Goal: Task Accomplishment & Management: Complete application form

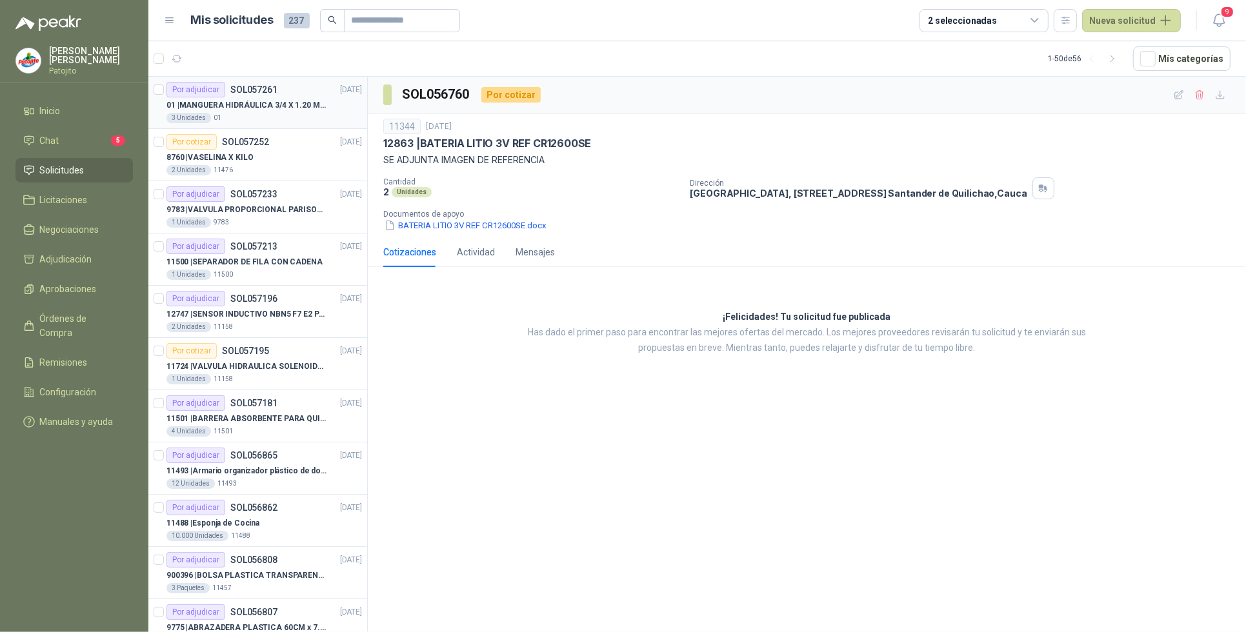
click at [340, 89] on p "[DATE]" at bounding box center [351, 90] width 22 height 12
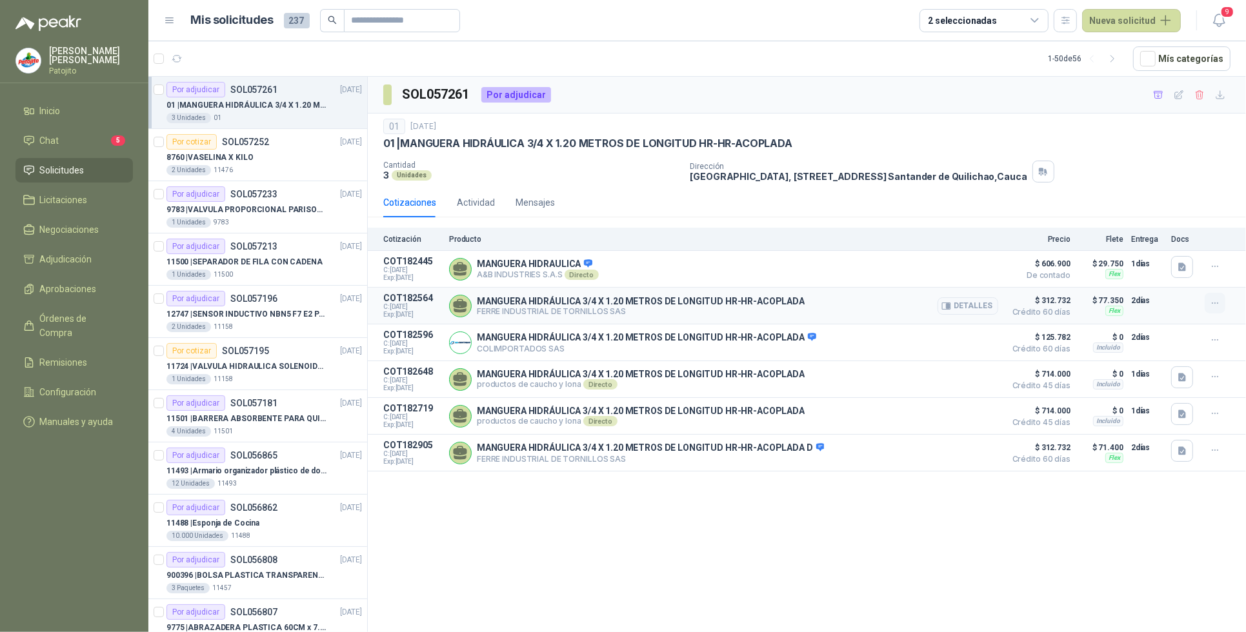
click at [1223, 304] on button "button" at bounding box center [1214, 303] width 21 height 21
click at [516, 550] on div "SOL057261 Por adjudicar 01 [DATE] 01 | MANGUERA HIDRÁULICA 3/4 X 1.20 METROS DE…" at bounding box center [807, 357] width 878 height 560
click at [68, 130] on link "Chat 5" at bounding box center [73, 140] width 117 height 25
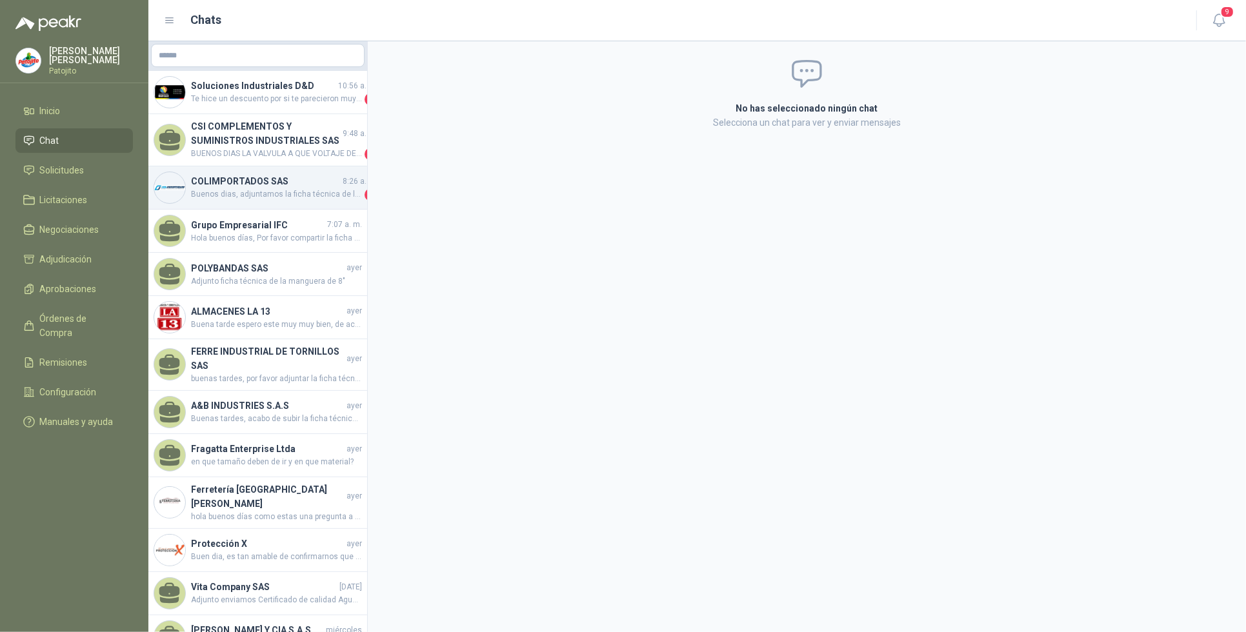
click at [302, 184] on h4 "COLIMPORTADOS SAS" at bounding box center [265, 181] width 149 height 14
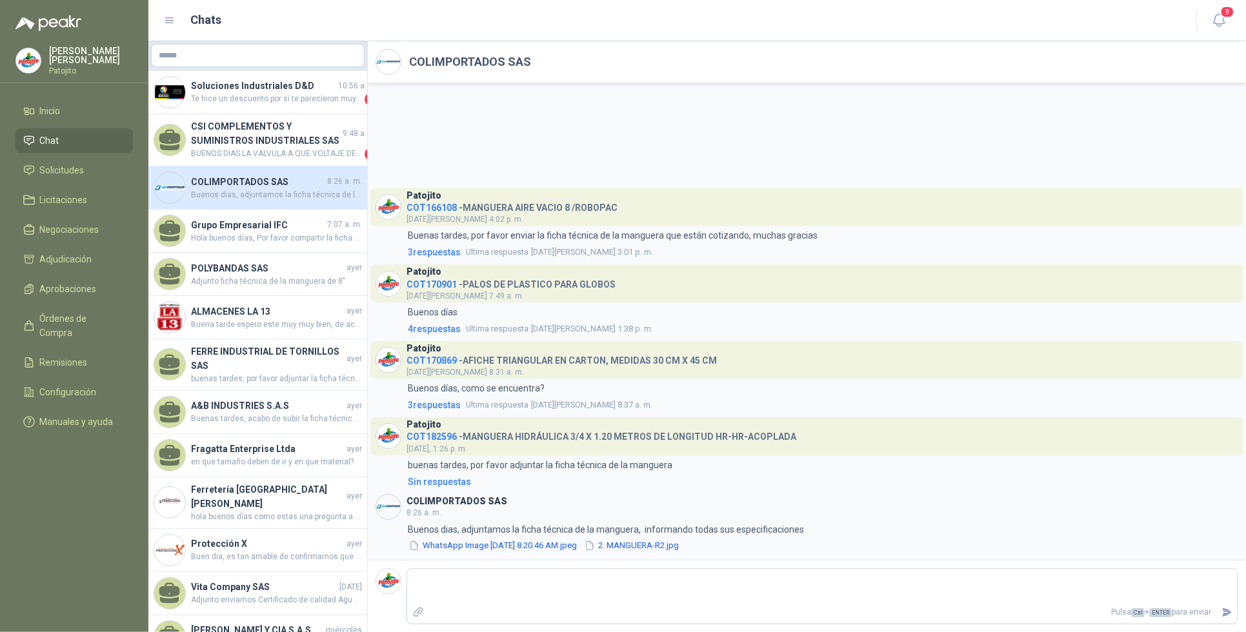
click at [254, 171] on div "COLIMPORTADOS SAS 8:26 a. m. Buenos dias, adjuntamos la ficha técnica de la man…" at bounding box center [257, 187] width 219 height 43
click at [664, 542] on button "2. MANGUERA-R2.jpg" at bounding box center [631, 546] width 97 height 14
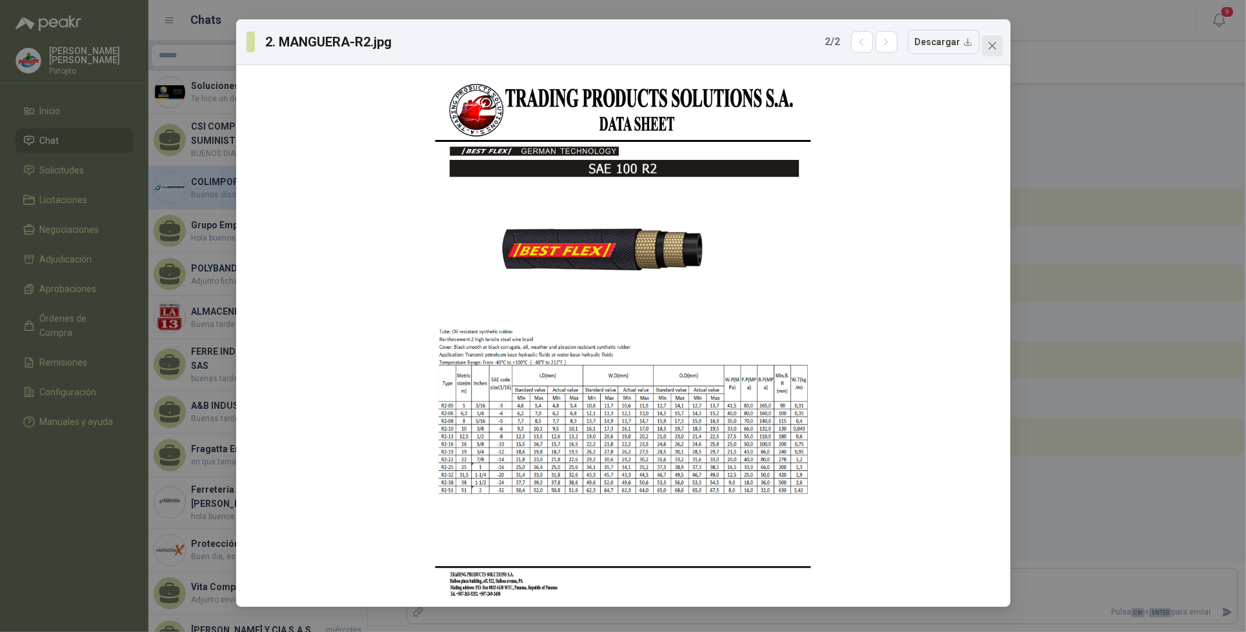
click at [988, 48] on icon "close" at bounding box center [992, 46] width 10 height 10
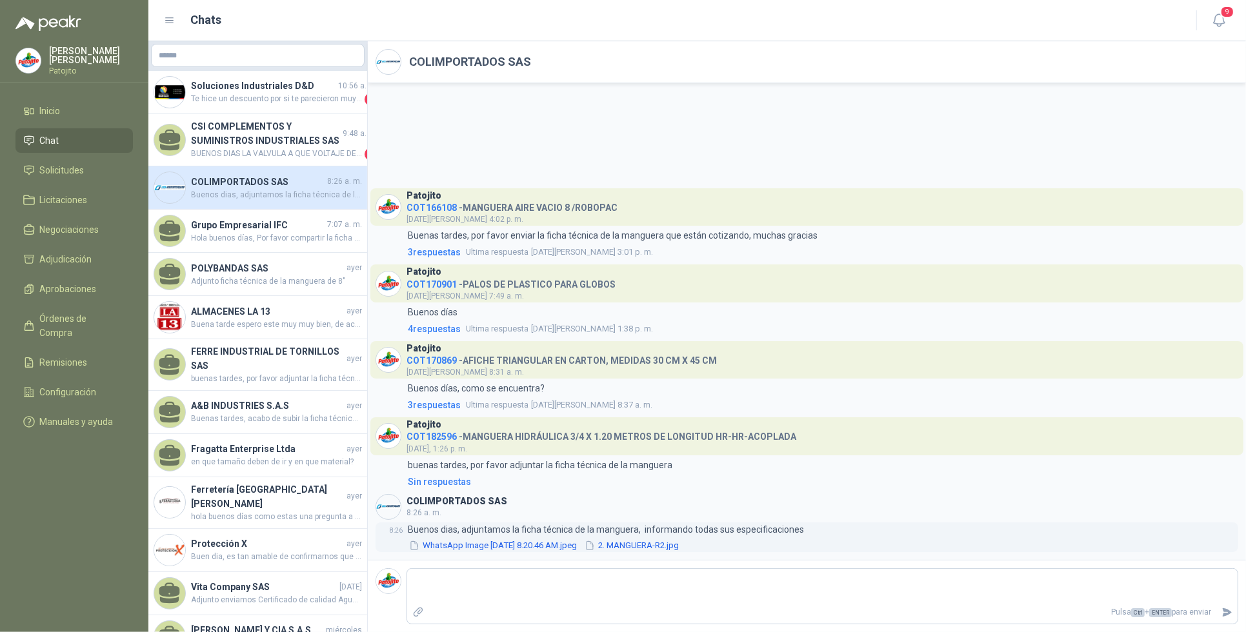
click at [547, 543] on button "WhatsApp Image [DATE] 8.20.46 AM.jpeg" at bounding box center [493, 546] width 170 height 14
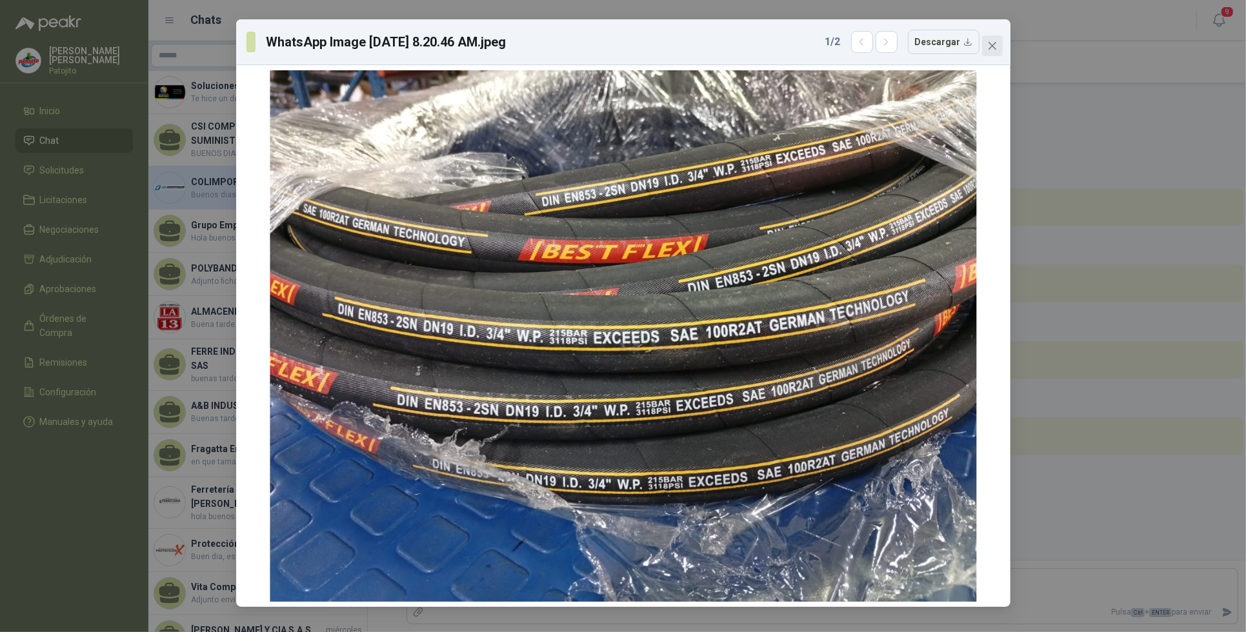
click at [988, 36] on button "Close" at bounding box center [992, 45] width 21 height 21
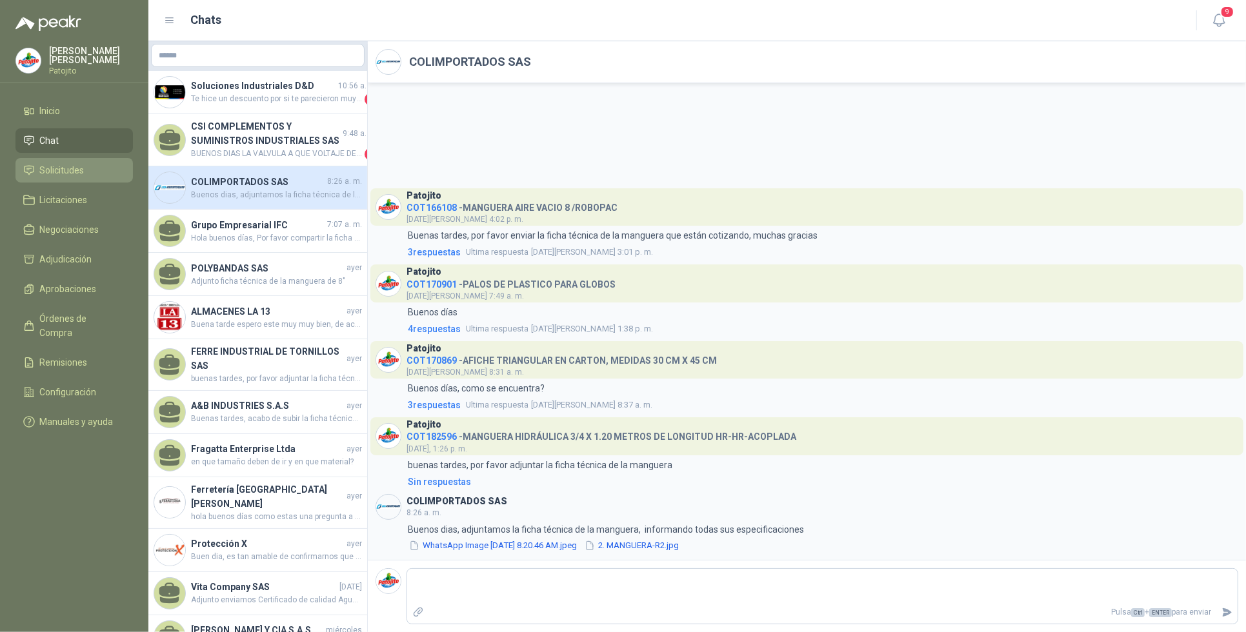
click at [79, 169] on span "Solicitudes" at bounding box center [62, 170] width 45 height 14
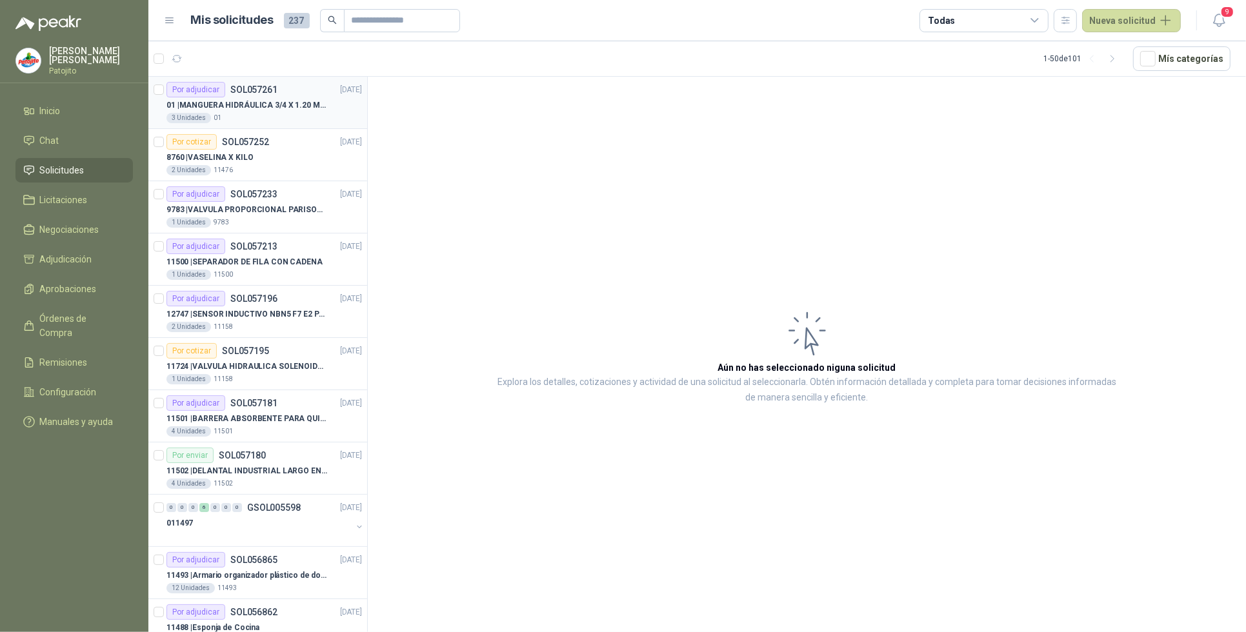
click at [288, 113] on div "3 Unidades 01" at bounding box center [263, 118] width 195 height 10
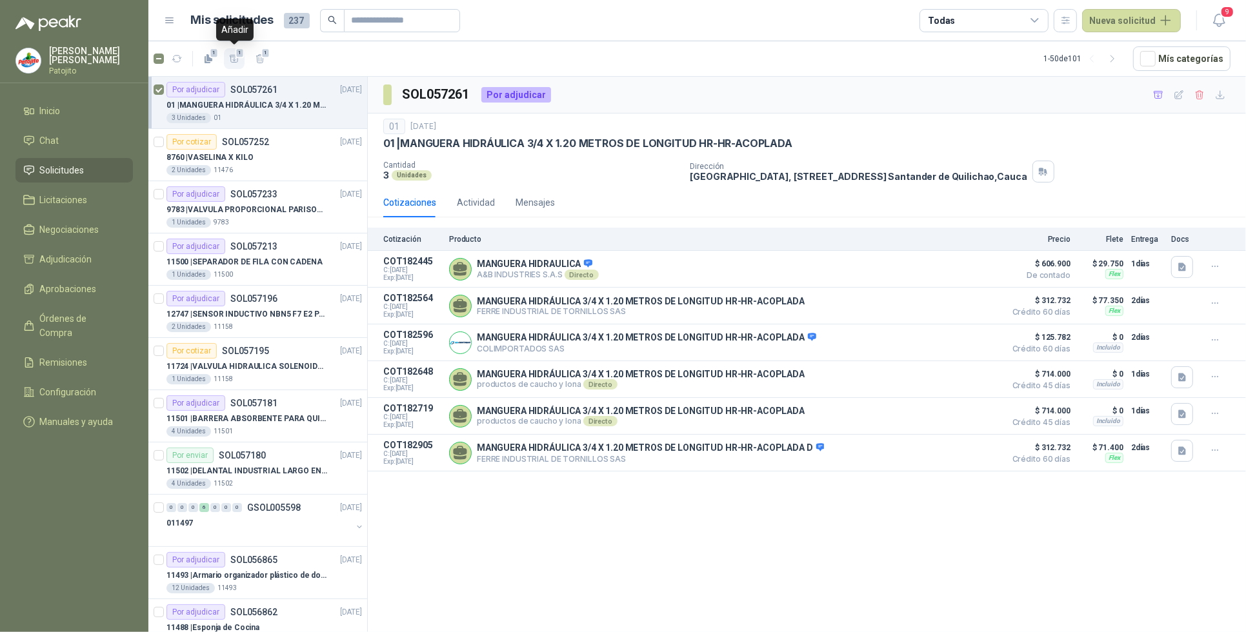
click at [236, 57] on span "1" at bounding box center [239, 53] width 9 height 10
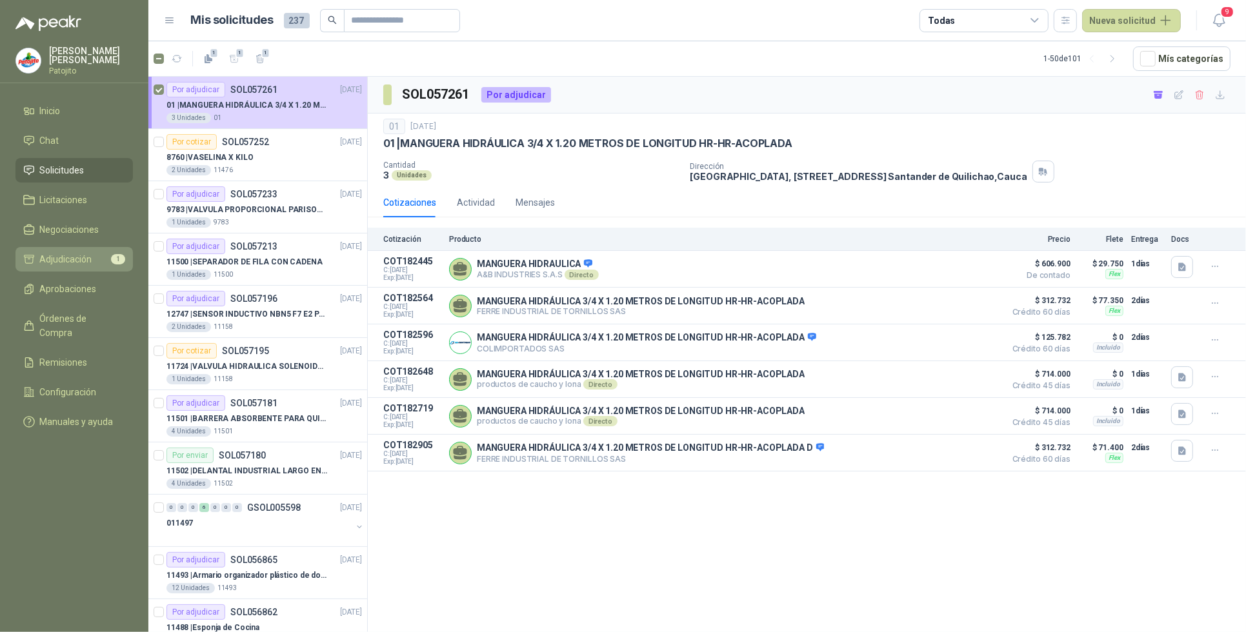
click at [69, 258] on span "Adjudicación" at bounding box center [66, 259] width 52 height 14
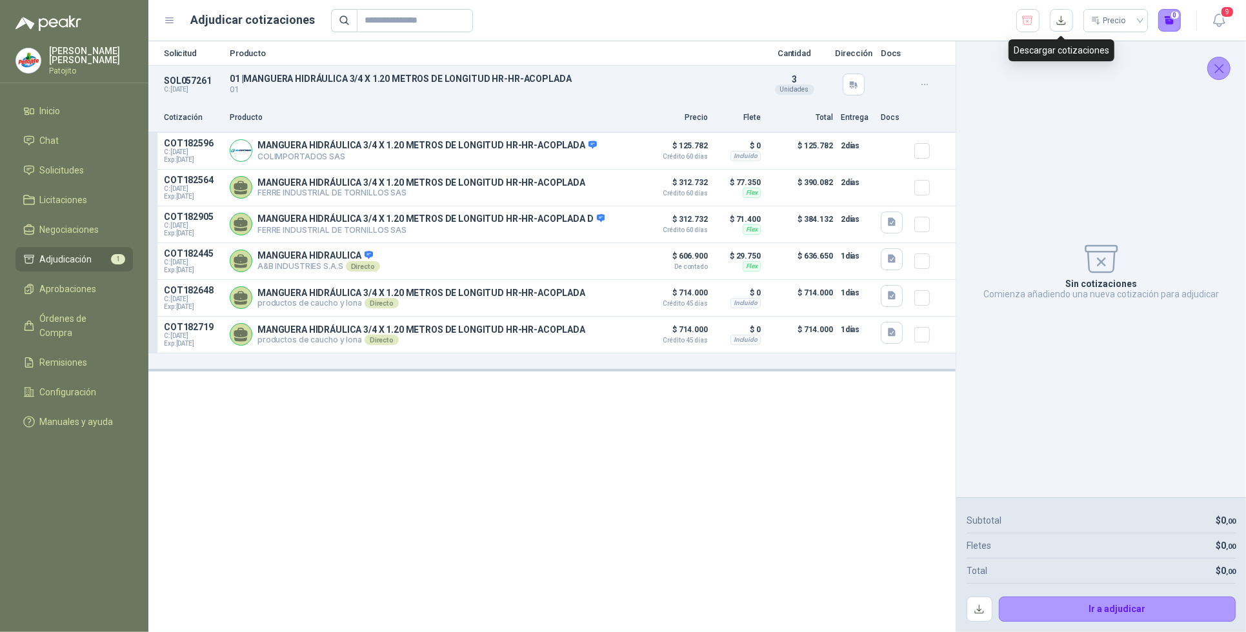
drag, startPoint x: 1064, startPoint y: 25, endPoint x: 1010, endPoint y: 72, distance: 71.8
click at [1061, 27] on button "button" at bounding box center [1061, 20] width 23 height 23
drag, startPoint x: 698, startPoint y: 552, endPoint x: 701, endPoint y: 540, distance: 12.5
click at [698, 552] on div "Solicitud Producto Cantidad Dirección Docs SOL057261 C: [DATE] 01 | MANGUERA HI…" at bounding box center [551, 336] width 807 height 591
click at [71, 163] on span "Solicitudes" at bounding box center [62, 170] width 45 height 14
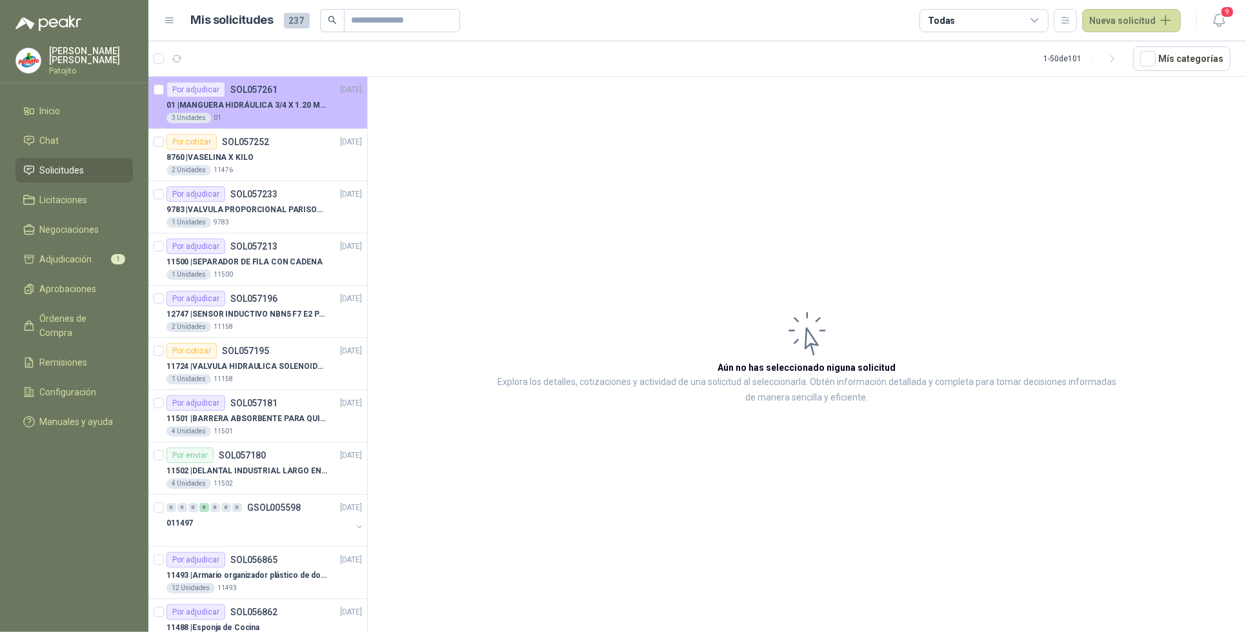
click at [304, 110] on p "01 | MANGUERA HIDRÁULICA 3/4 X 1.20 METROS DE LONGITUD HR-HR-ACOPLADA" at bounding box center [246, 105] width 161 height 12
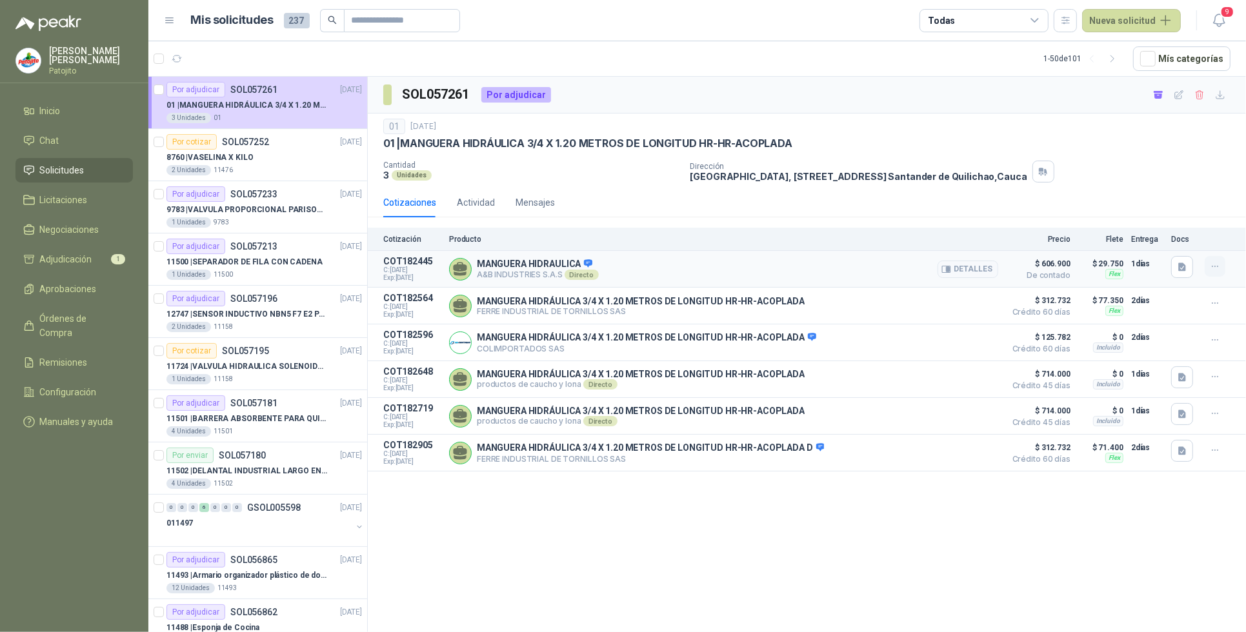
click at [1214, 269] on icon "button" at bounding box center [1215, 266] width 11 height 11
click at [769, 602] on div "SOL057261 Por adjudicar 01 [DATE] 01 | MANGUERA HIDRÁULICA 3/4 X 1.20 METROS DE…" at bounding box center [807, 357] width 878 height 560
click at [1175, 97] on icon "button" at bounding box center [1179, 94] width 8 height 8
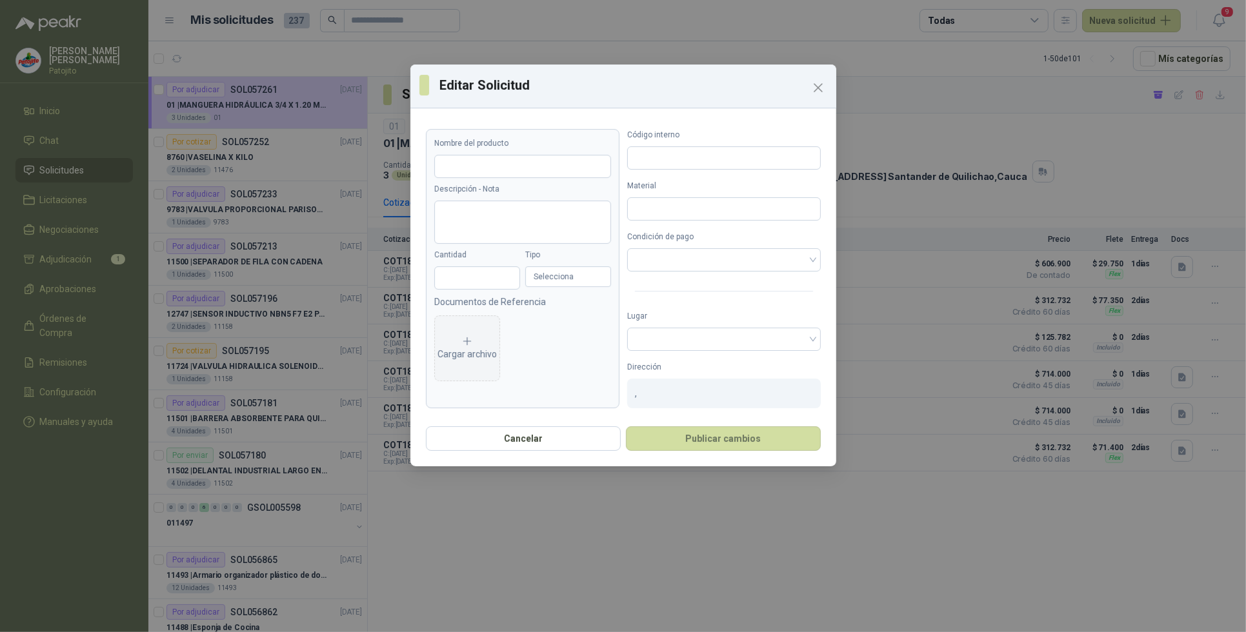
type input "**********"
type input "*"
type input "**"
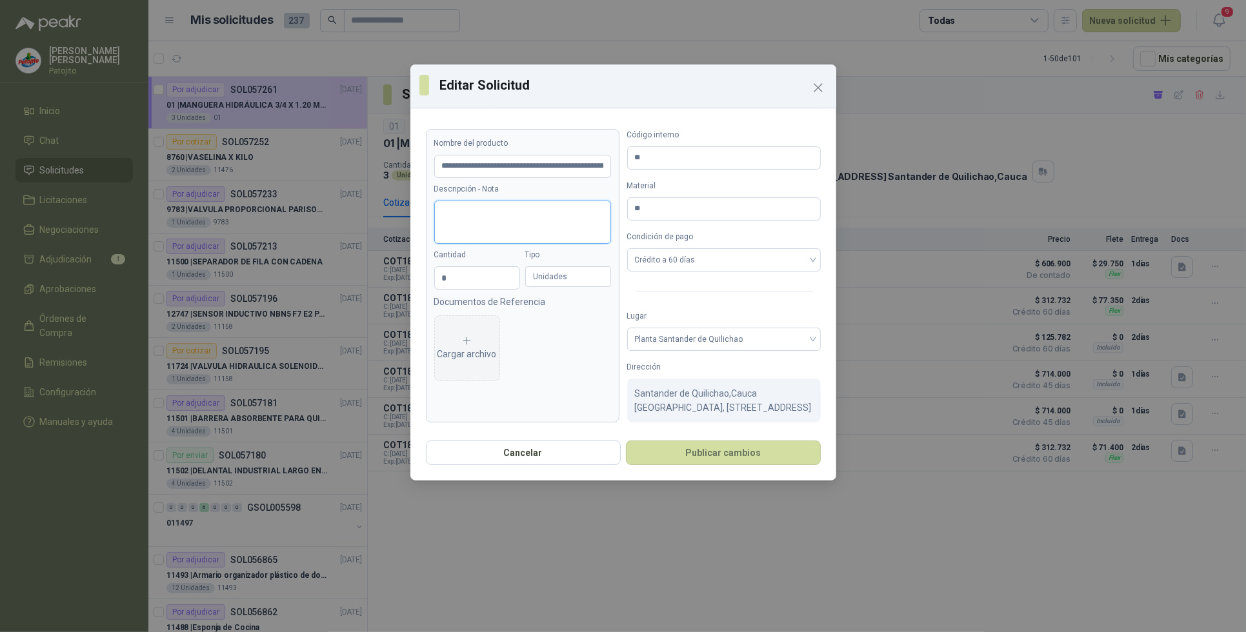
click at [515, 210] on textarea "Descripción - Nota" at bounding box center [522, 223] width 177 height 44
type textarea "*"
type textarea "**"
type textarea "****"
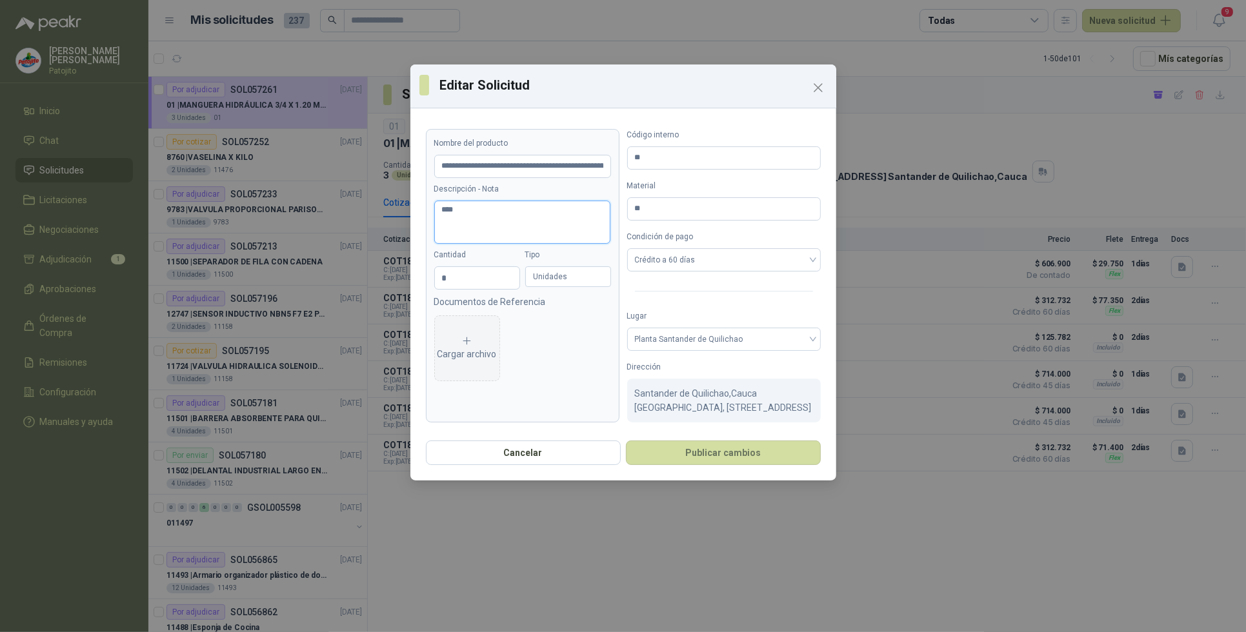
type textarea "*****"
type textarea "******"
type textarea "*******"
type textarea "********"
type textarea "*********"
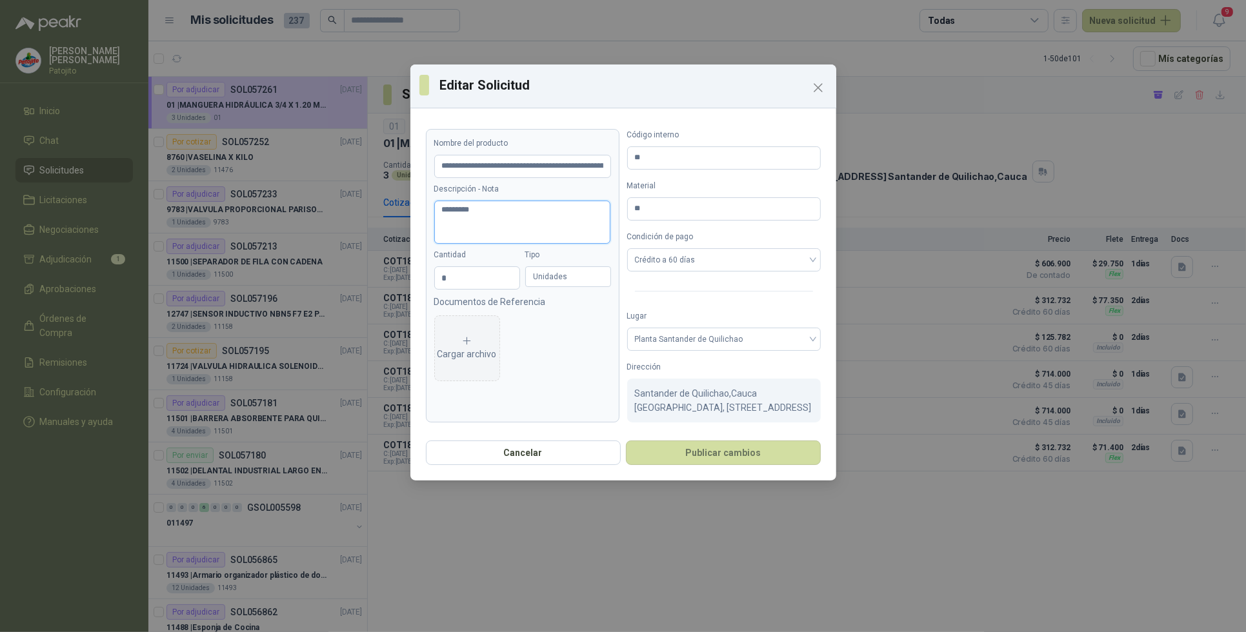
type textarea "**********"
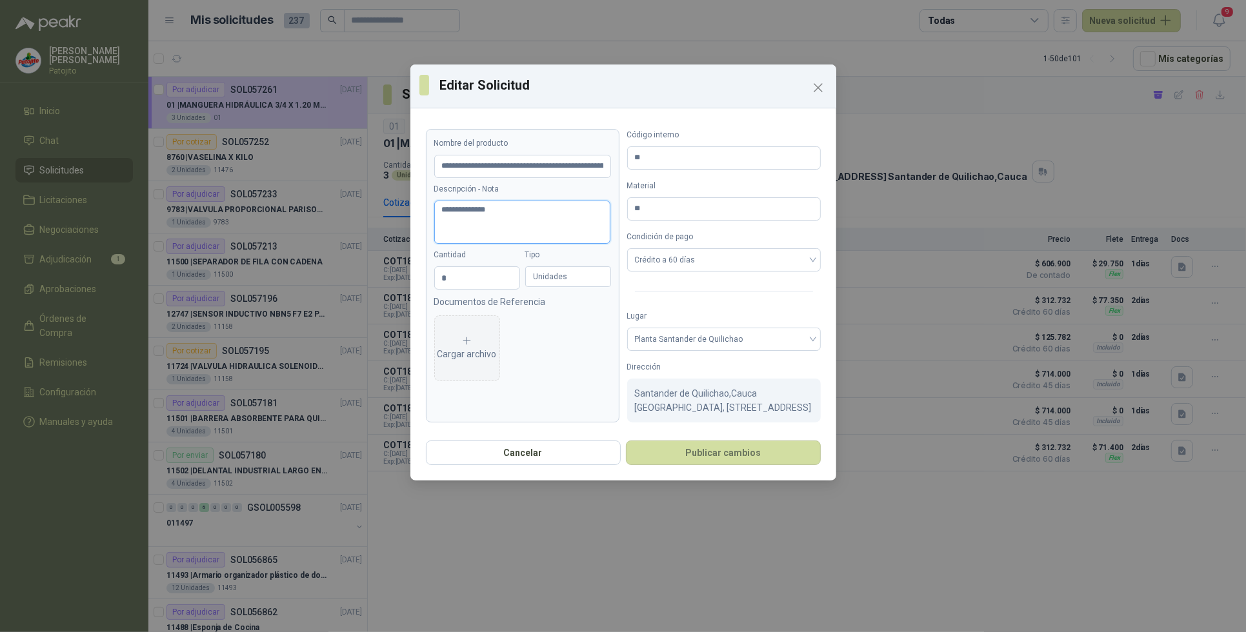
type textarea "**********"
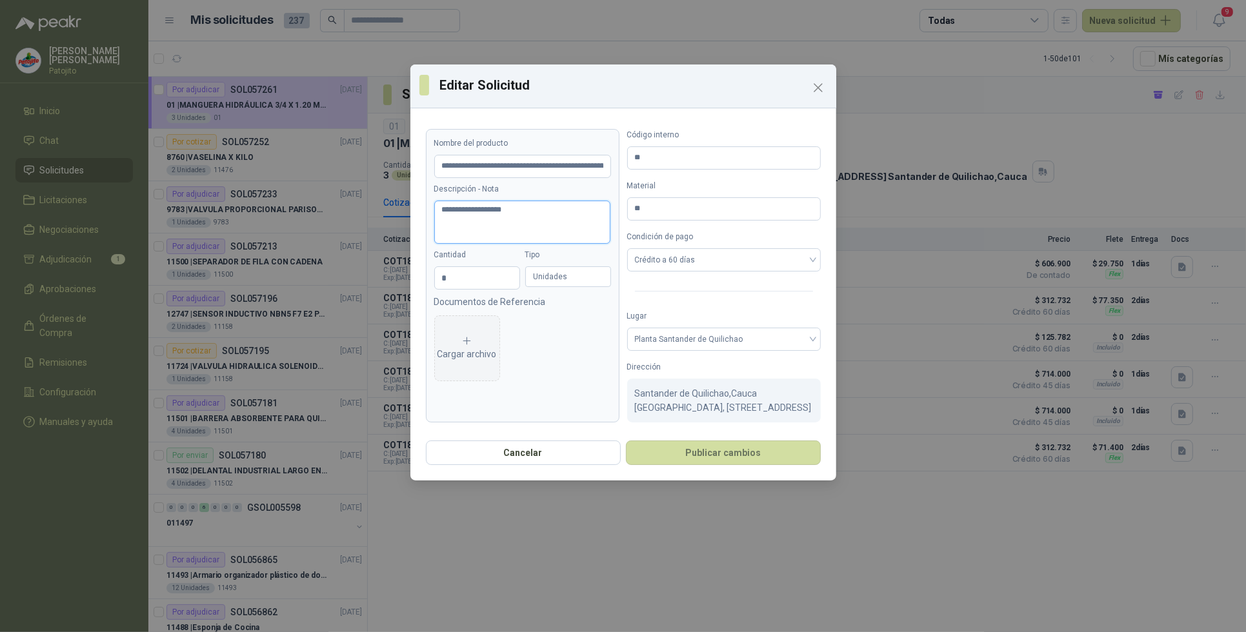
type textarea "**********"
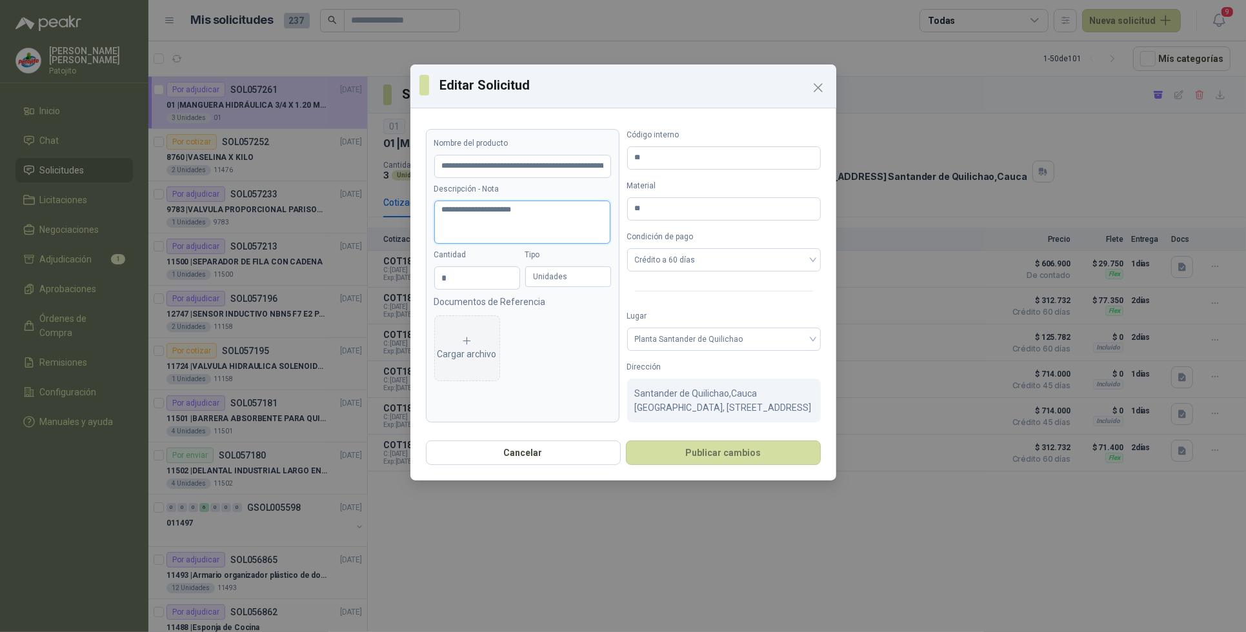
type textarea "**********"
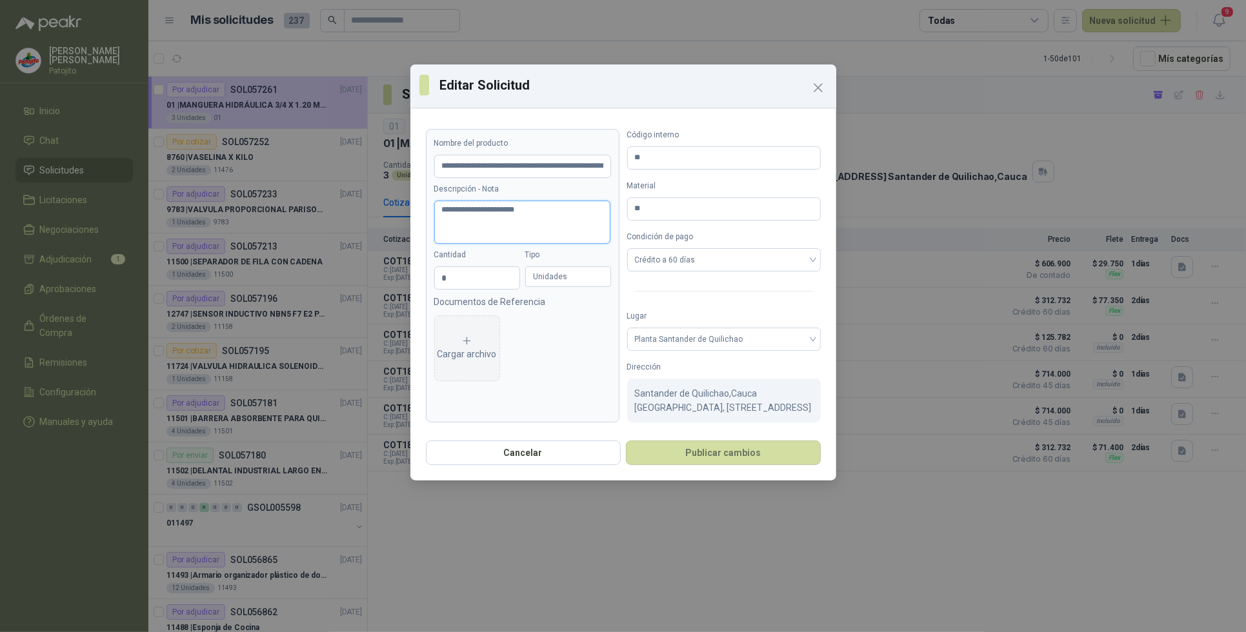
type textarea "**********"
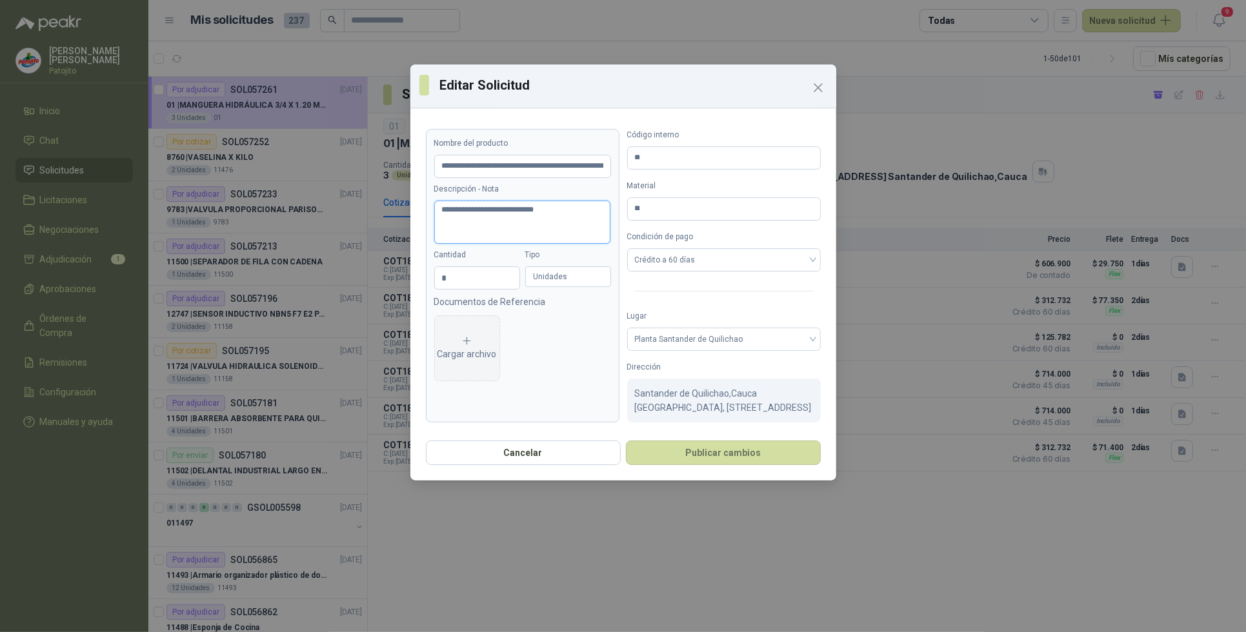
type textarea "**********"
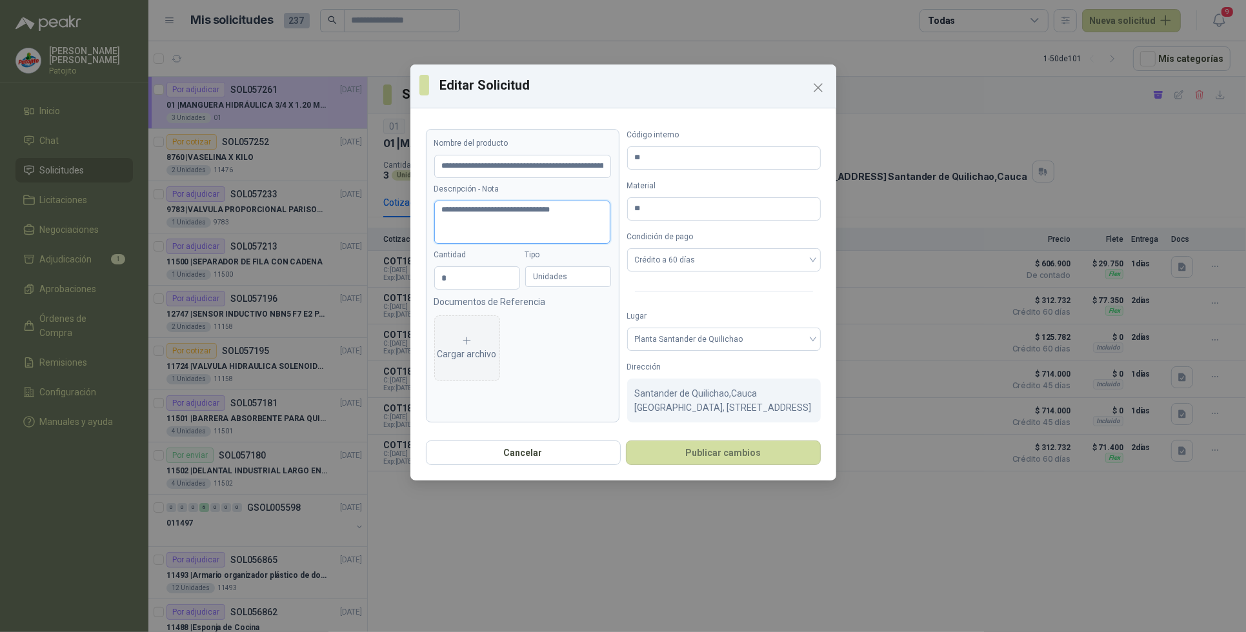
type textarea "**********"
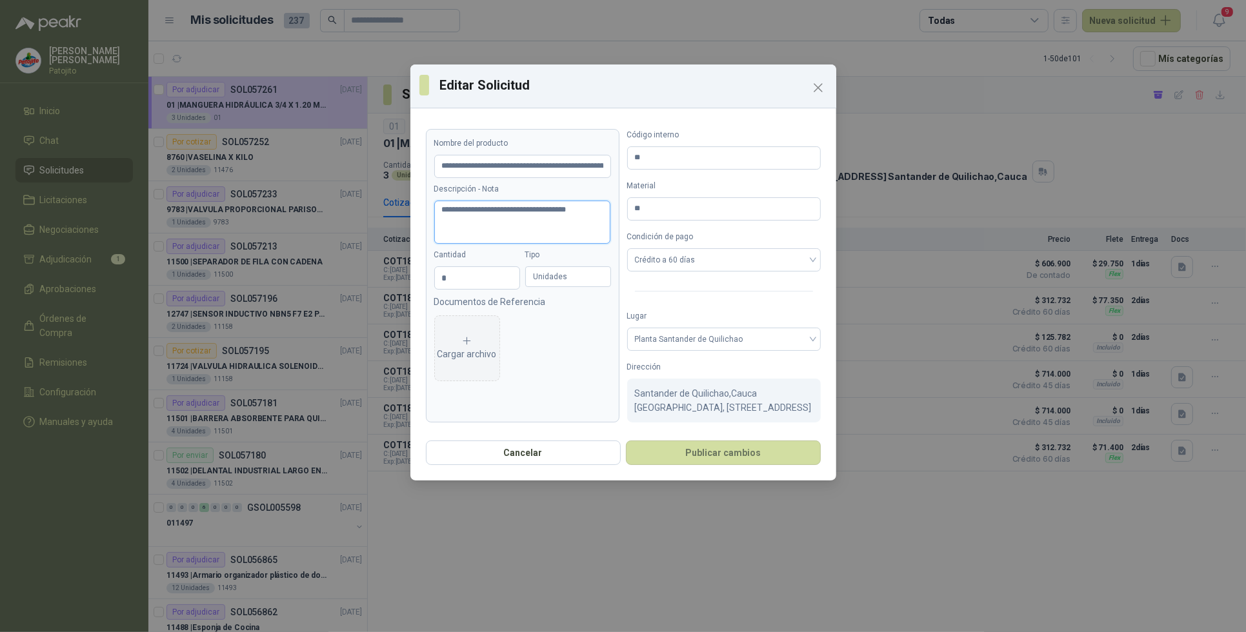
type textarea "**********"
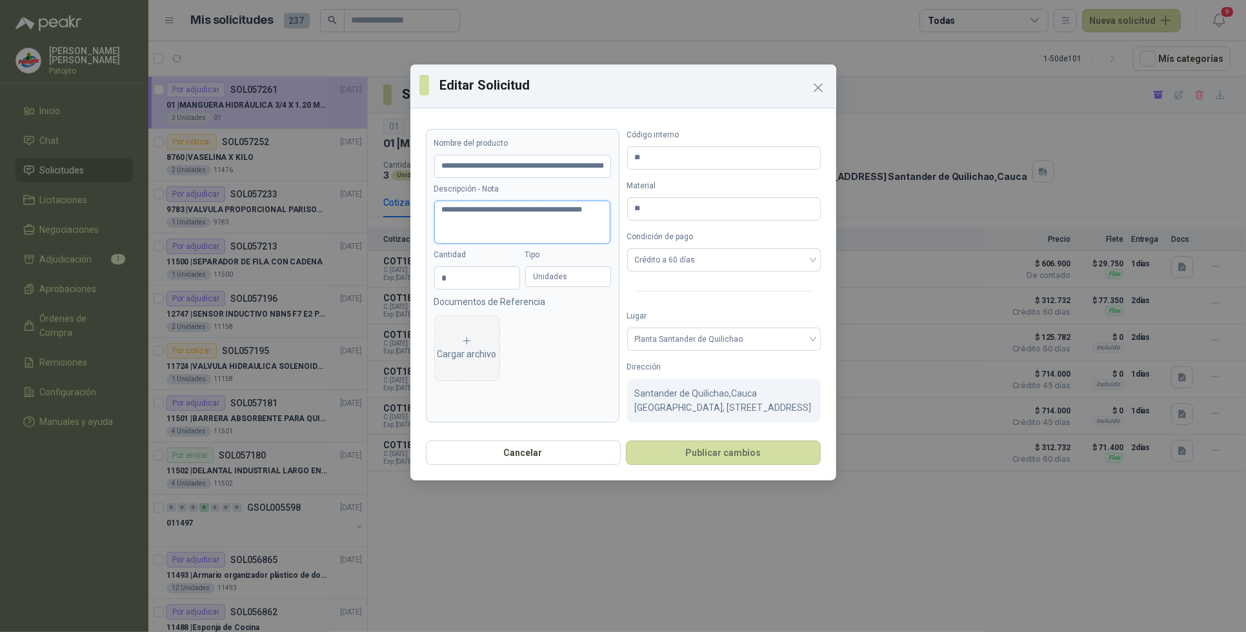
type textarea "**********"
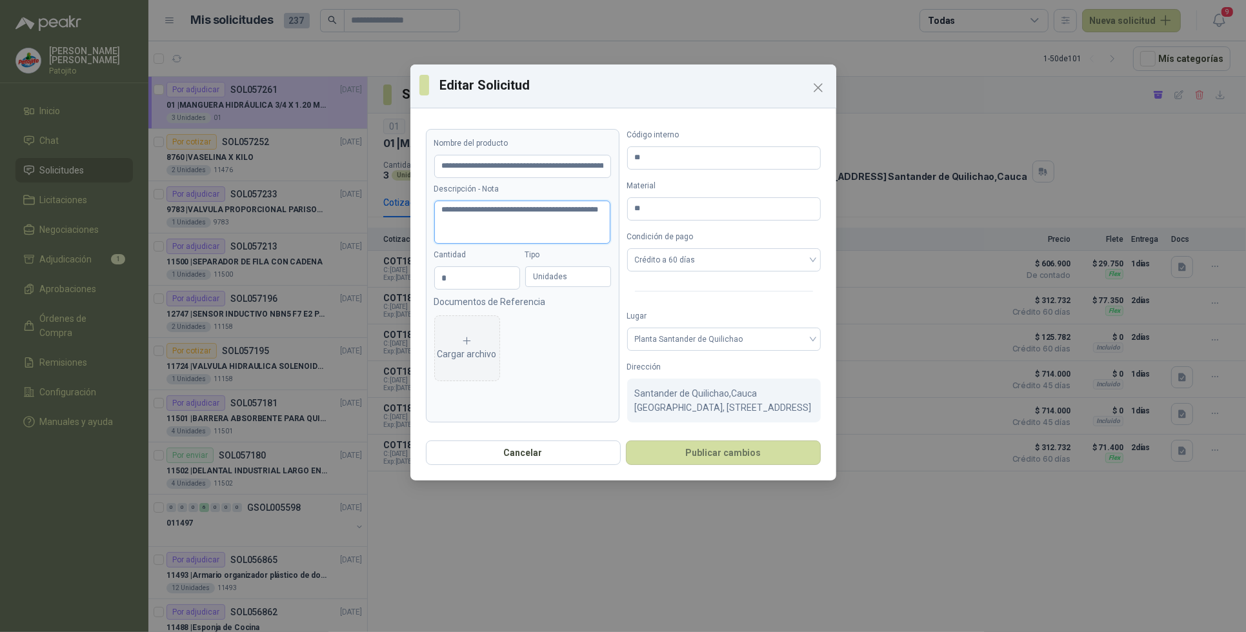
type textarea "**********"
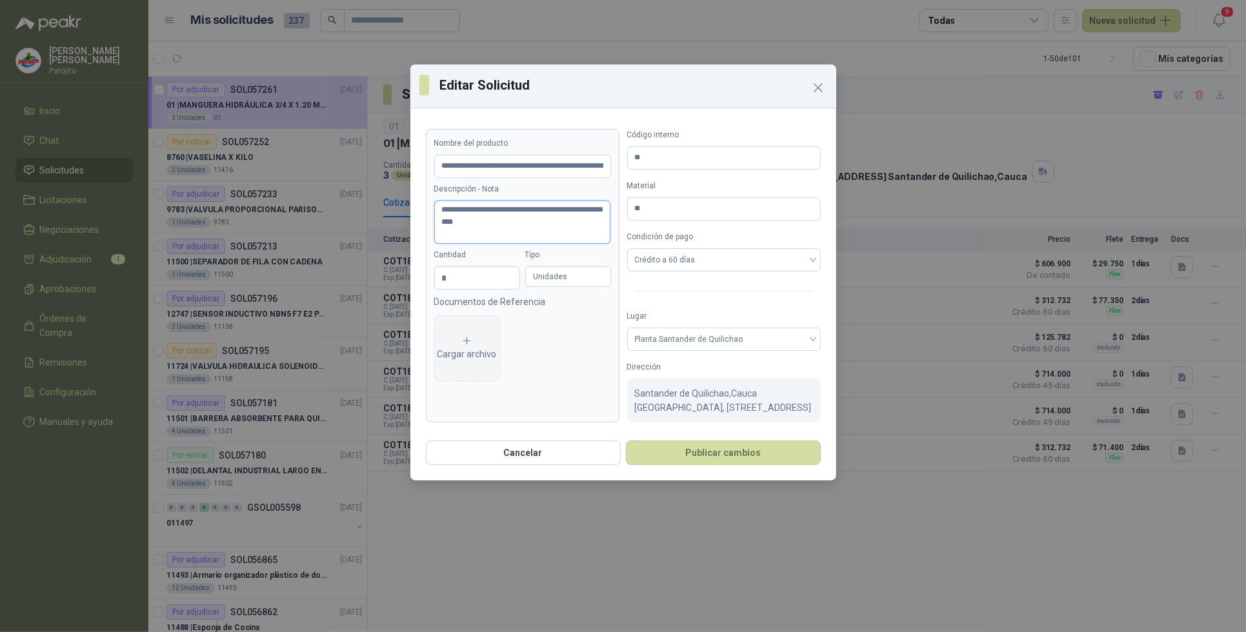
type textarea "**********"
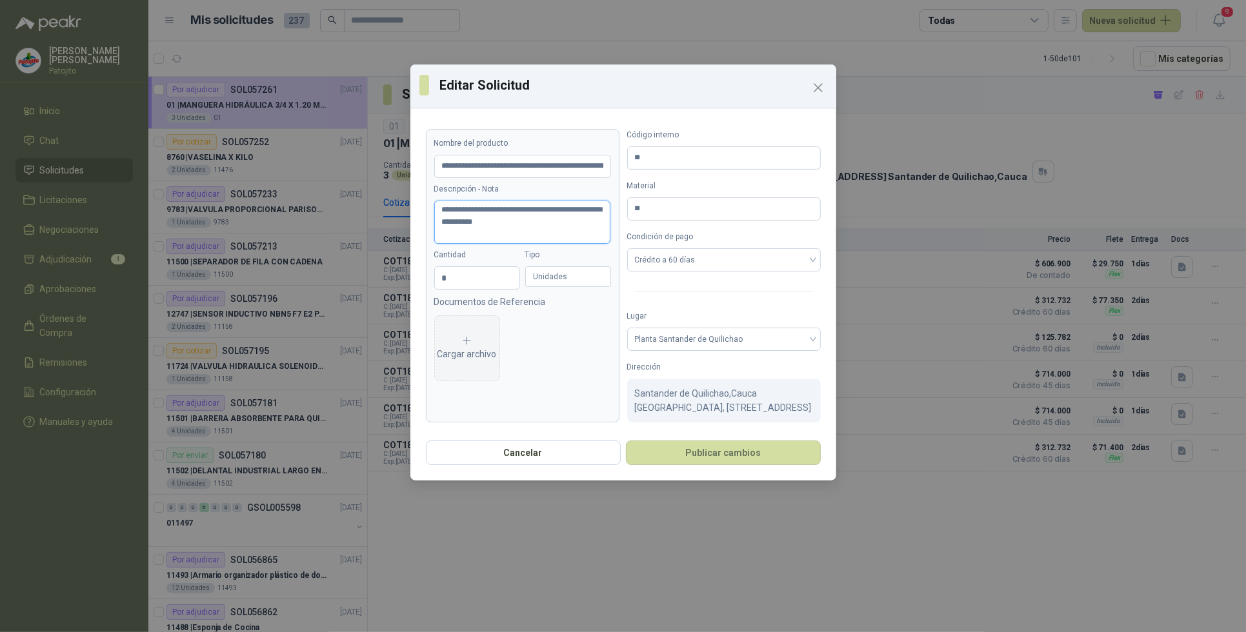
type textarea "**********"
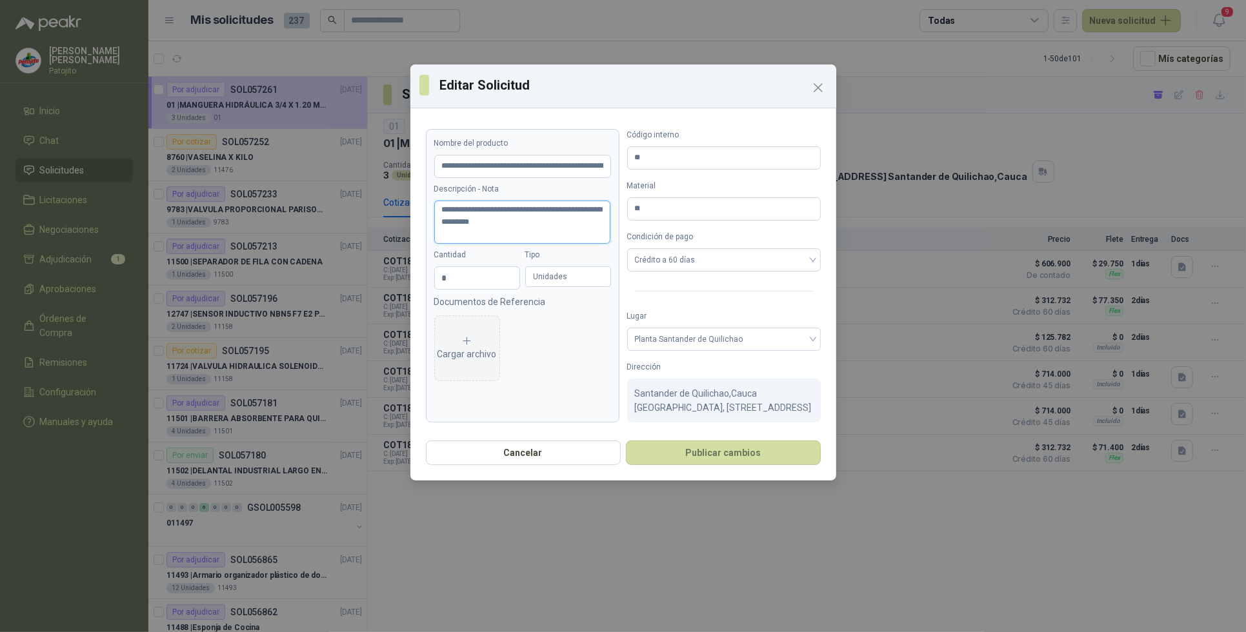
type textarea "**********"
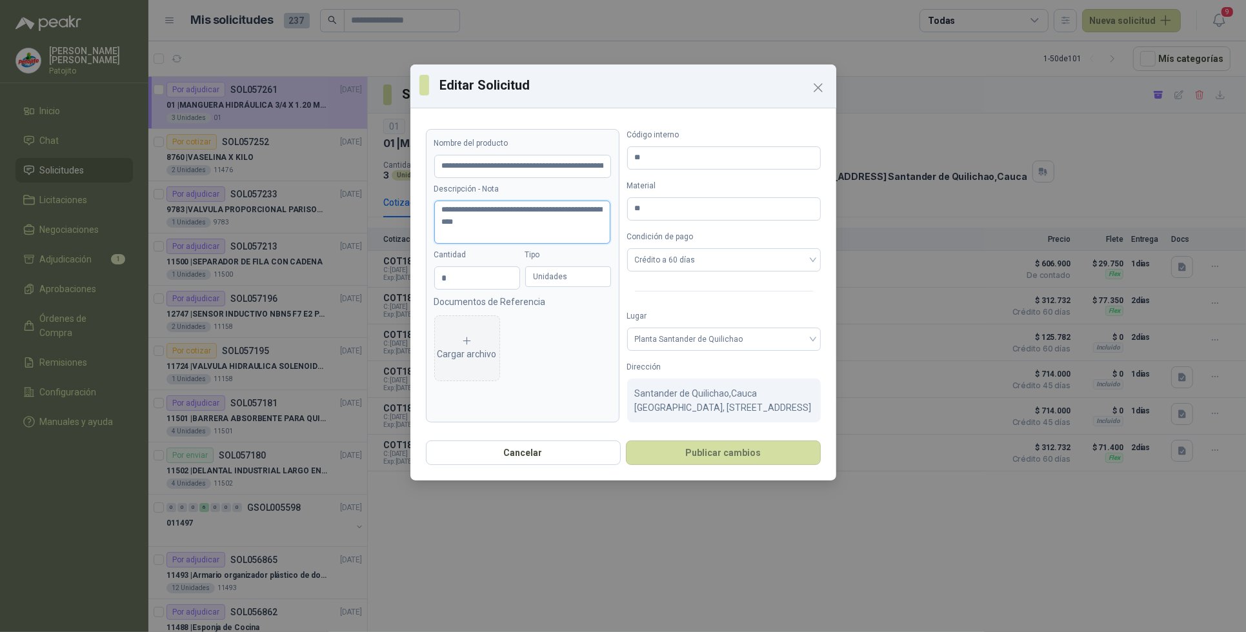
type textarea "**********"
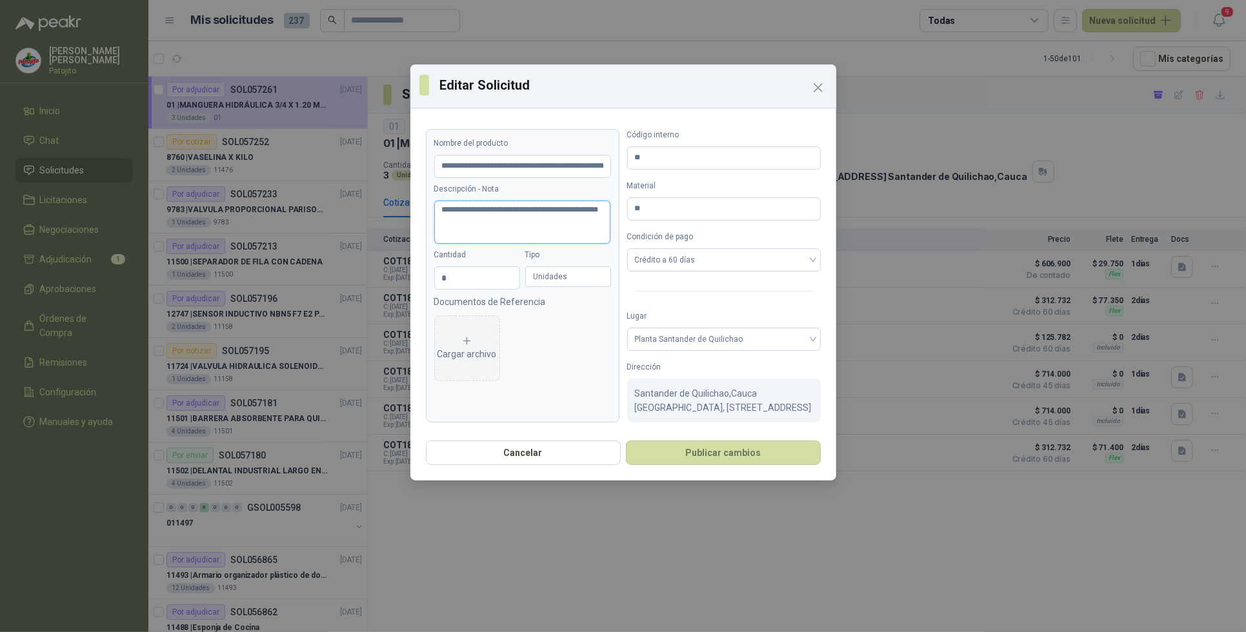
type textarea "**********"
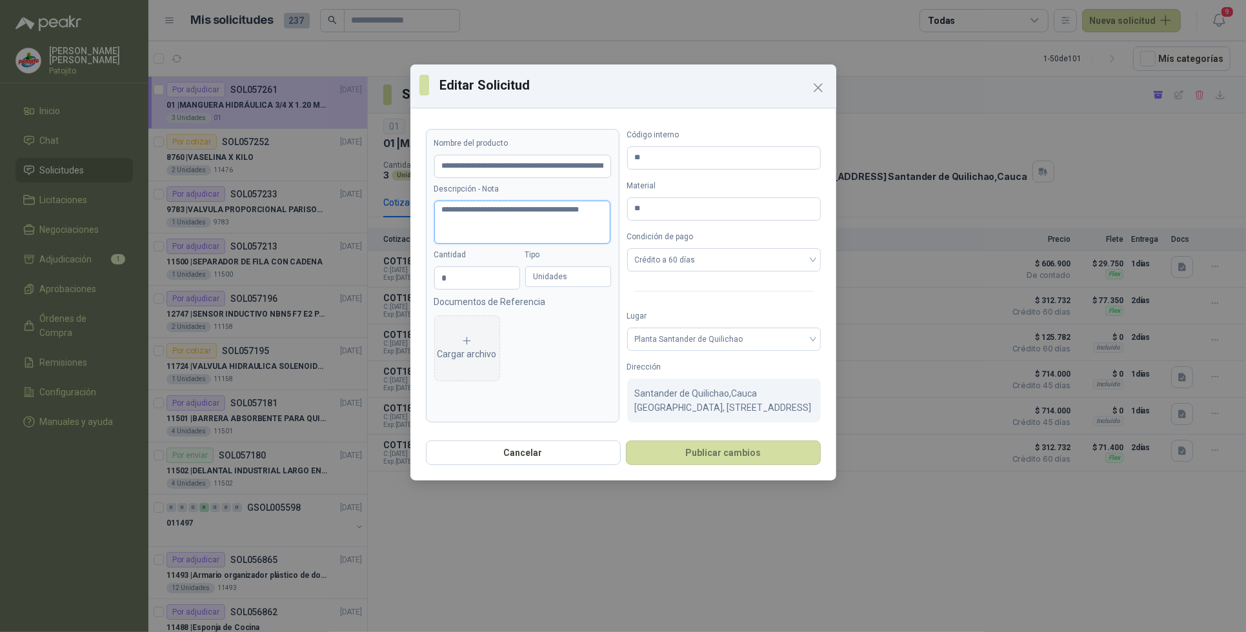
type textarea "**********"
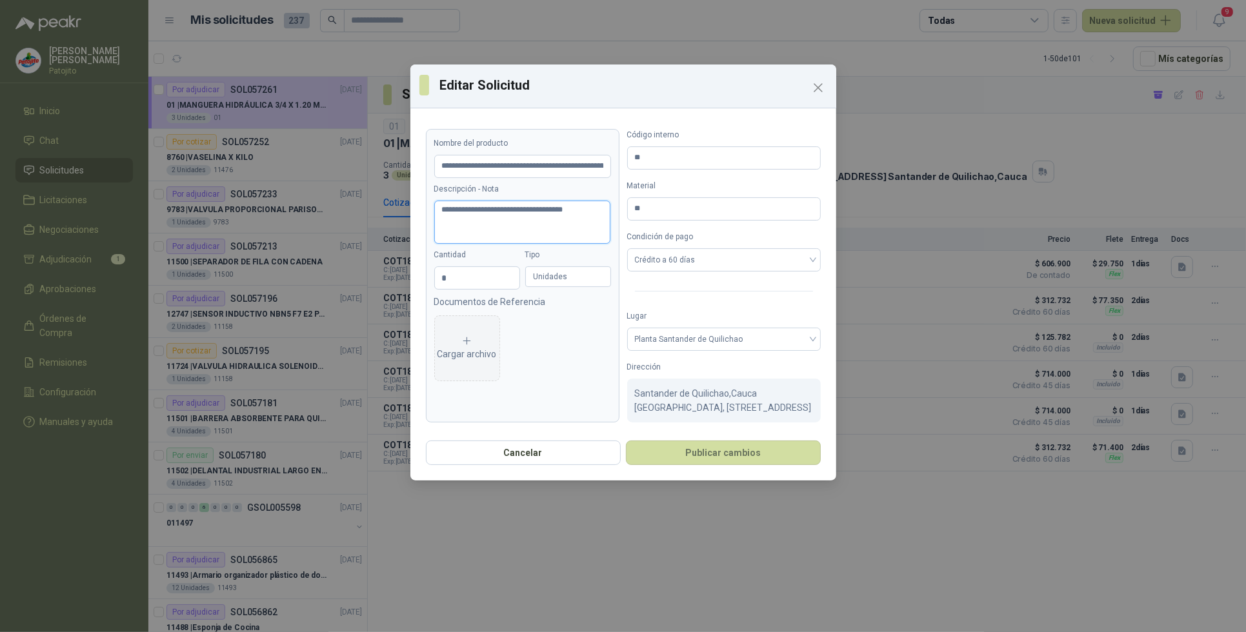
type textarea "**********"
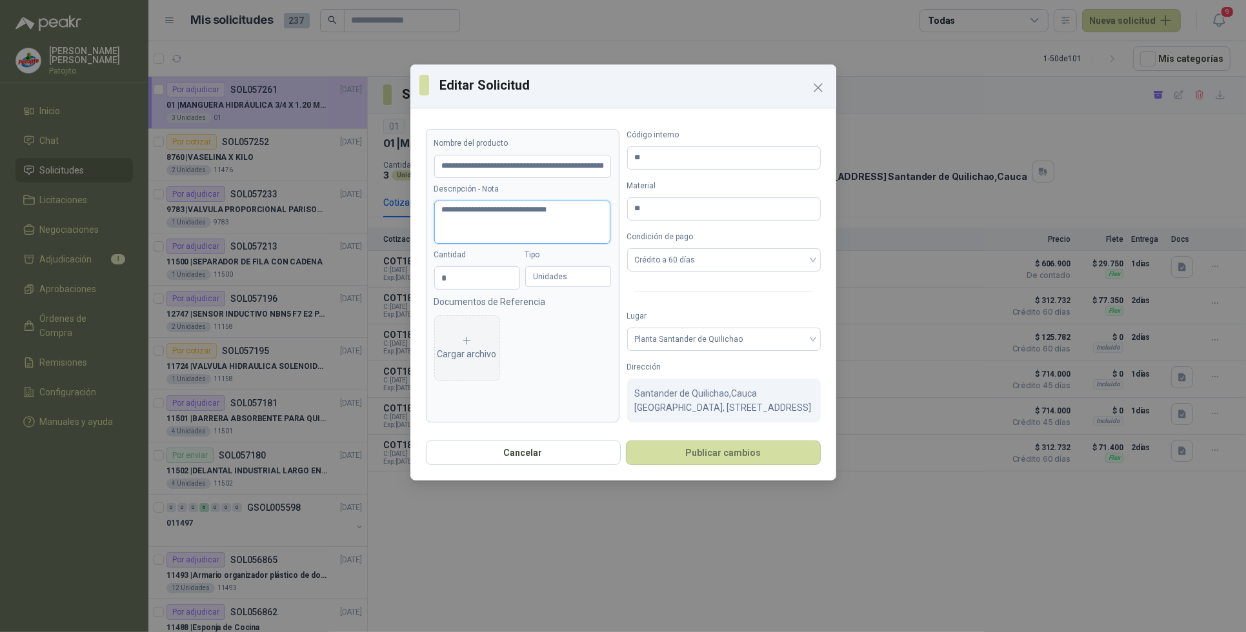
type textarea "**********"
click at [730, 465] on button "Publicar cambios" at bounding box center [723, 453] width 195 height 25
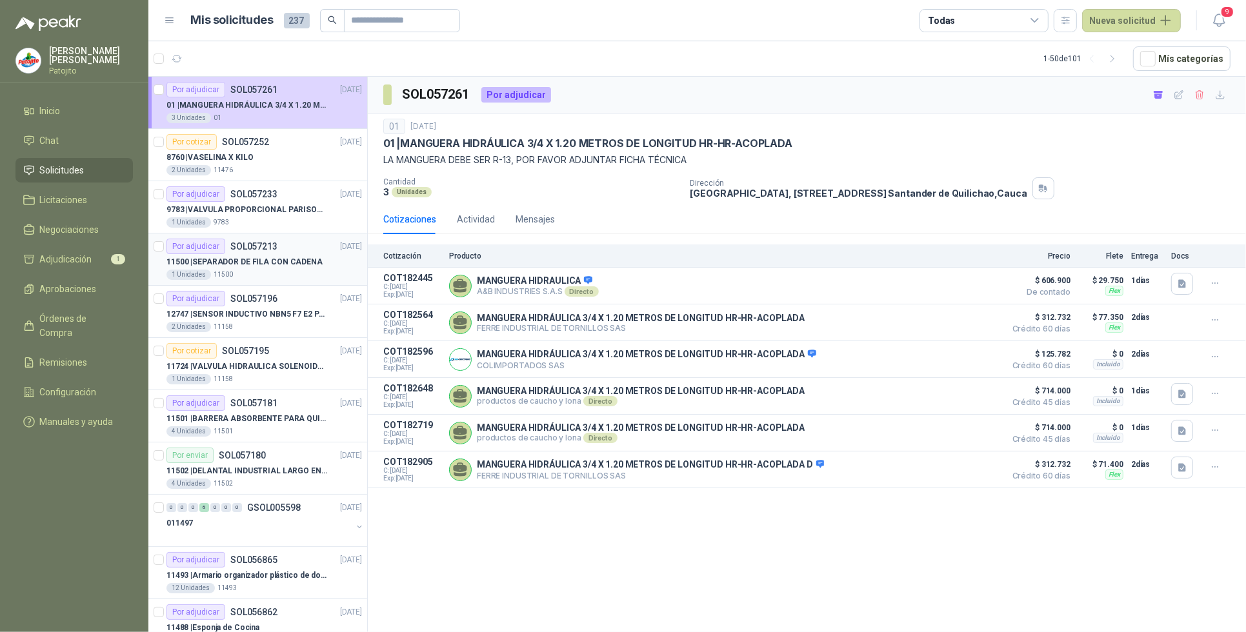
click at [246, 263] on p "11500 | SEPARADOR DE FILA CON CADENA" at bounding box center [244, 262] width 156 height 12
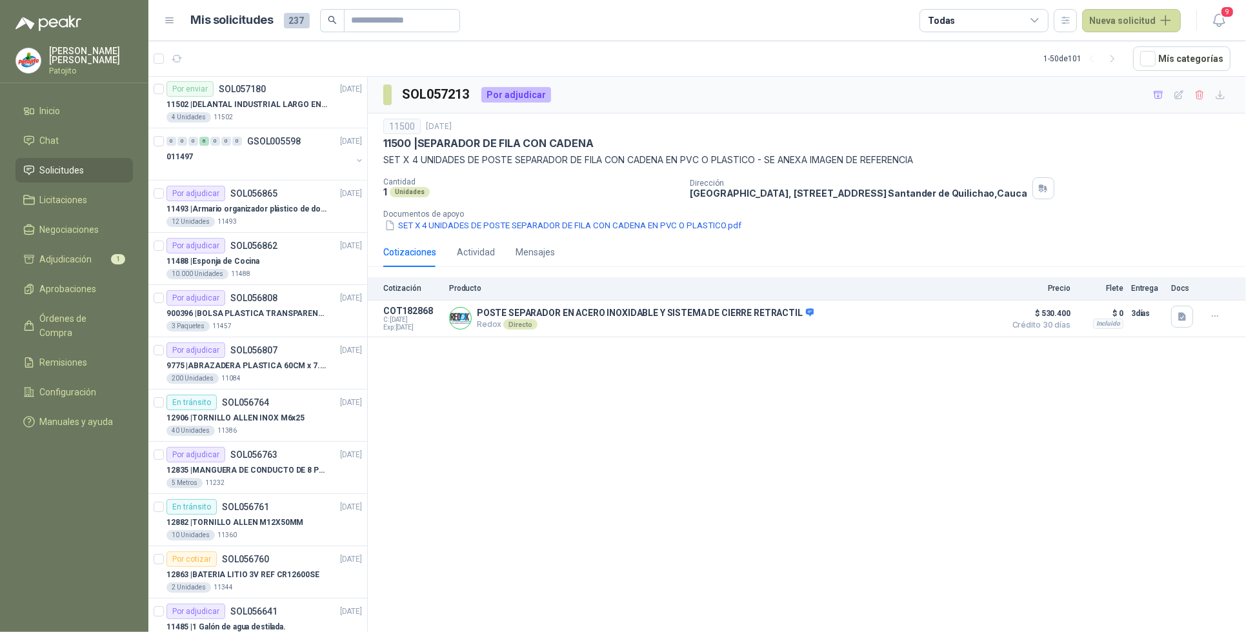
scroll to position [403, 0]
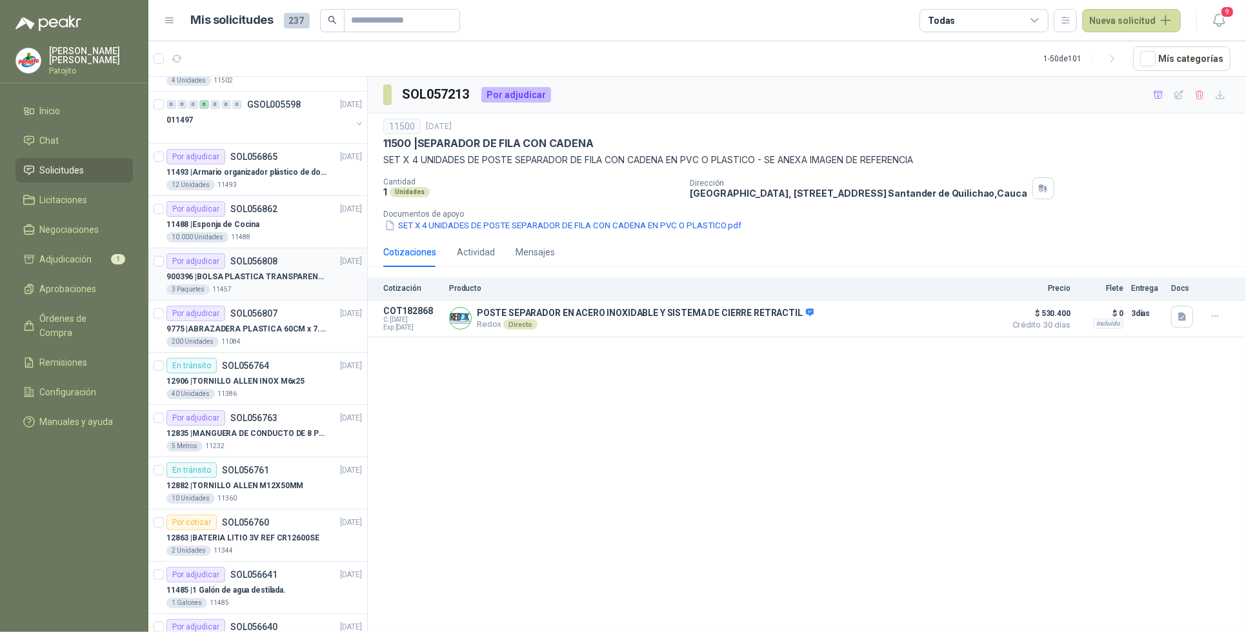
click at [289, 279] on p "900396 | BOLSA PLASTICA TRANSPARENTE DE 40*60 CMS" at bounding box center [246, 277] width 161 height 12
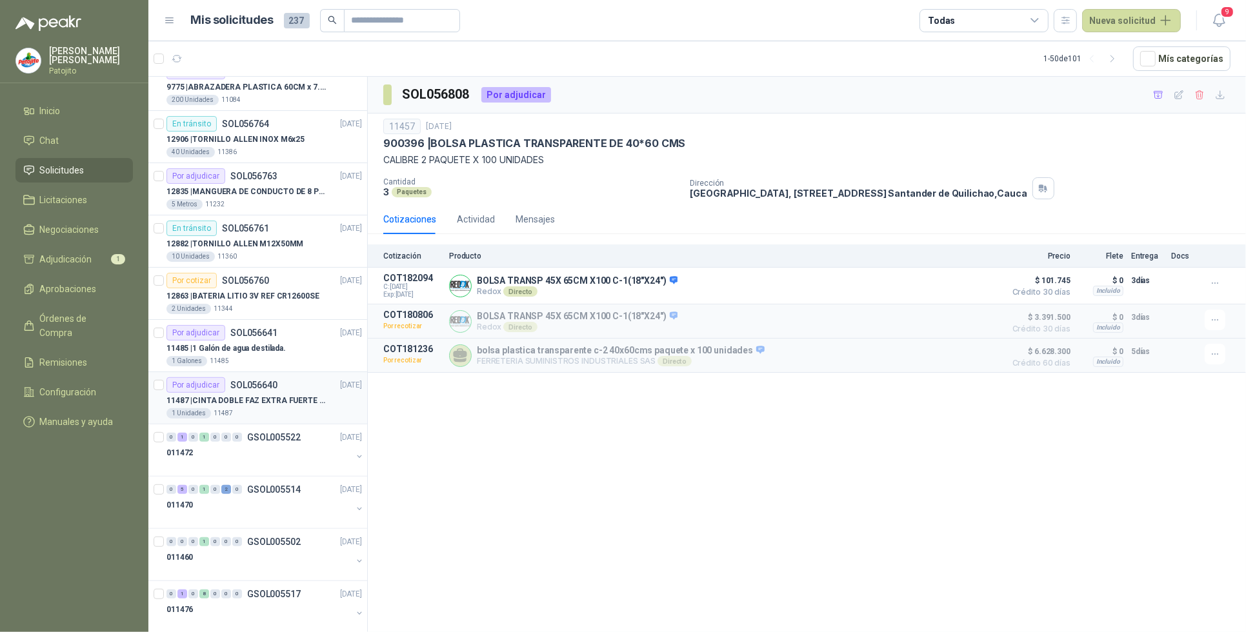
scroll to position [806, 0]
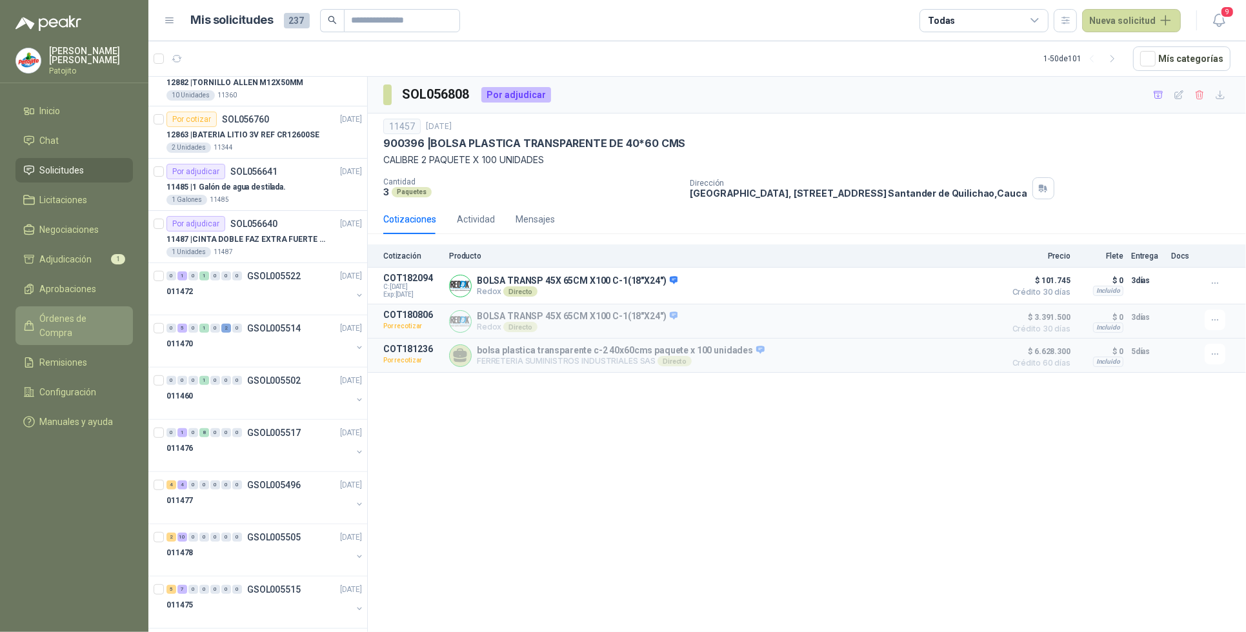
click at [95, 314] on span "Órdenes de Compra" at bounding box center [80, 326] width 81 height 28
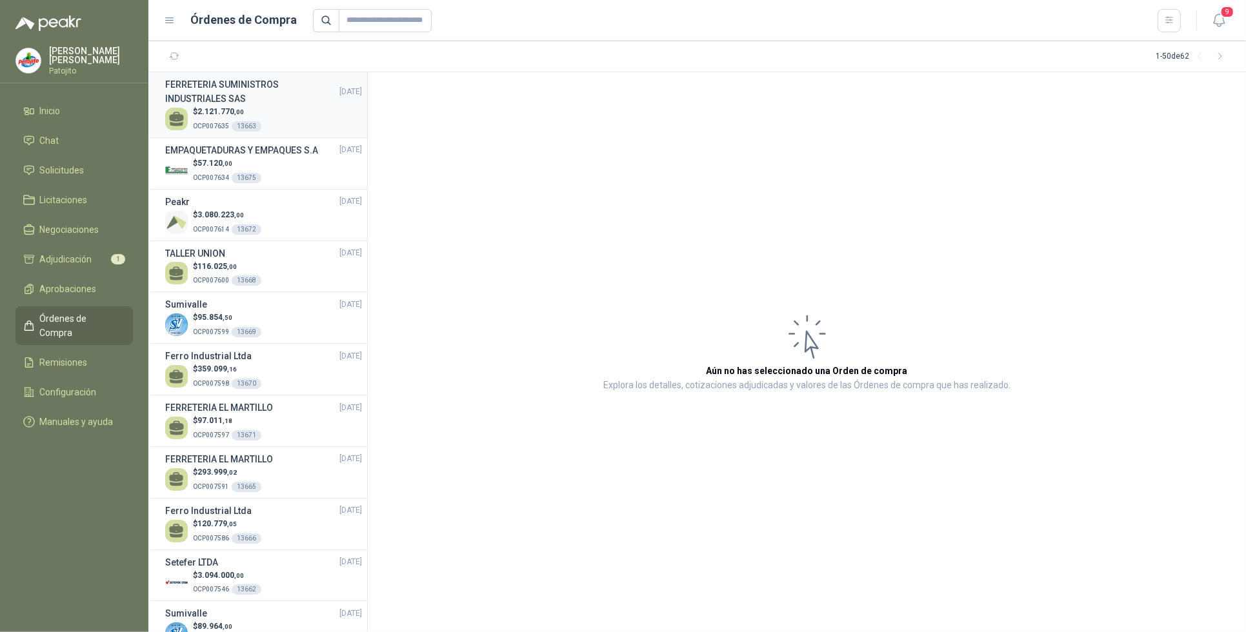
click at [272, 115] on div "$ 2.121.770 ,00 OCP007635 13663" at bounding box center [263, 119] width 197 height 26
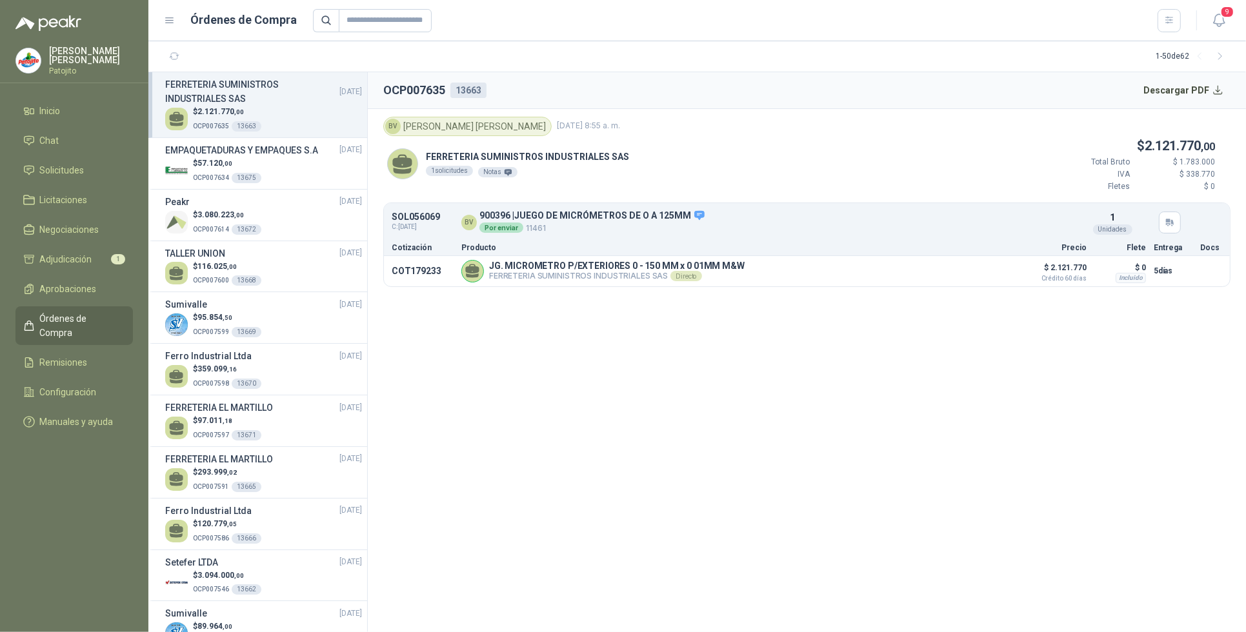
click at [490, 414] on section "OCP007635 13663 Descargar PDF BV [PERSON_NAME] [DATE] 8:55 a. m. FERRETERIA SUM…" at bounding box center [807, 352] width 878 height 560
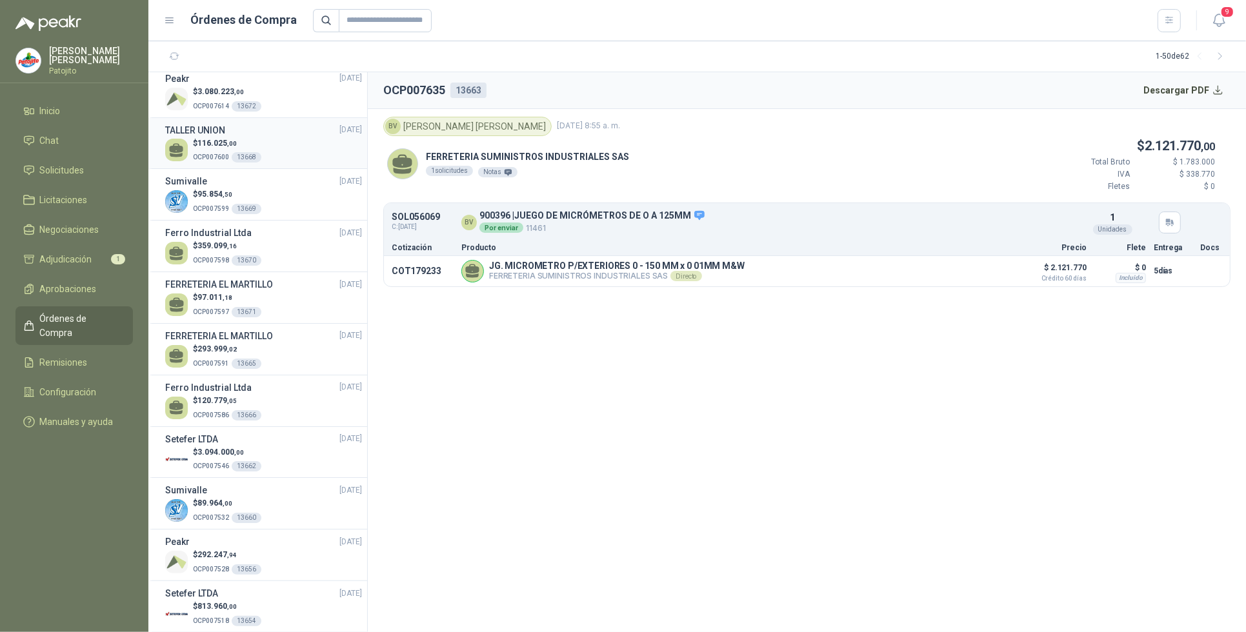
scroll to position [161, 0]
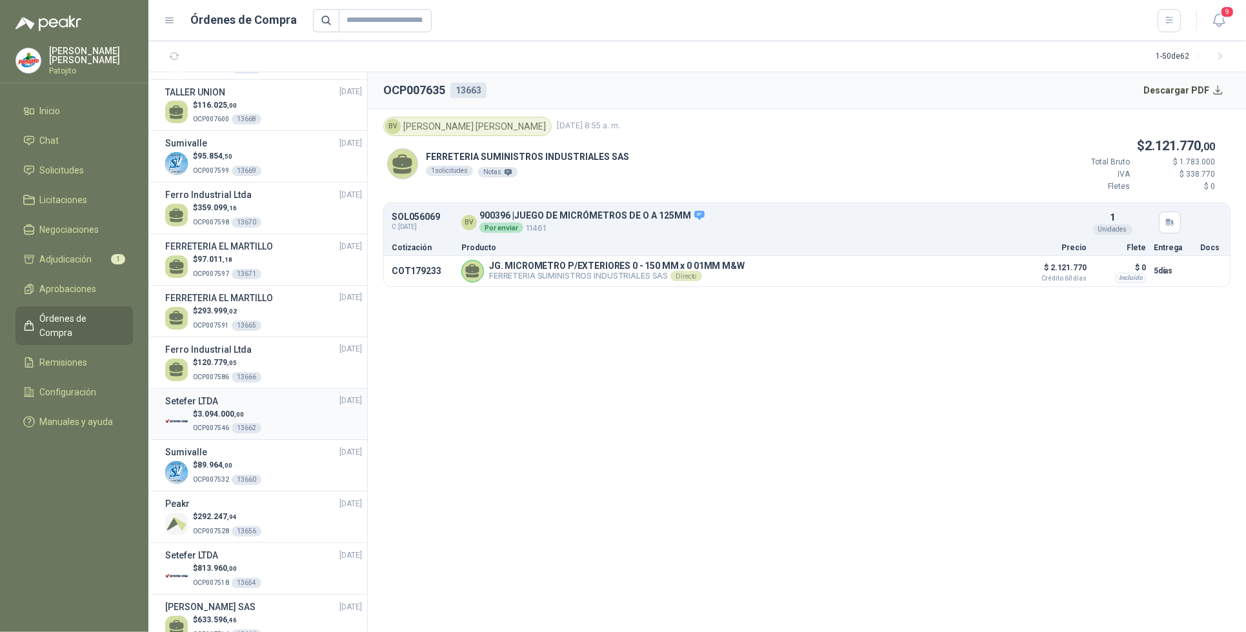
click at [275, 416] on div "$ 3.094.000 ,00 OCP007546 13662" at bounding box center [263, 421] width 197 height 26
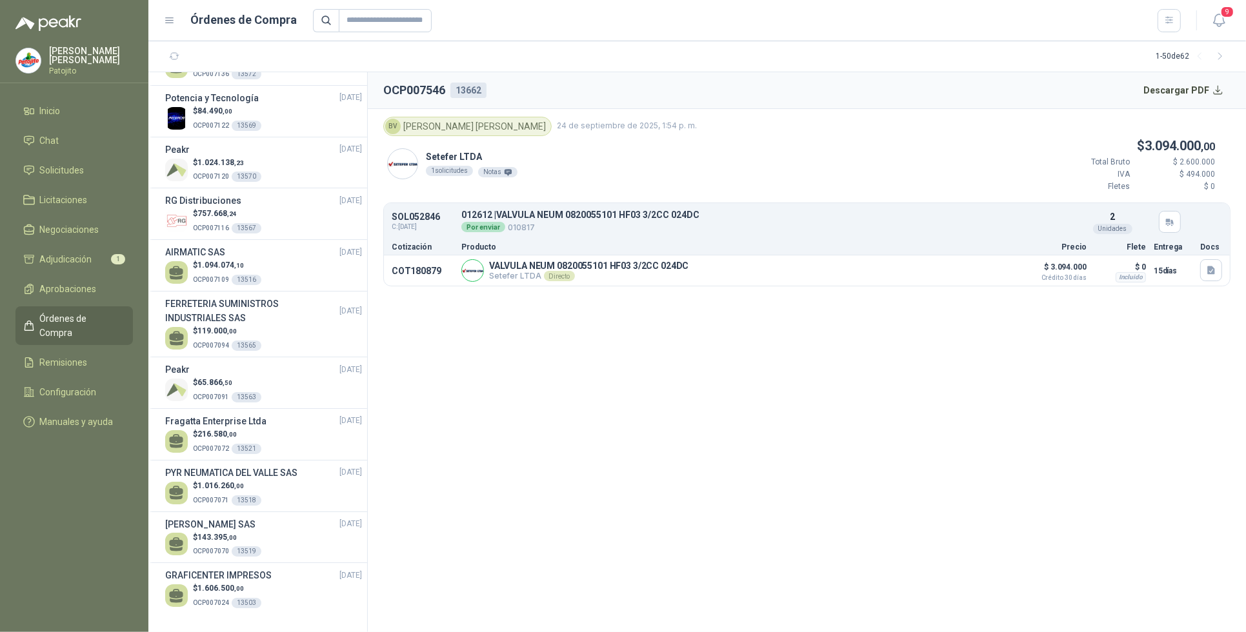
scroll to position [2110, 0]
click at [77, 166] on span "Solicitudes" at bounding box center [62, 170] width 45 height 14
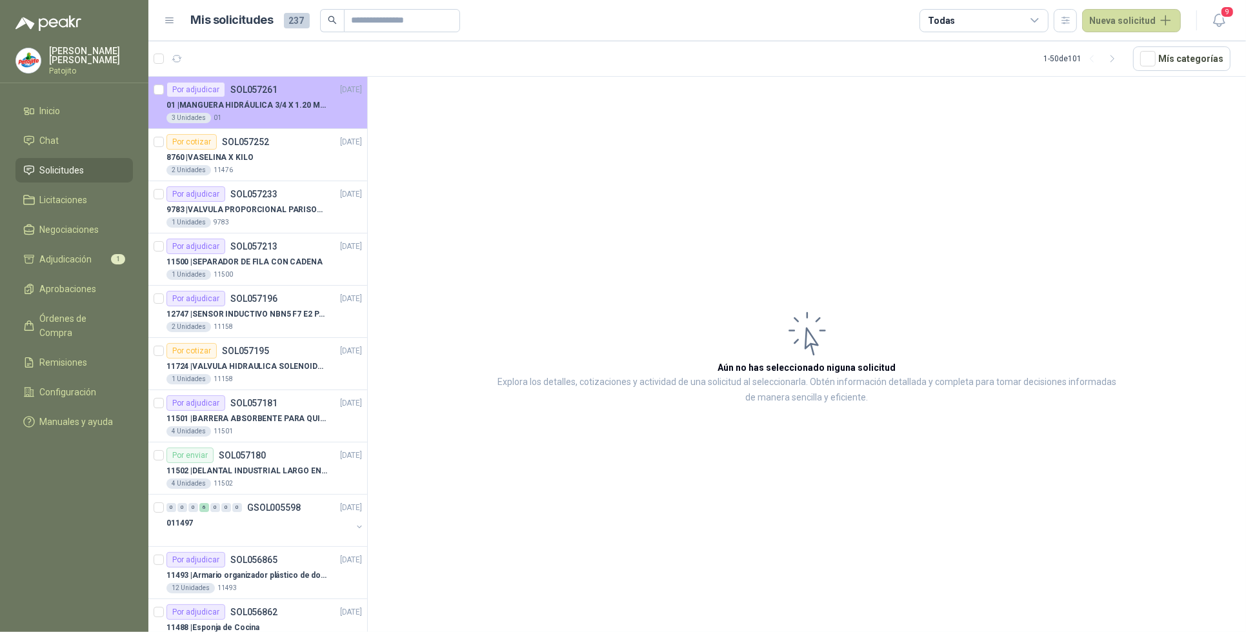
click at [307, 113] on div "3 Unidades 01" at bounding box center [263, 118] width 195 height 10
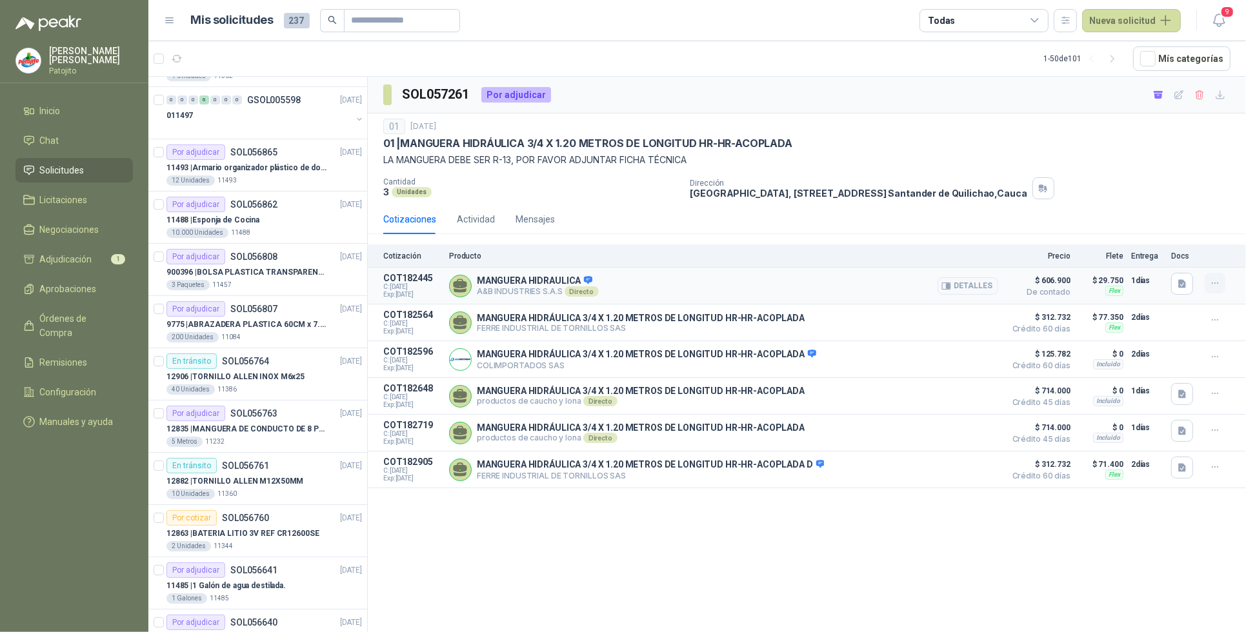
scroll to position [489, 0]
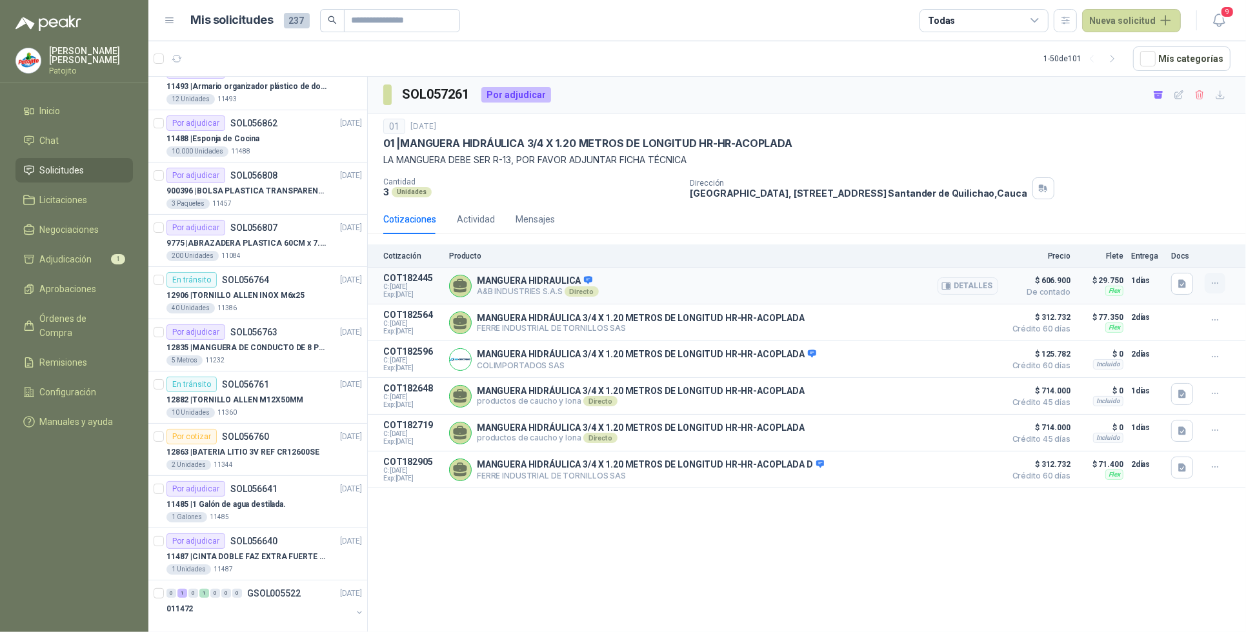
click at [1211, 286] on icon "button" at bounding box center [1215, 283] width 11 height 11
click at [939, 221] on div "Cotizaciones Actividad Mensajes" at bounding box center [806, 220] width 847 height 30
click at [979, 287] on button "Detalles" at bounding box center [967, 285] width 61 height 17
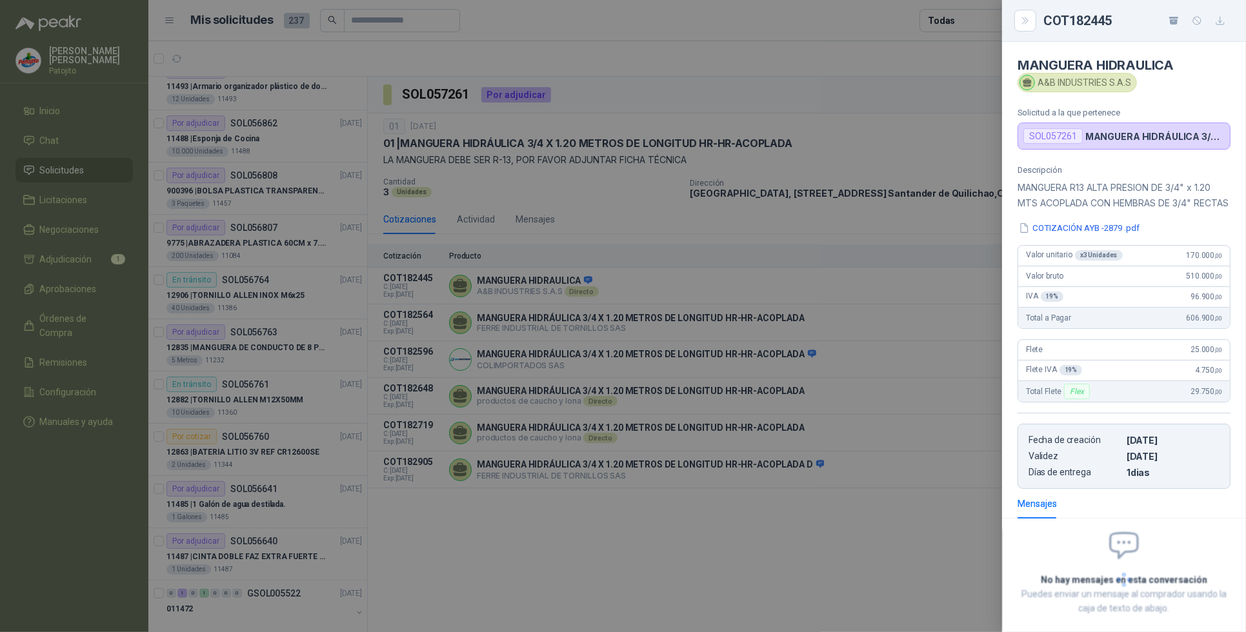
scroll to position [85, 0]
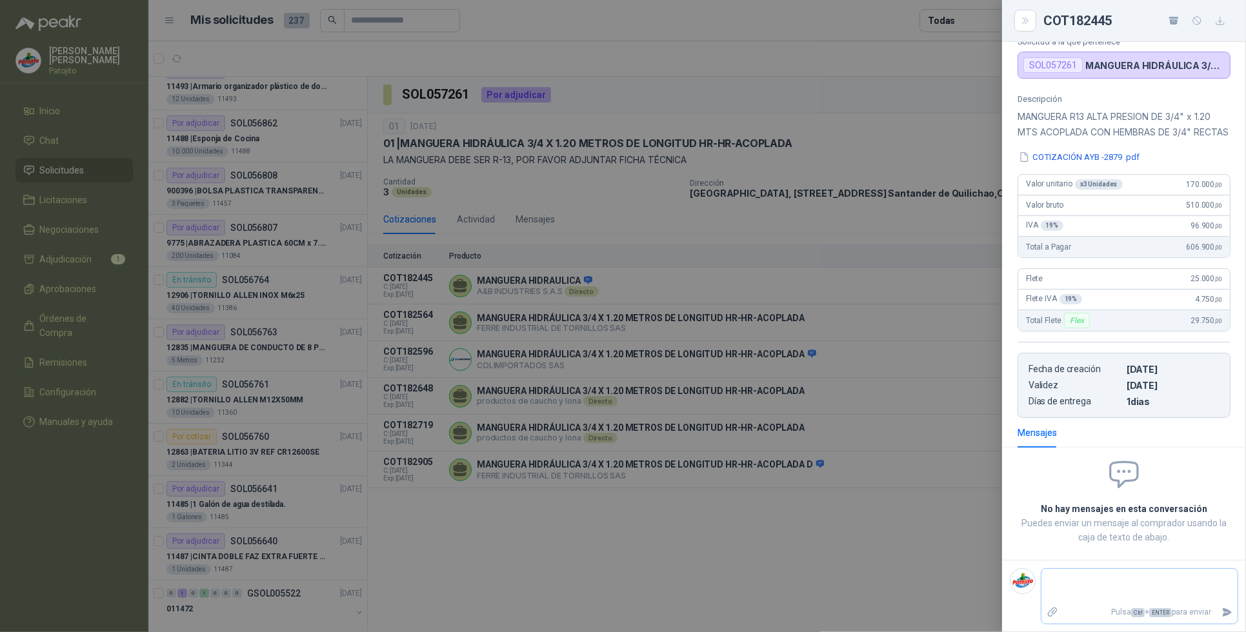
click at [1056, 584] on textarea at bounding box center [1139, 587] width 196 height 30
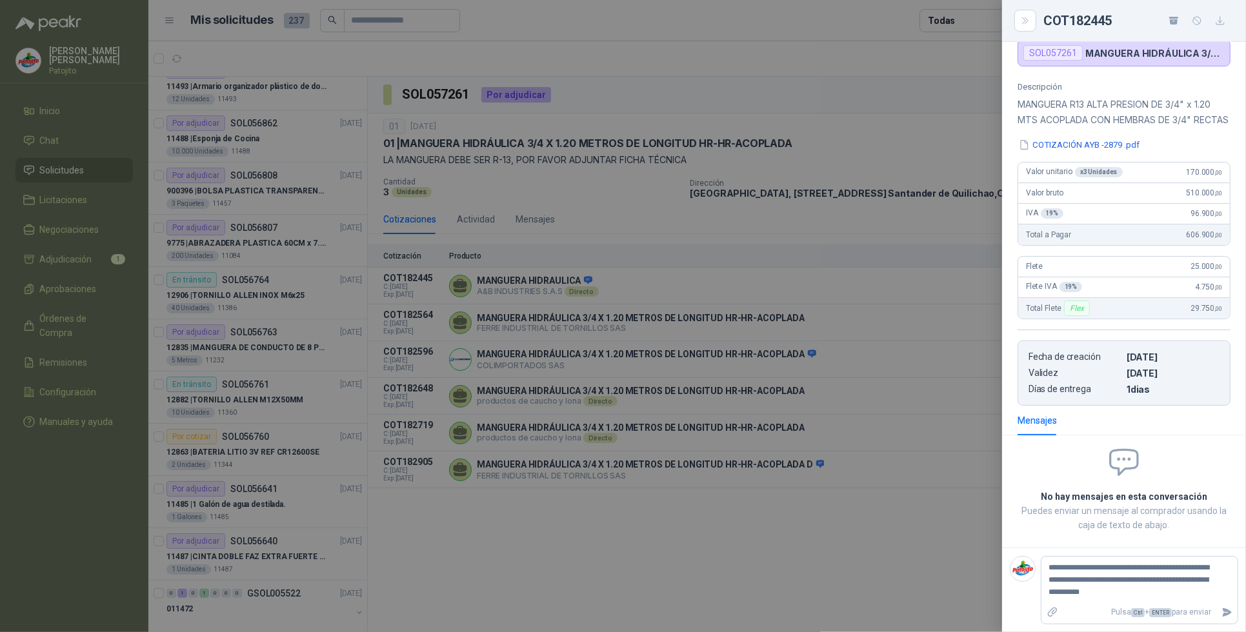
scroll to position [103, 0]
drag, startPoint x: 1071, startPoint y: 579, endPoint x: 900, endPoint y: 581, distance: 171.0
click at [900, 581] on div at bounding box center [623, 316] width 1246 height 632
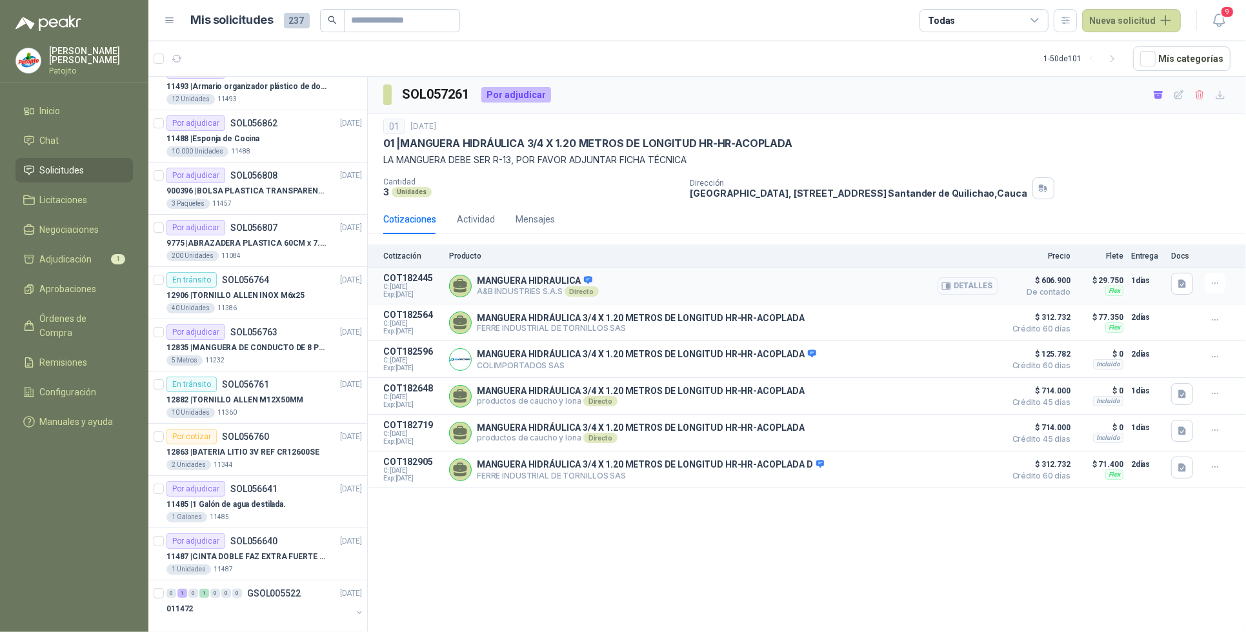
click at [972, 283] on button "Detalles" at bounding box center [967, 285] width 61 height 17
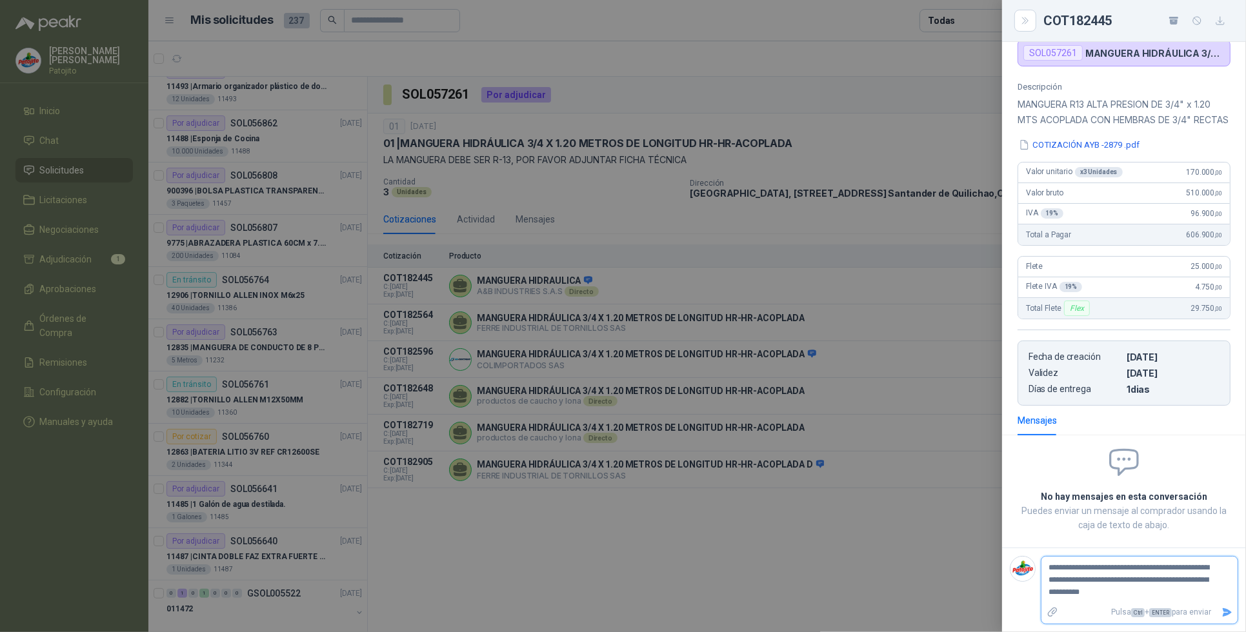
click at [1133, 594] on textarea "**********" at bounding box center [1134, 580] width 186 height 42
drag, startPoint x: 1126, startPoint y: 590, endPoint x: 1047, endPoint y: 564, distance: 82.8
click at [1047, 564] on textarea "**********" at bounding box center [1134, 580] width 186 height 42
click at [1223, 613] on icon "Enviar" at bounding box center [1227, 612] width 9 height 8
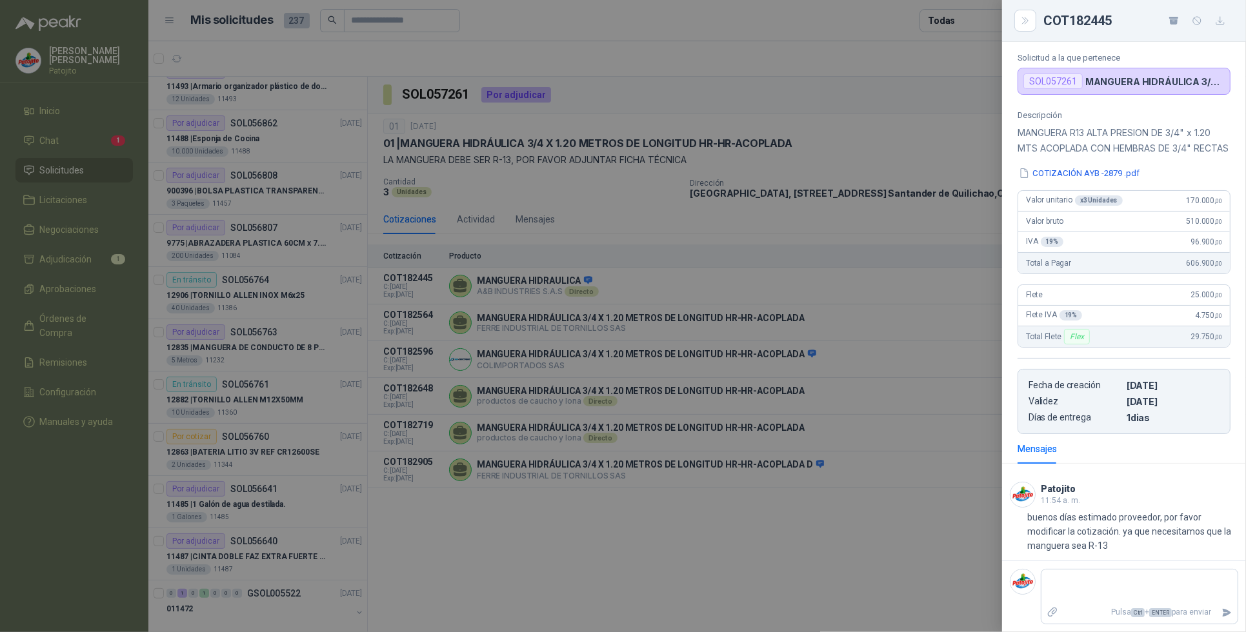
click at [862, 526] on div at bounding box center [623, 316] width 1246 height 632
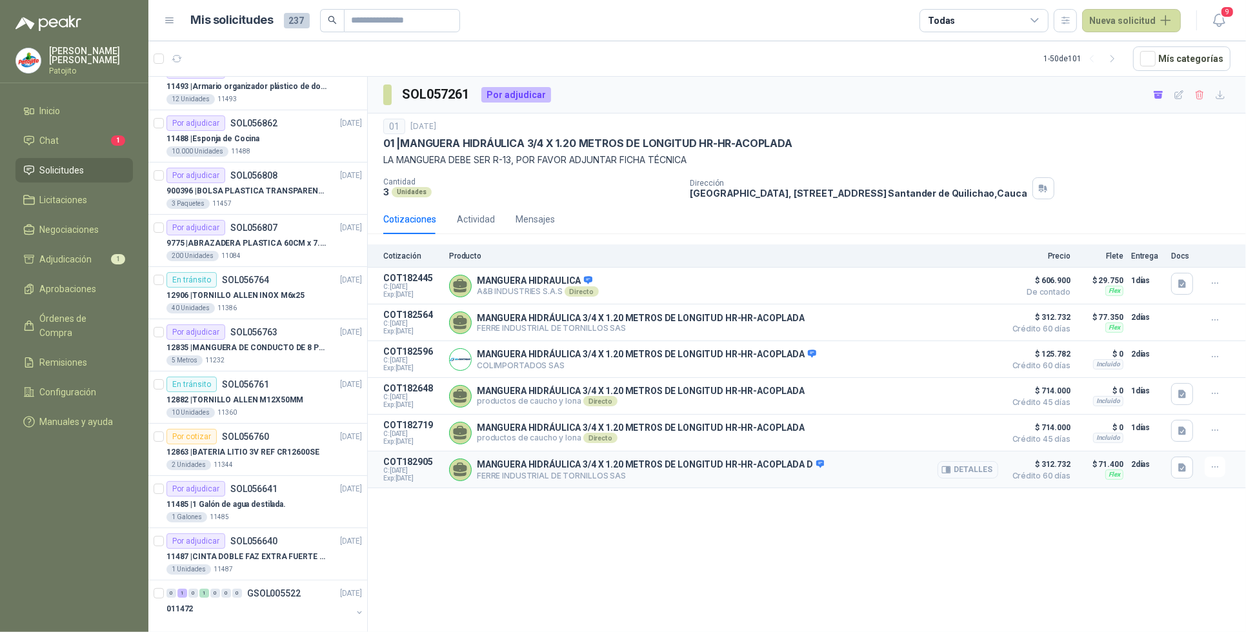
click at [981, 477] on button "Detalles" at bounding box center [967, 469] width 61 height 17
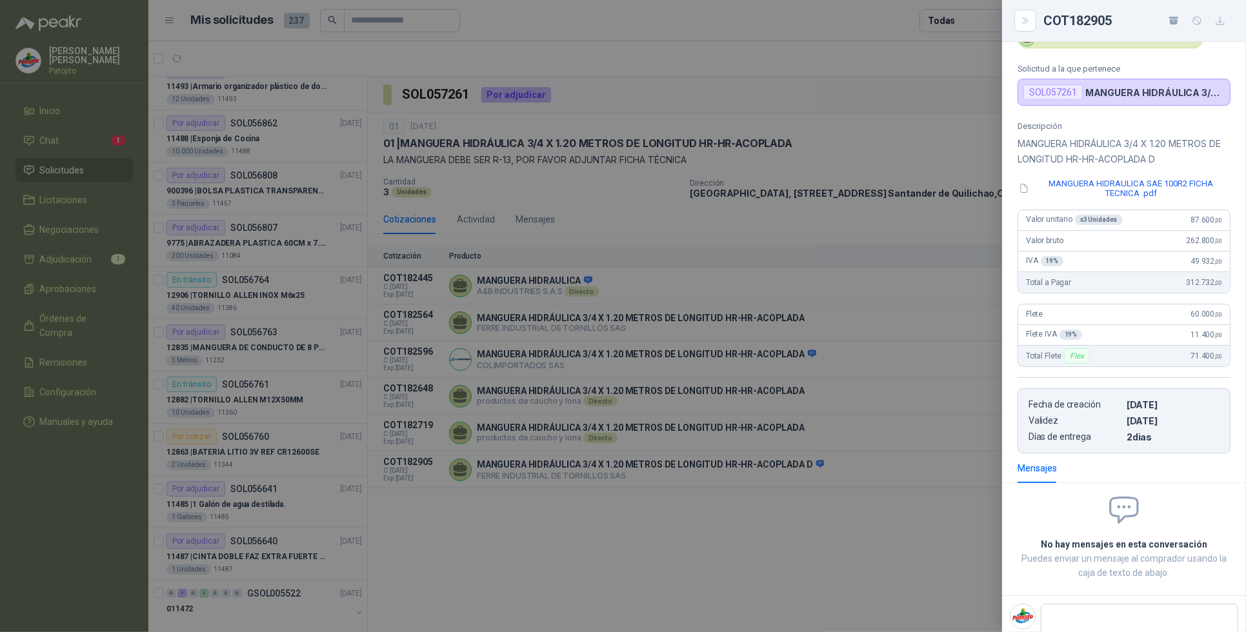
scroll to position [105, 0]
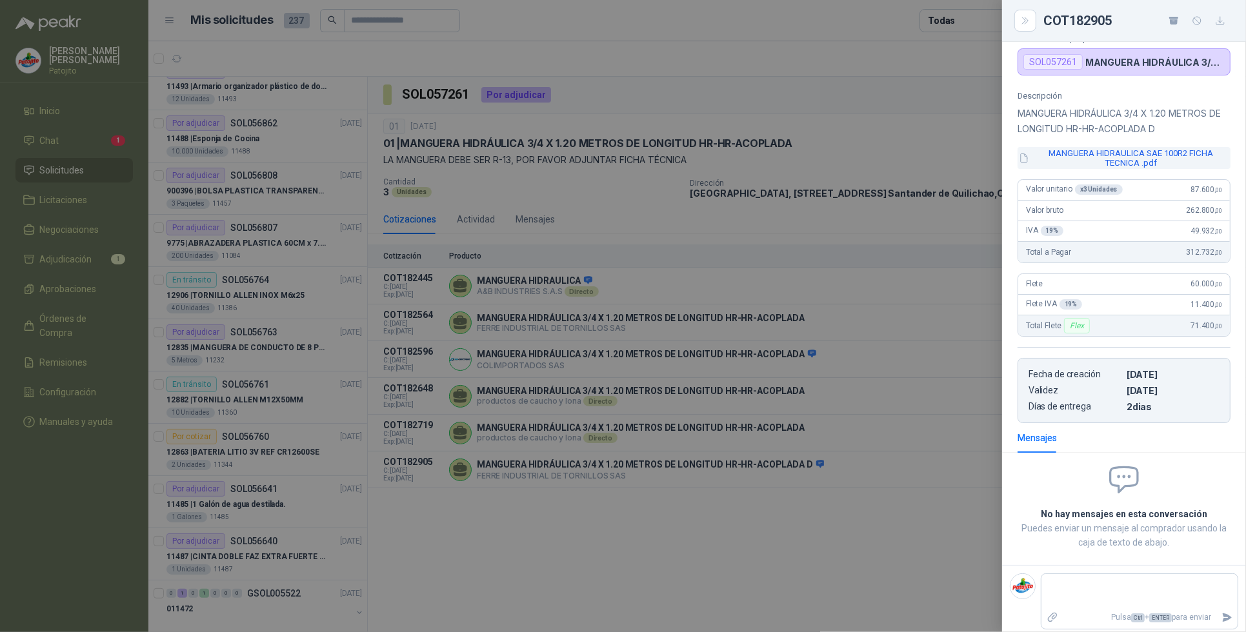
click at [1111, 154] on button "MANGUERA HIDRAULICA SAE 100R2 FICHA TECNICA .pdf" at bounding box center [1123, 158] width 213 height 22
click at [0, 0] on div "WhatsApp Image [DATE] 8.20.46 AM.jpeg 1 / 2 Descargar" at bounding box center [0, 0] width 0 height 0
click at [1111, 154] on button "MANGUERA HIDRAULICA SAE 100R2 FICHA TECNICA .pdf" at bounding box center [1123, 158] width 213 height 22
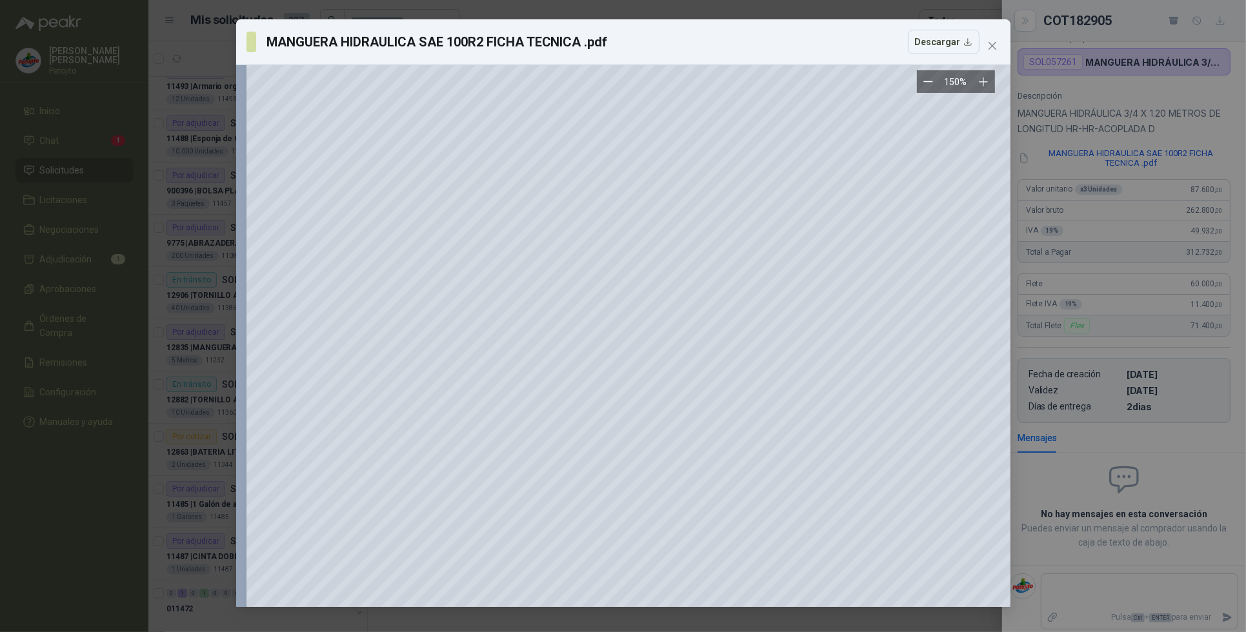
scroll to position [0, 0]
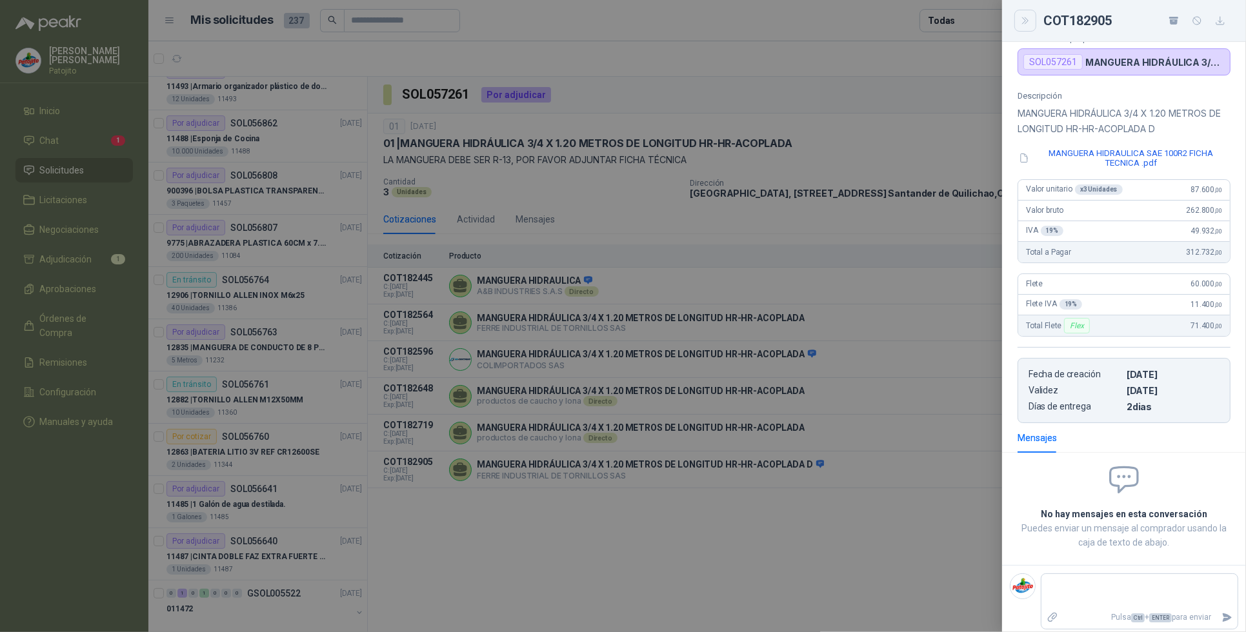
click at [1027, 18] on icon "Close" at bounding box center [1025, 20] width 11 height 11
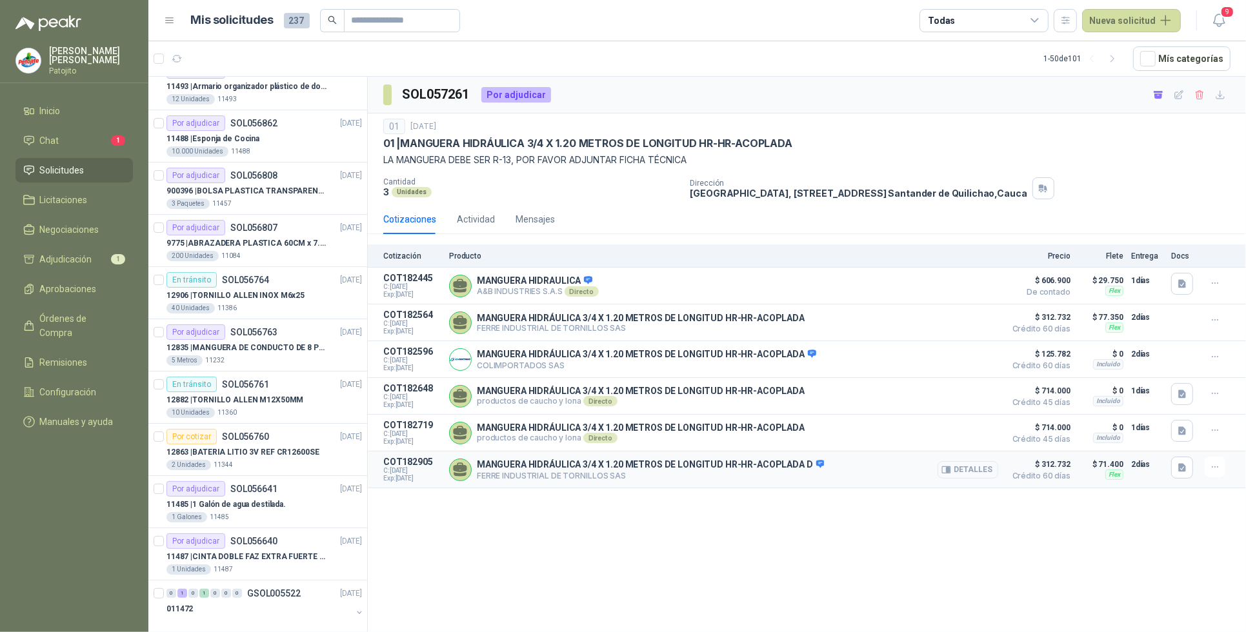
click at [977, 471] on button "Detalles" at bounding box center [967, 469] width 61 height 17
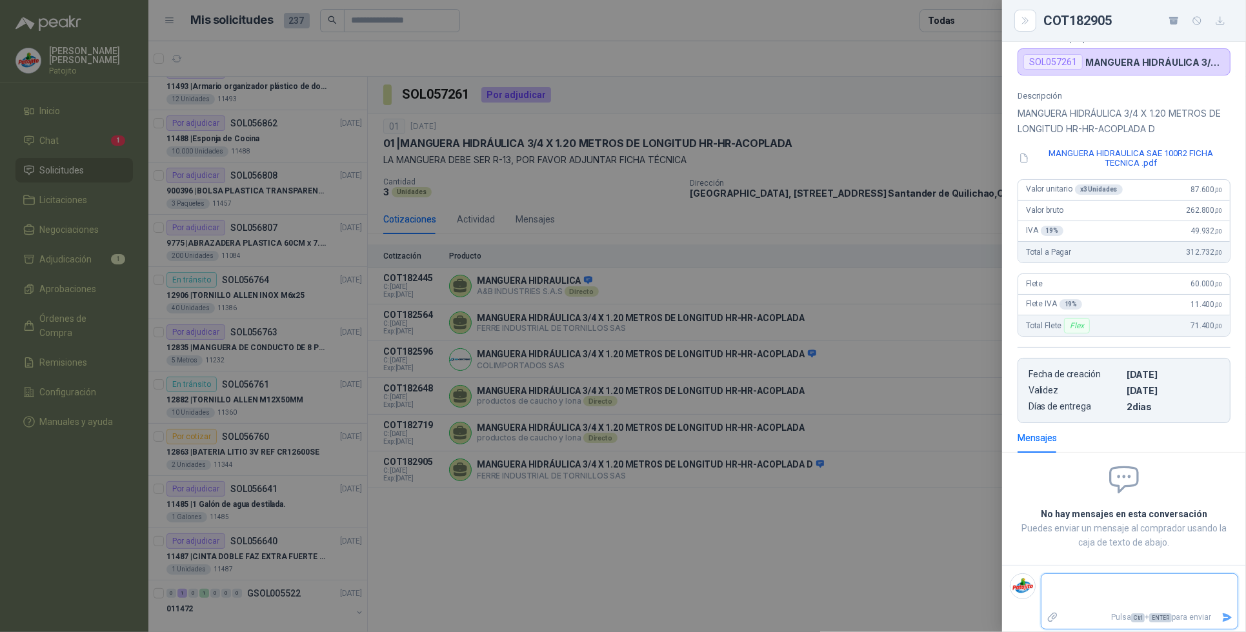
click at [1072, 592] on textarea at bounding box center [1134, 592] width 186 height 30
paste textarea "**********"
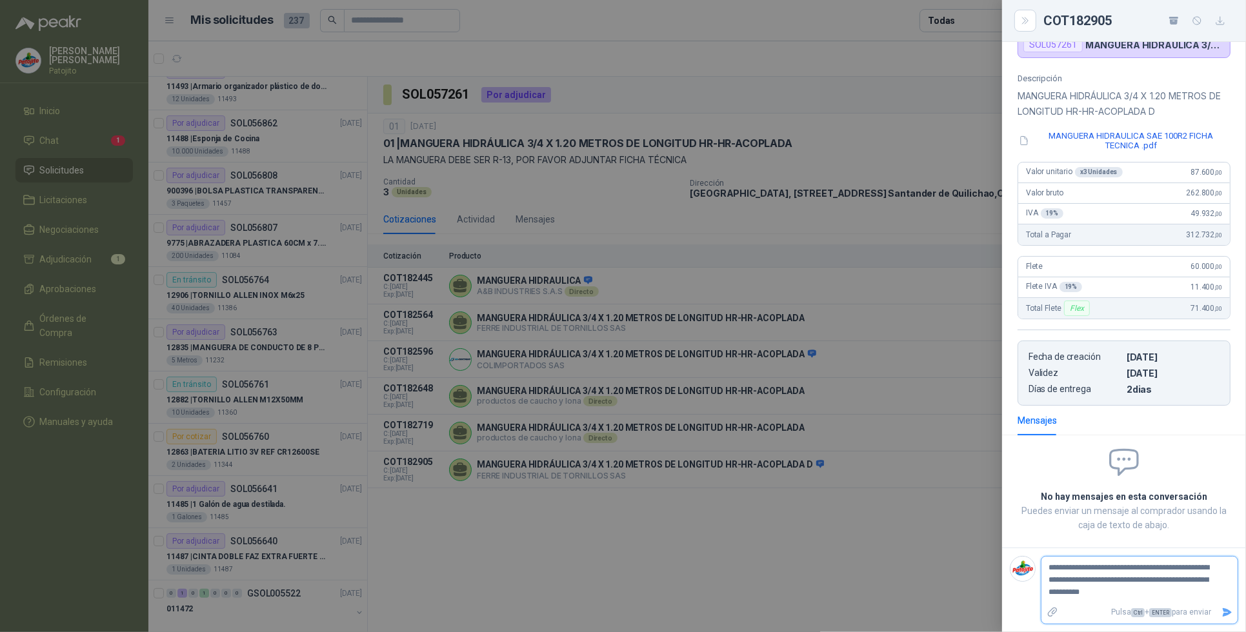
click at [1223, 614] on icon "Enviar" at bounding box center [1227, 612] width 9 height 8
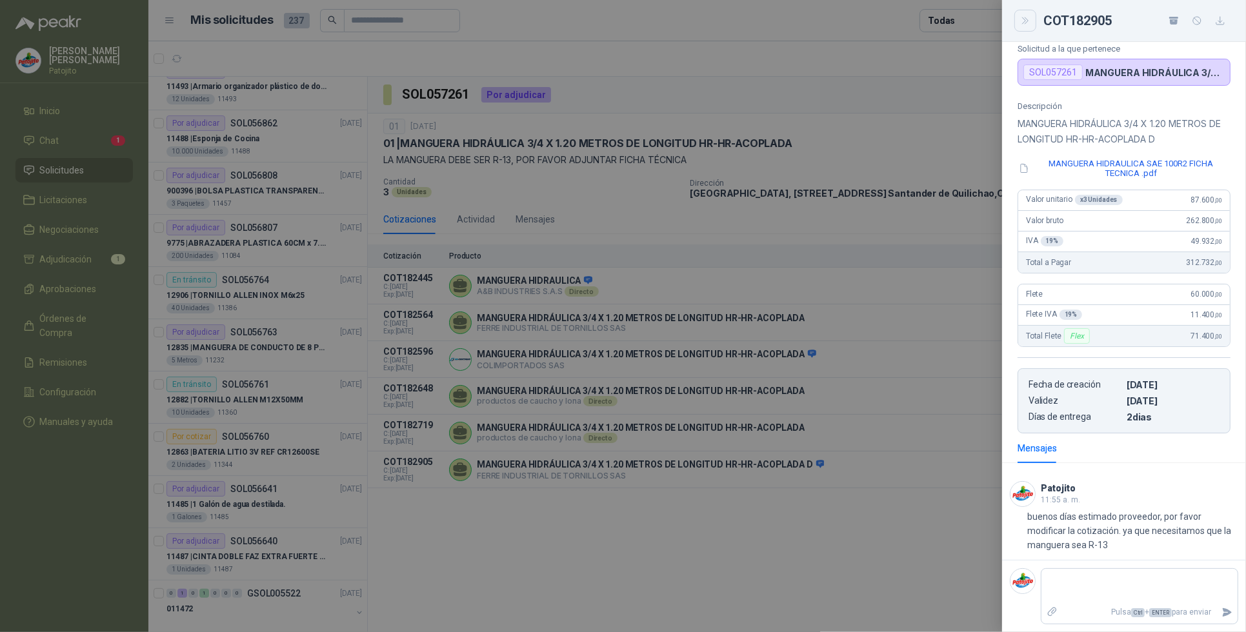
click at [1023, 14] on button "Close" at bounding box center [1025, 21] width 22 height 22
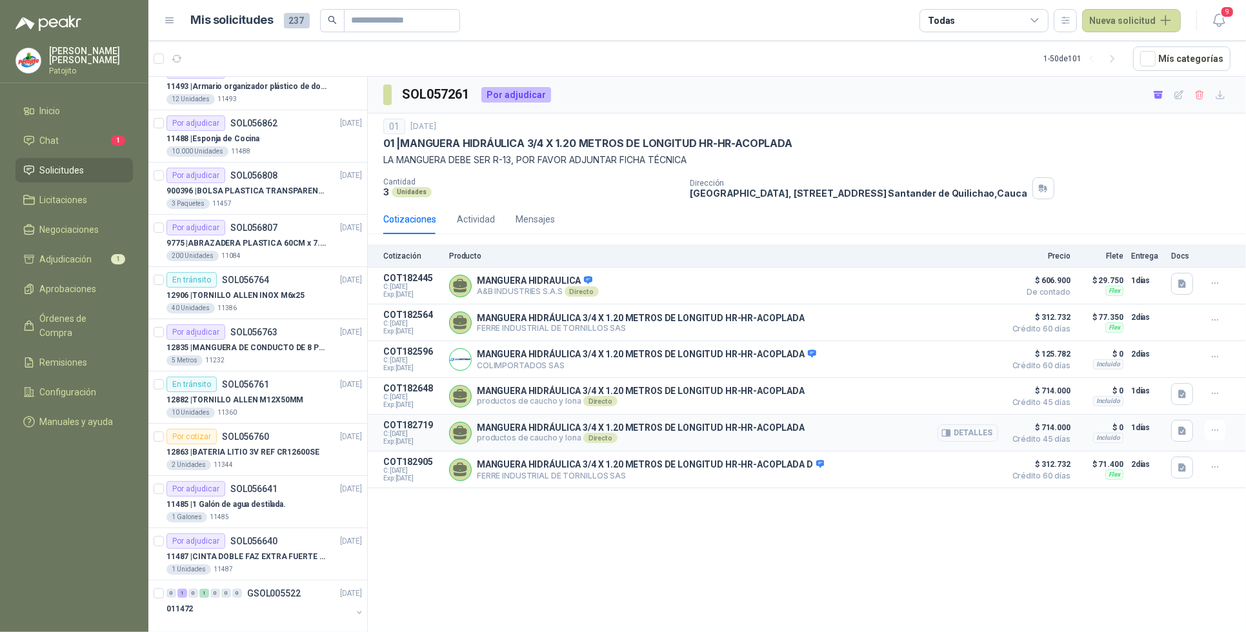
click at [982, 439] on button "Detalles" at bounding box center [967, 432] width 61 height 17
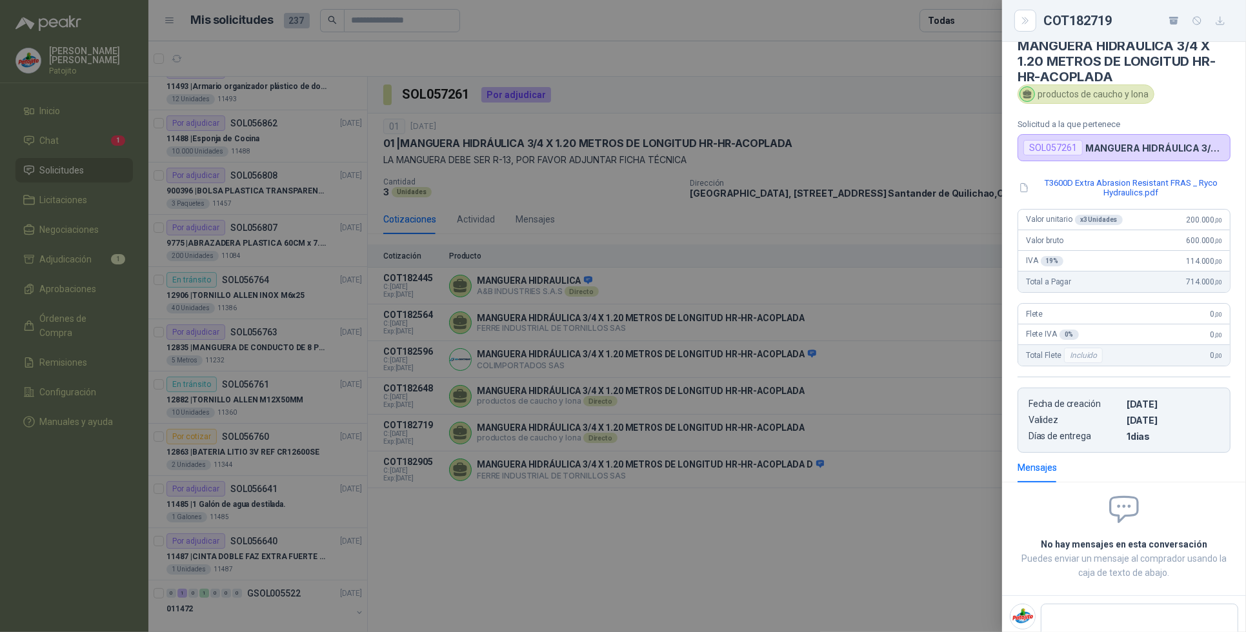
scroll to position [0, 0]
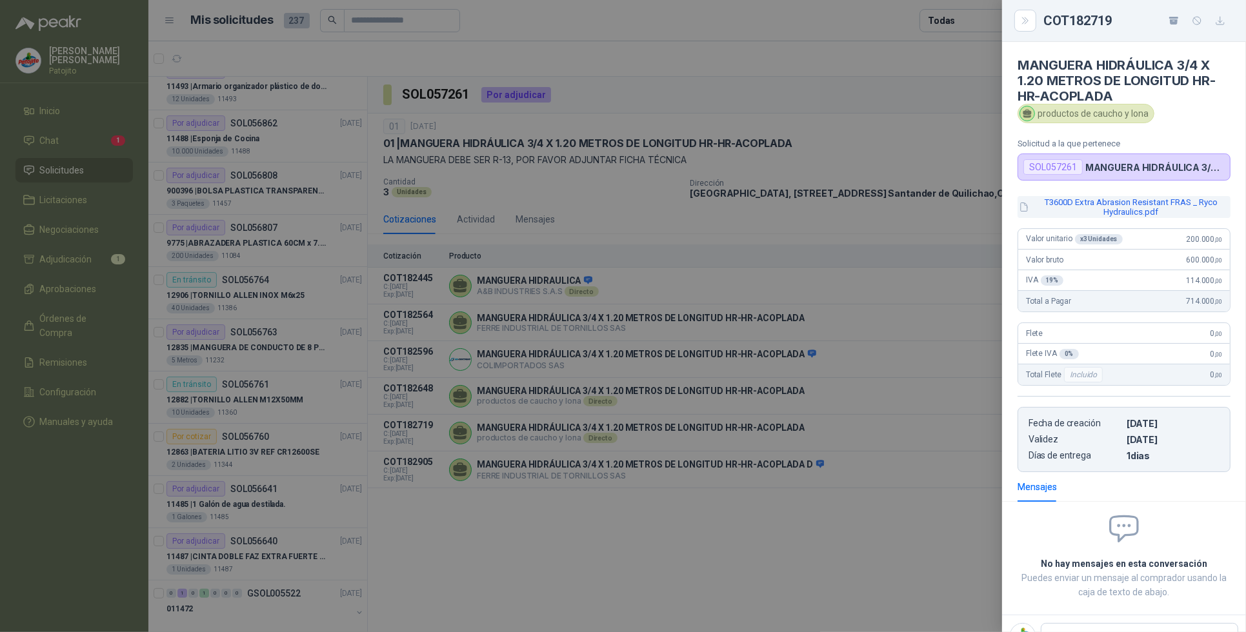
click at [1136, 202] on button "T3600D Extra Abrasion Resistant FRAS _ Ryco Hydraulics.pdf" at bounding box center [1123, 207] width 213 height 22
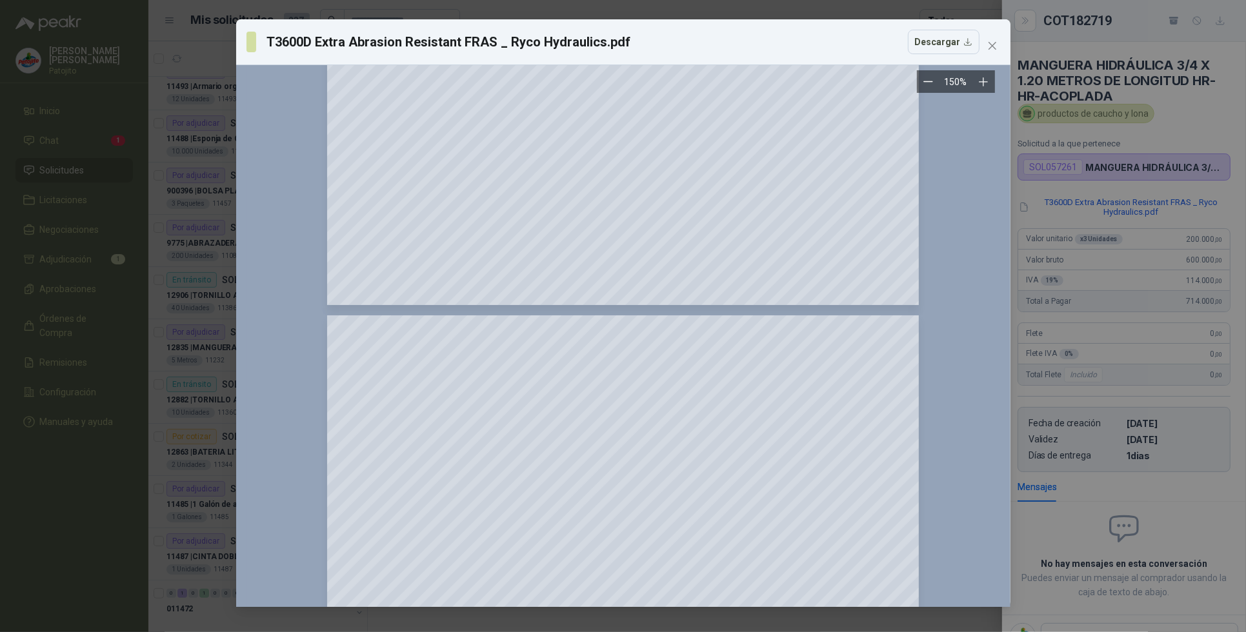
scroll to position [564, 0]
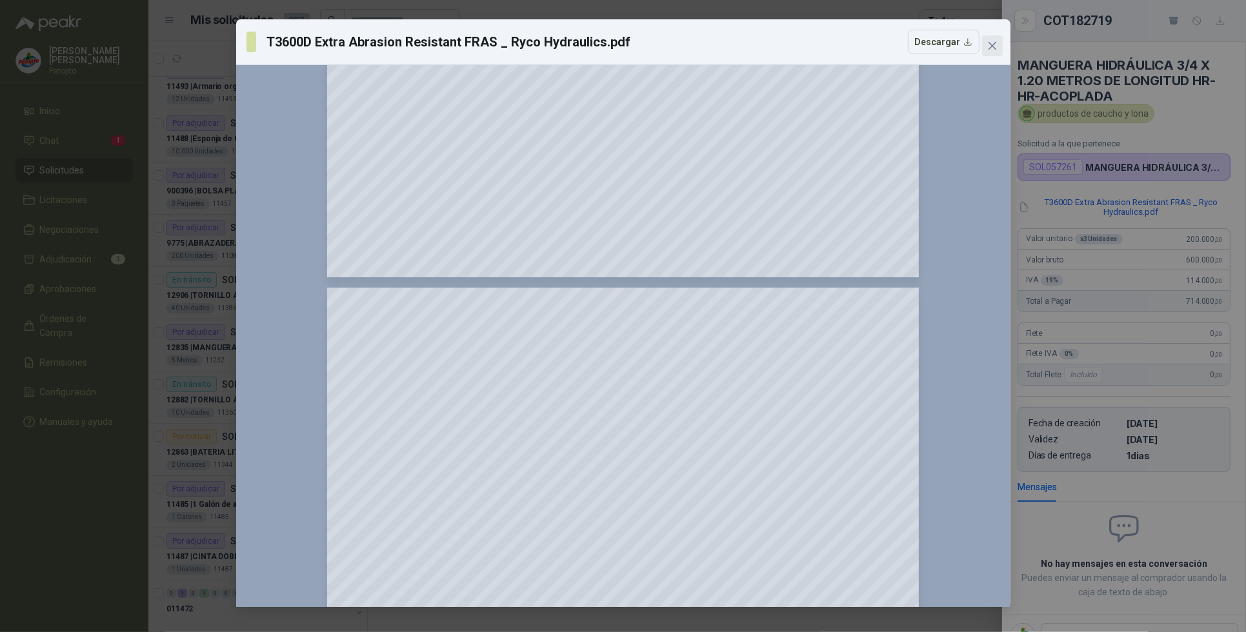
click at [989, 41] on icon "close" at bounding box center [992, 46] width 10 height 10
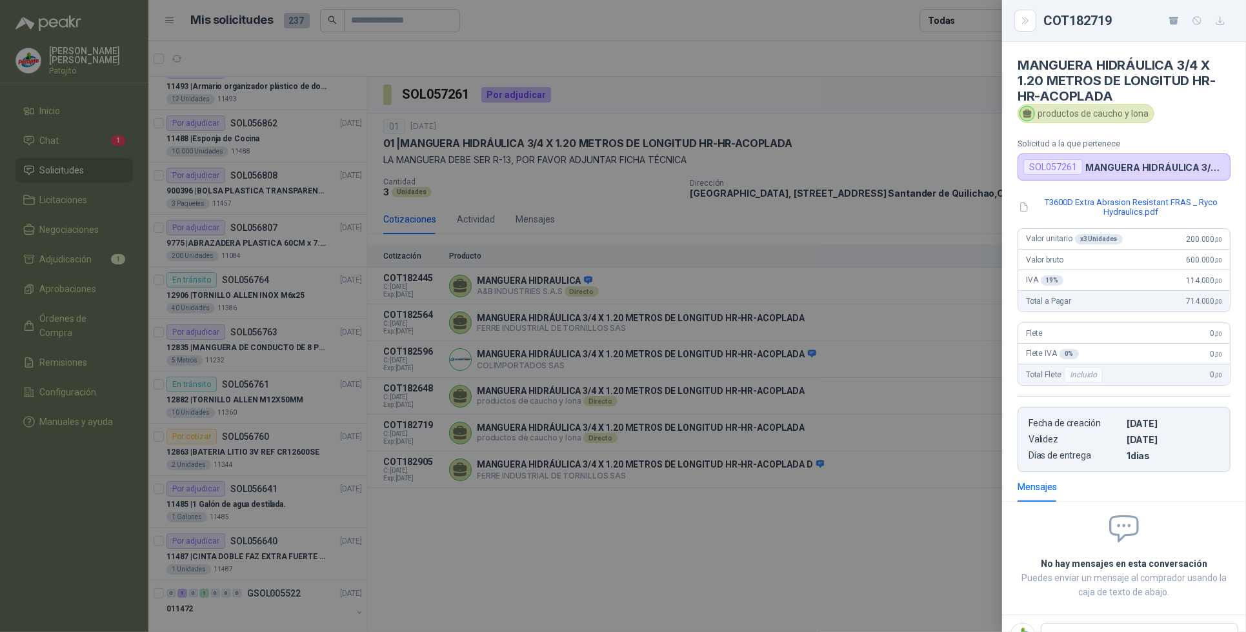
scroll to position [59, 0]
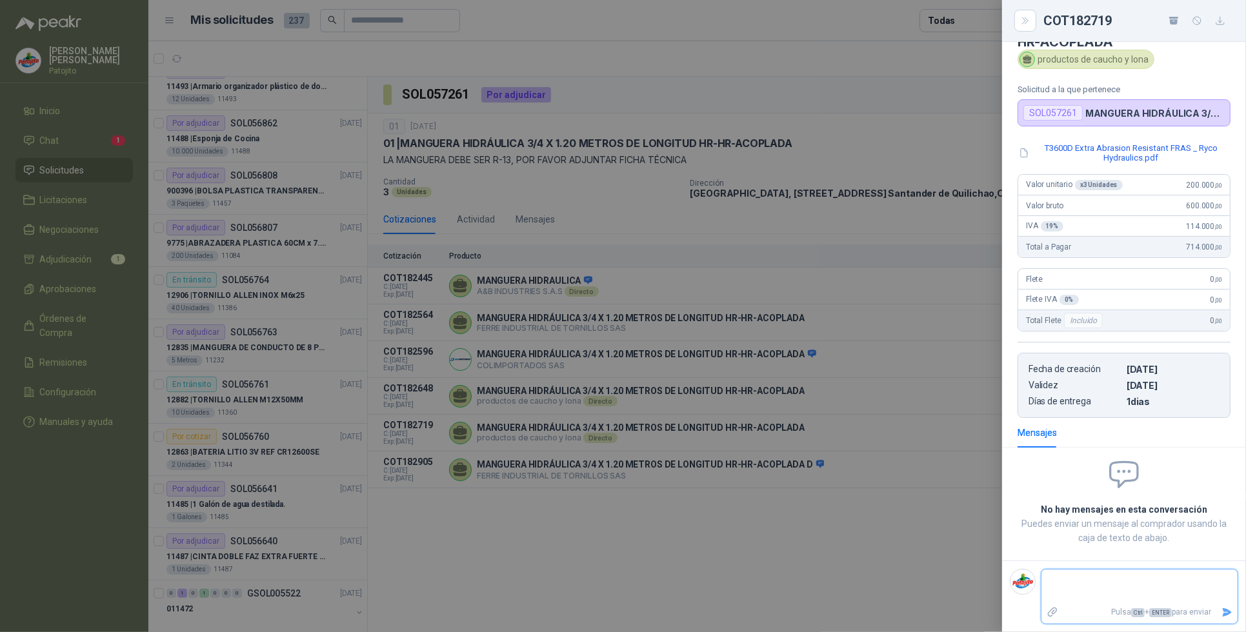
click at [1055, 576] on textarea at bounding box center [1134, 587] width 186 height 30
paste textarea "**********"
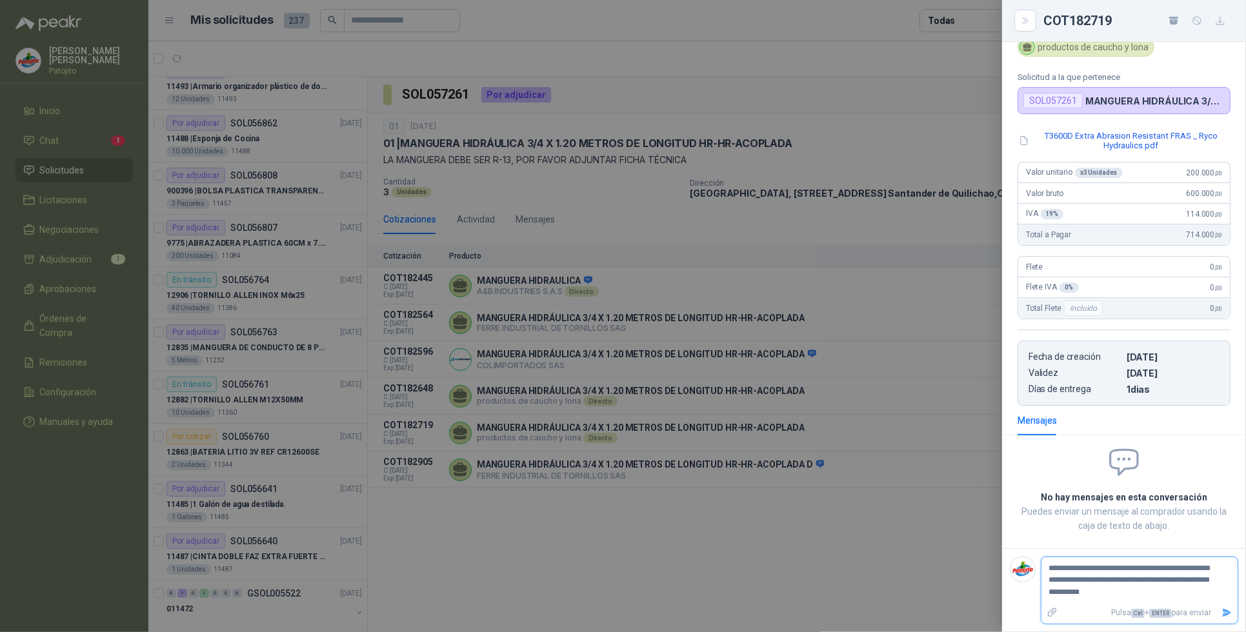
click at [1223, 612] on icon "Enviar" at bounding box center [1227, 612] width 9 height 8
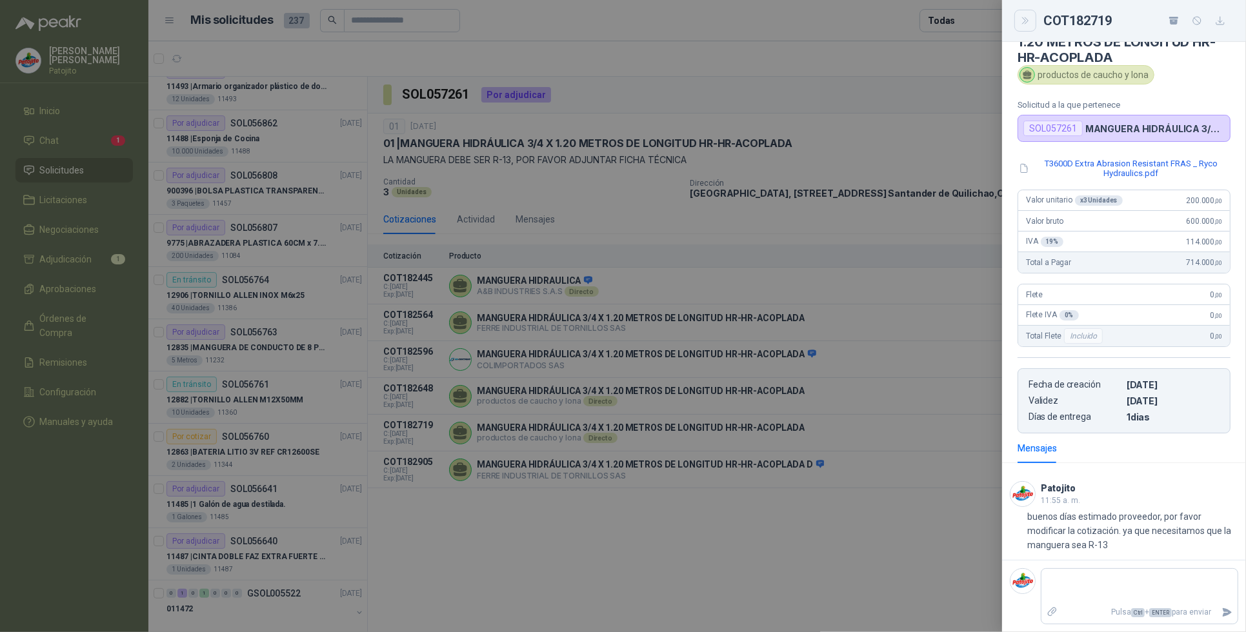
click at [1033, 23] on button "Close" at bounding box center [1025, 21] width 22 height 22
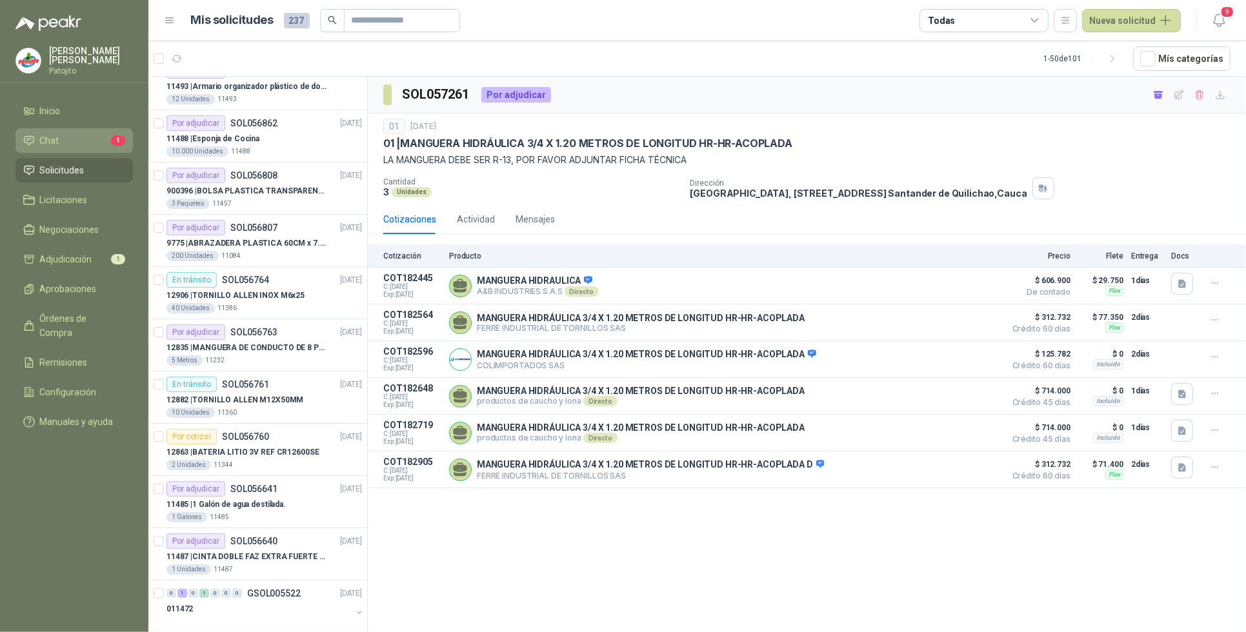
click at [70, 132] on link "Chat 1" at bounding box center [73, 140] width 117 height 25
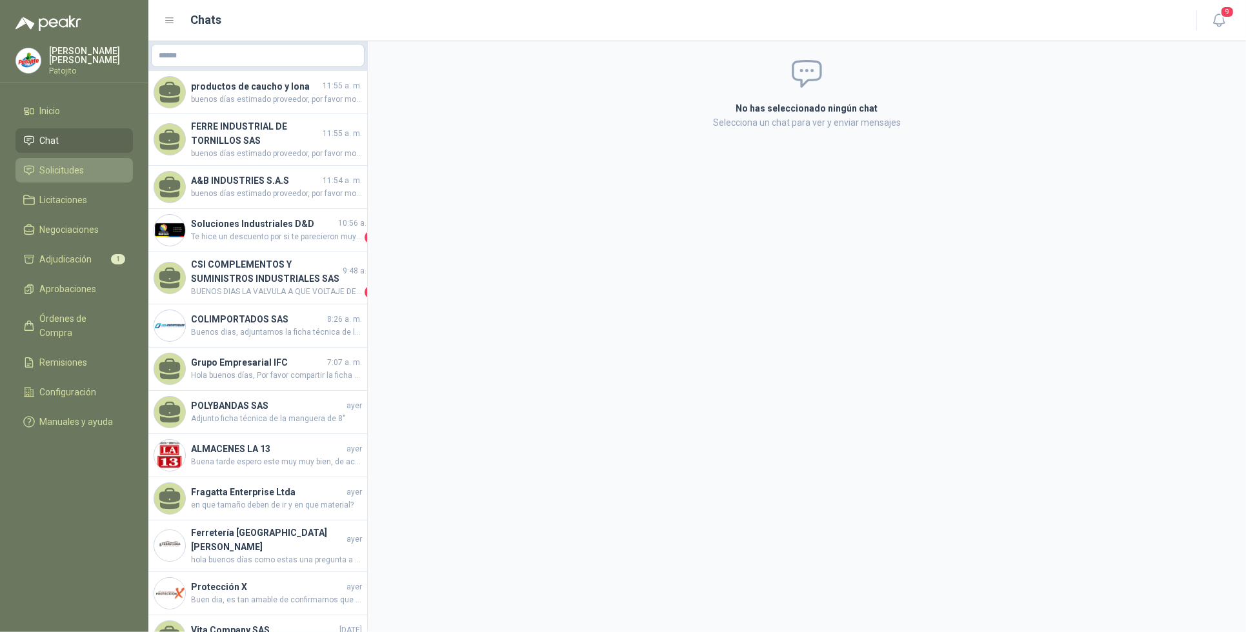
click at [97, 179] on link "Solicitudes" at bounding box center [73, 170] width 117 height 25
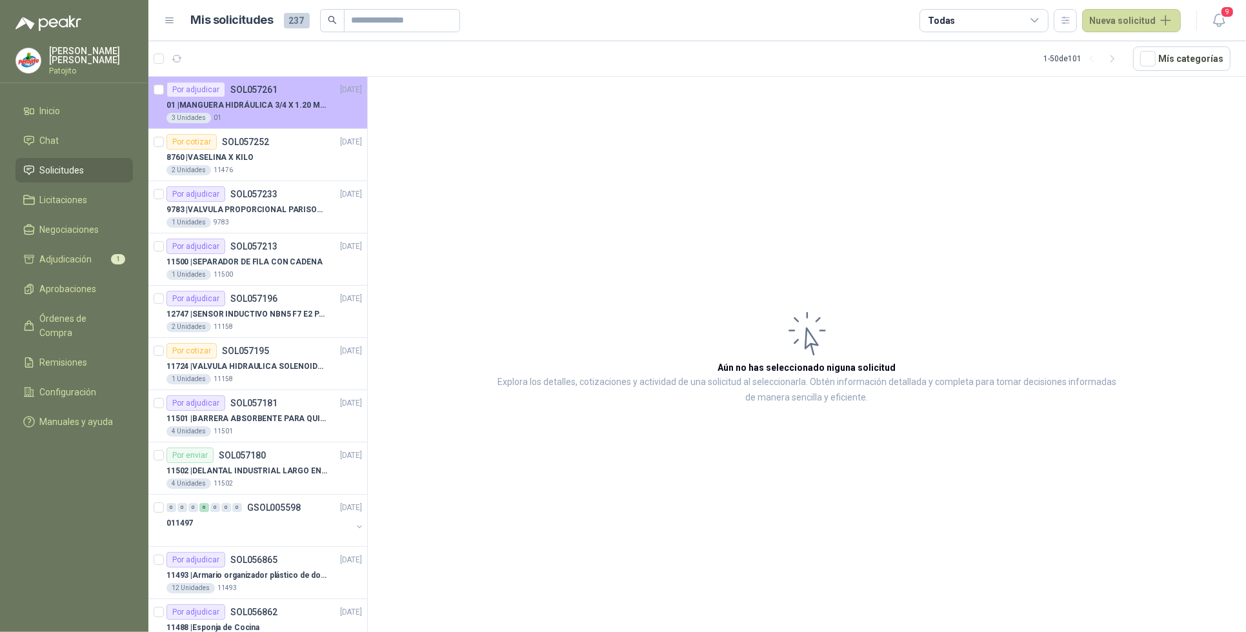
click at [308, 112] on div "01 | MANGUERA HIDRÁULICA 3/4 X 1.20 METROS DE LONGITUD HR-HR-ACOPLADA" at bounding box center [263, 104] width 195 height 15
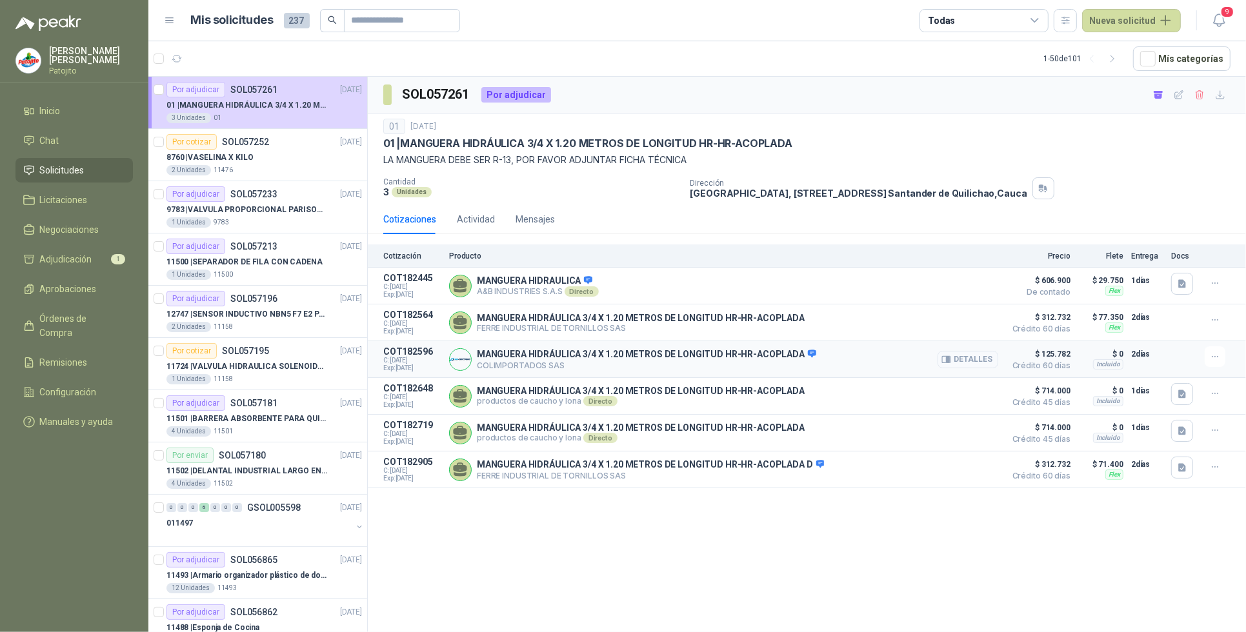
click at [965, 364] on button "Detalles" at bounding box center [967, 359] width 61 height 17
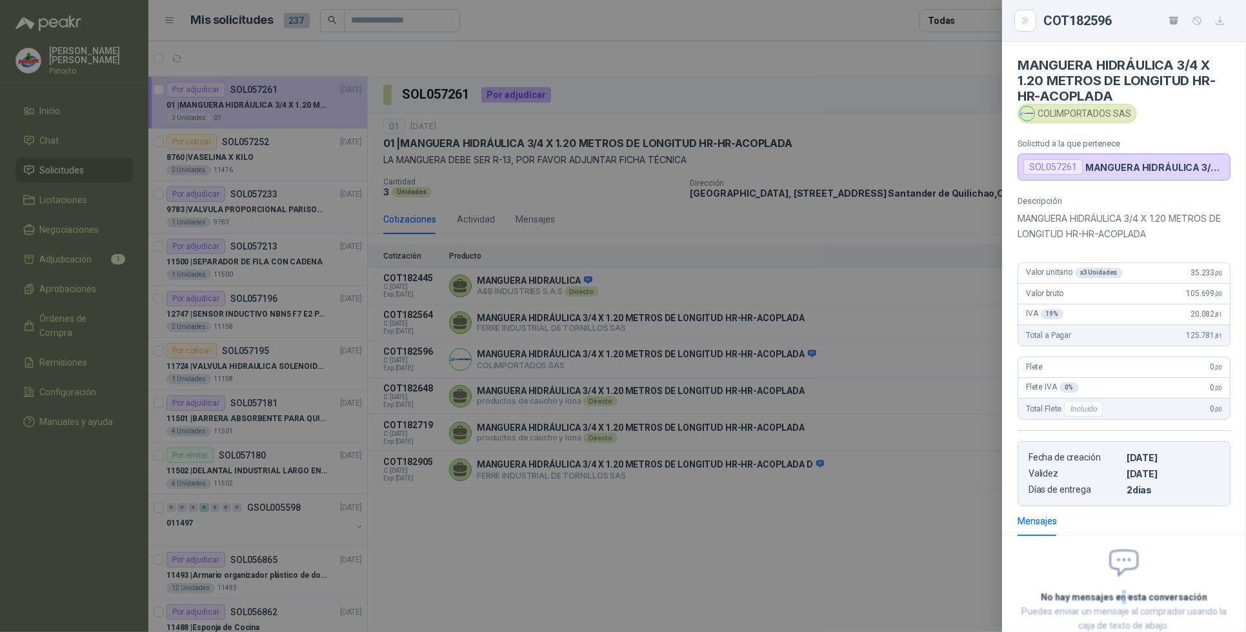
scroll to position [56, 0]
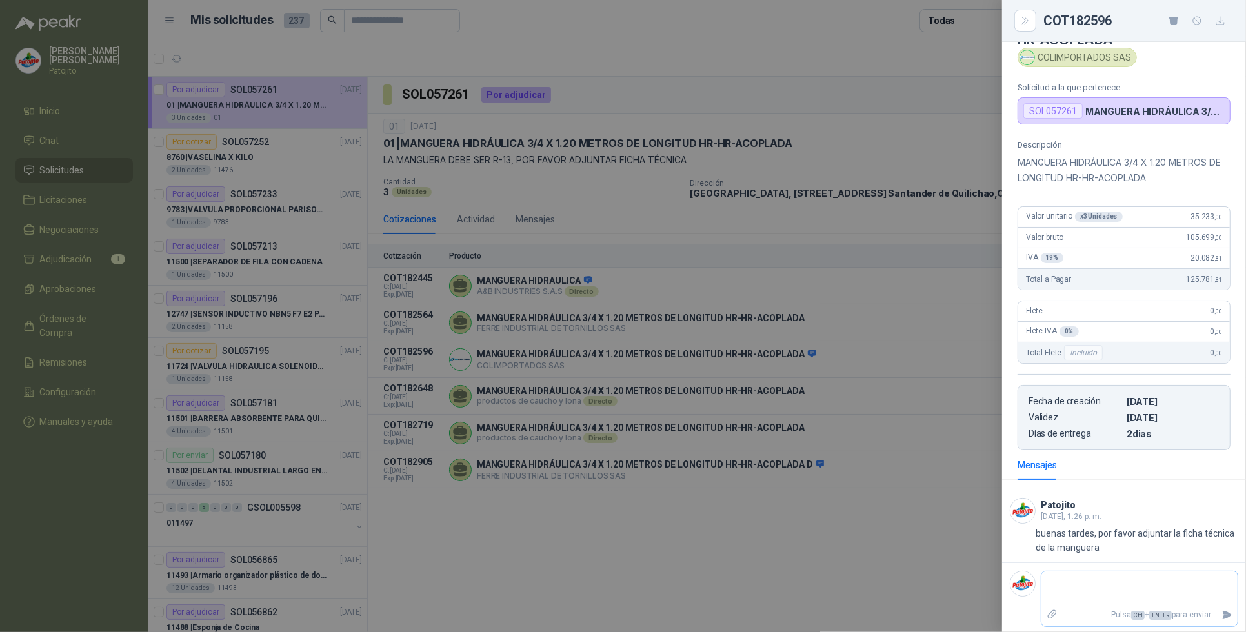
click at [1057, 587] on textarea at bounding box center [1139, 589] width 196 height 30
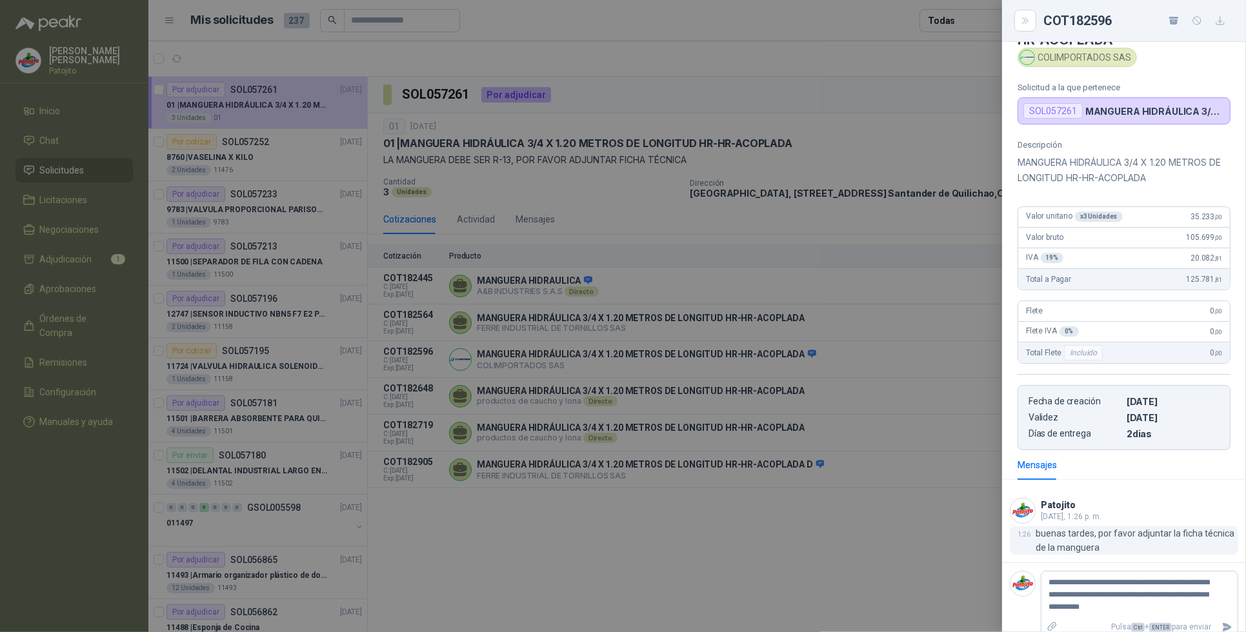
scroll to position [75, 0]
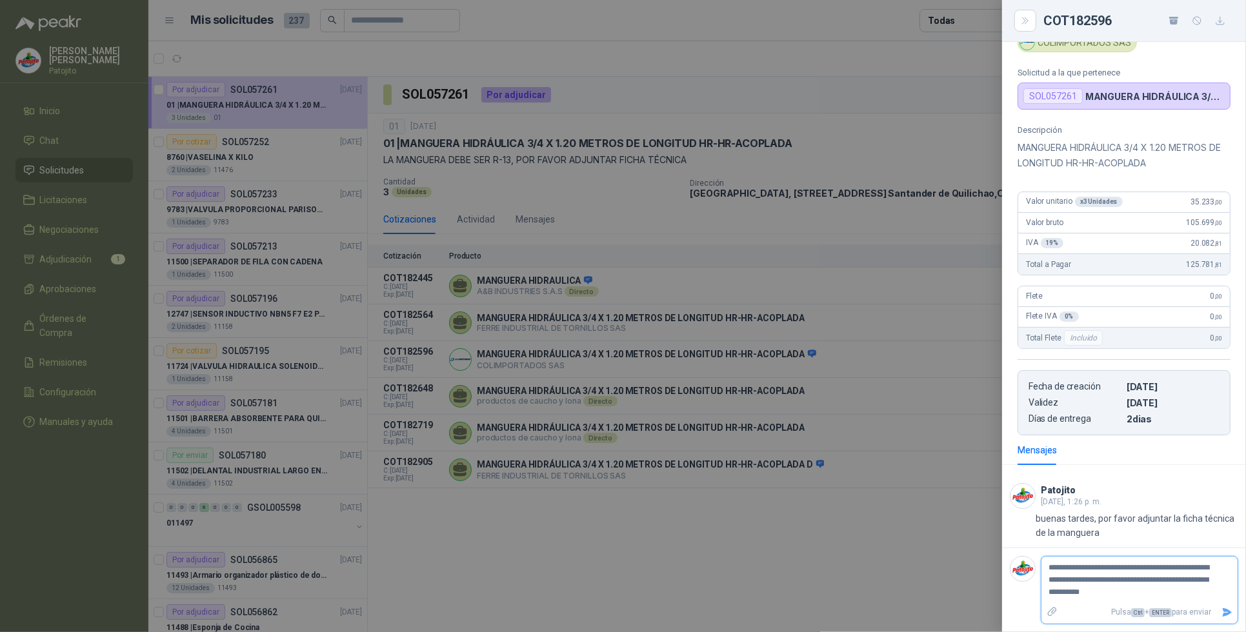
click at [1221, 613] on icon "Enviar" at bounding box center [1226, 612] width 11 height 11
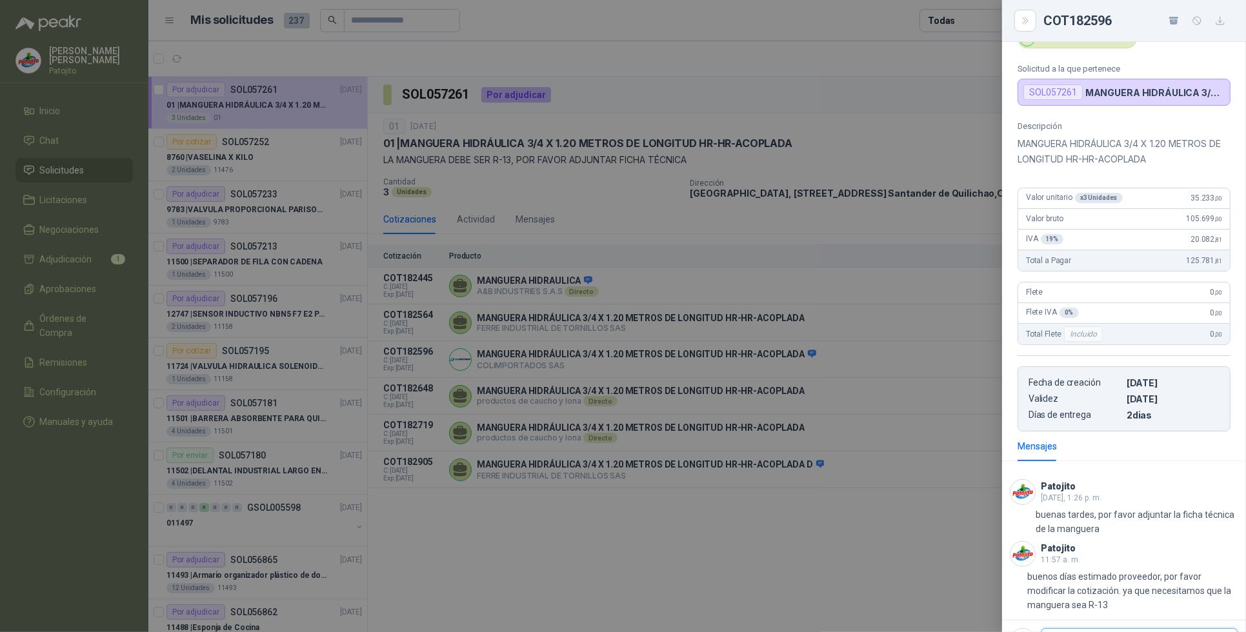
scroll to position [139, 0]
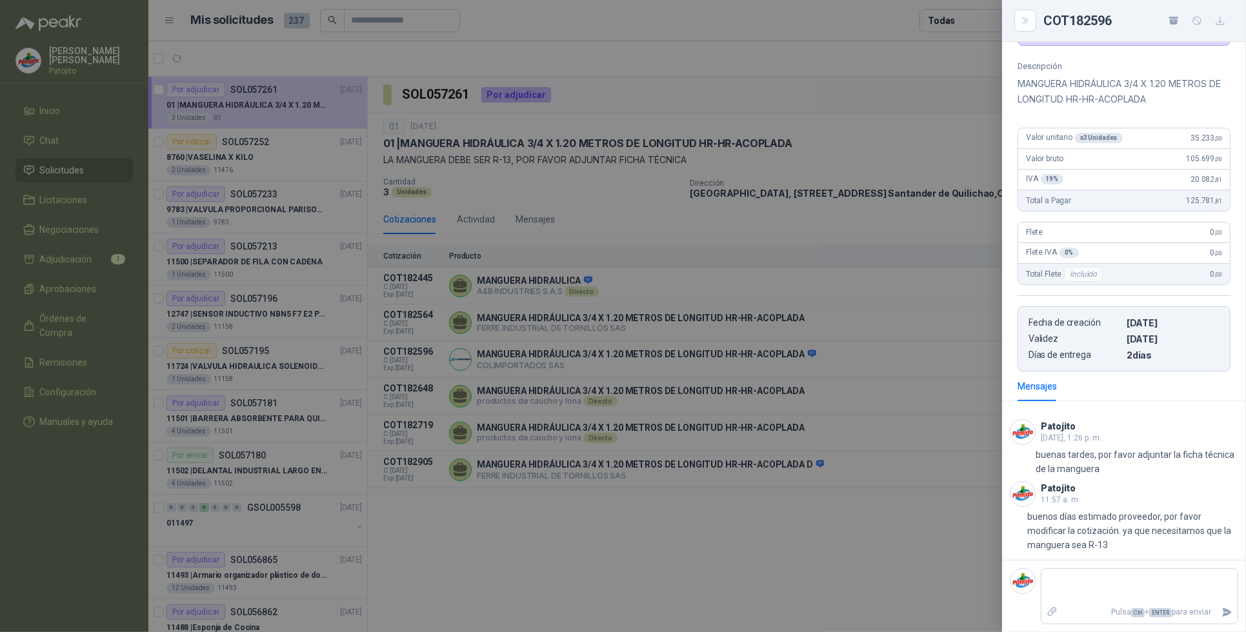
click at [872, 545] on div at bounding box center [623, 316] width 1246 height 632
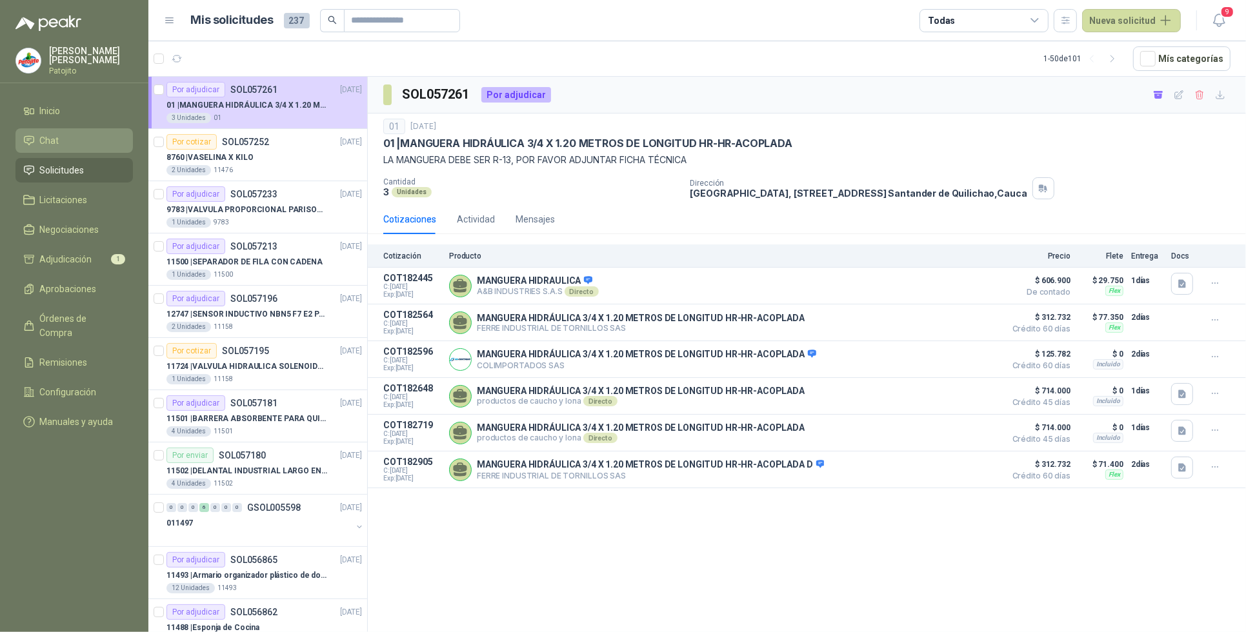
click at [82, 140] on li "Chat" at bounding box center [74, 141] width 102 height 14
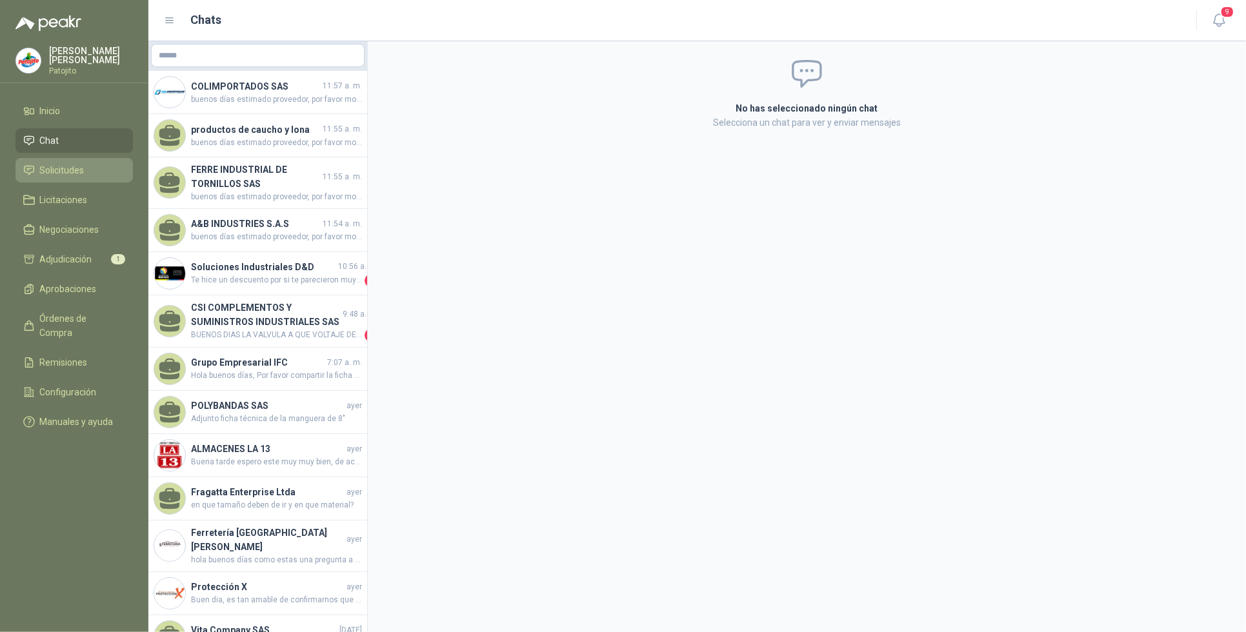
click at [91, 170] on li "Solicitudes" at bounding box center [74, 170] width 102 height 14
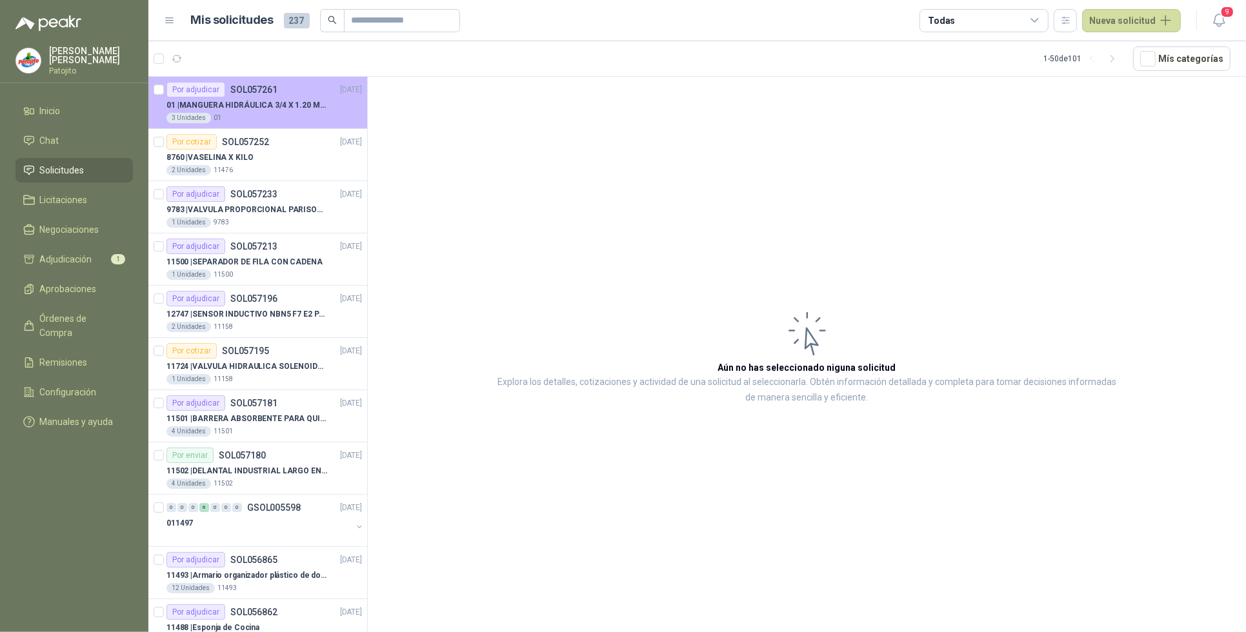
click at [256, 97] on div "Por adjudicar SOL057261" at bounding box center [221, 89] width 111 height 15
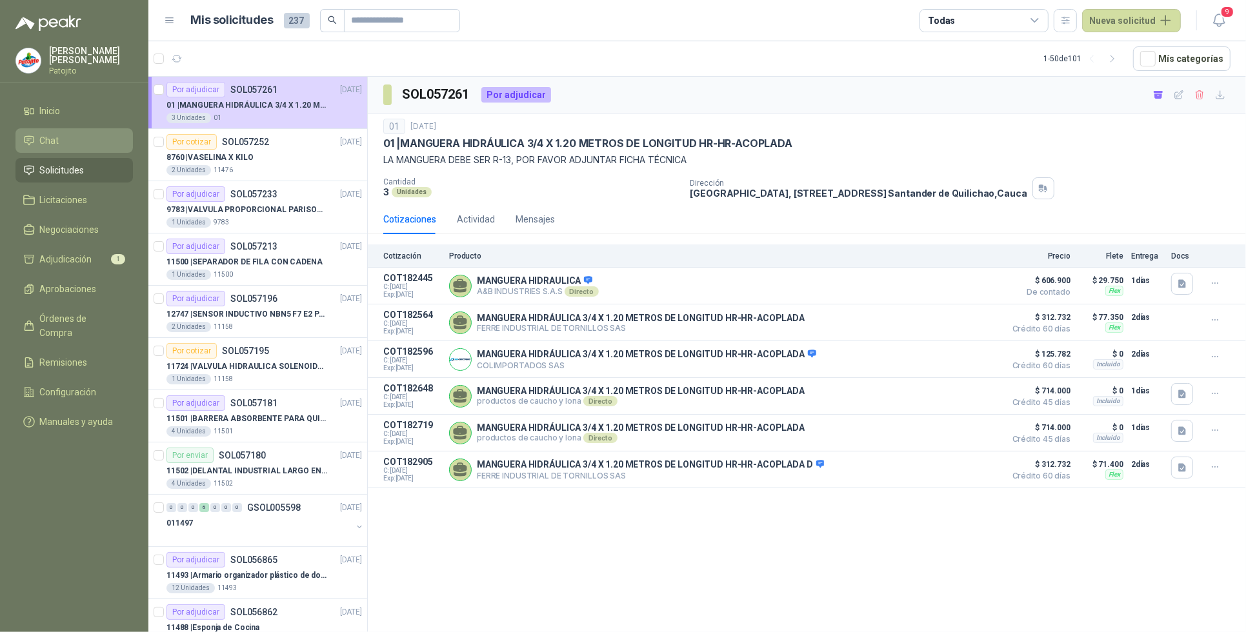
click at [68, 132] on link "Chat" at bounding box center [73, 140] width 117 height 25
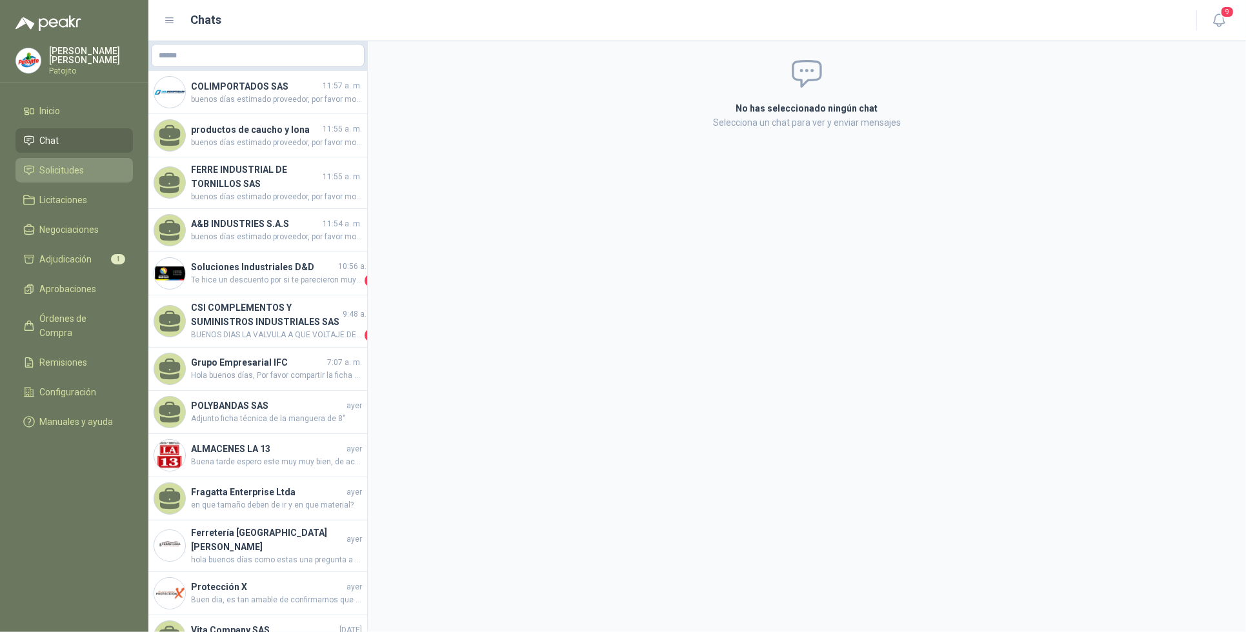
click at [94, 163] on li "Solicitudes" at bounding box center [74, 170] width 102 height 14
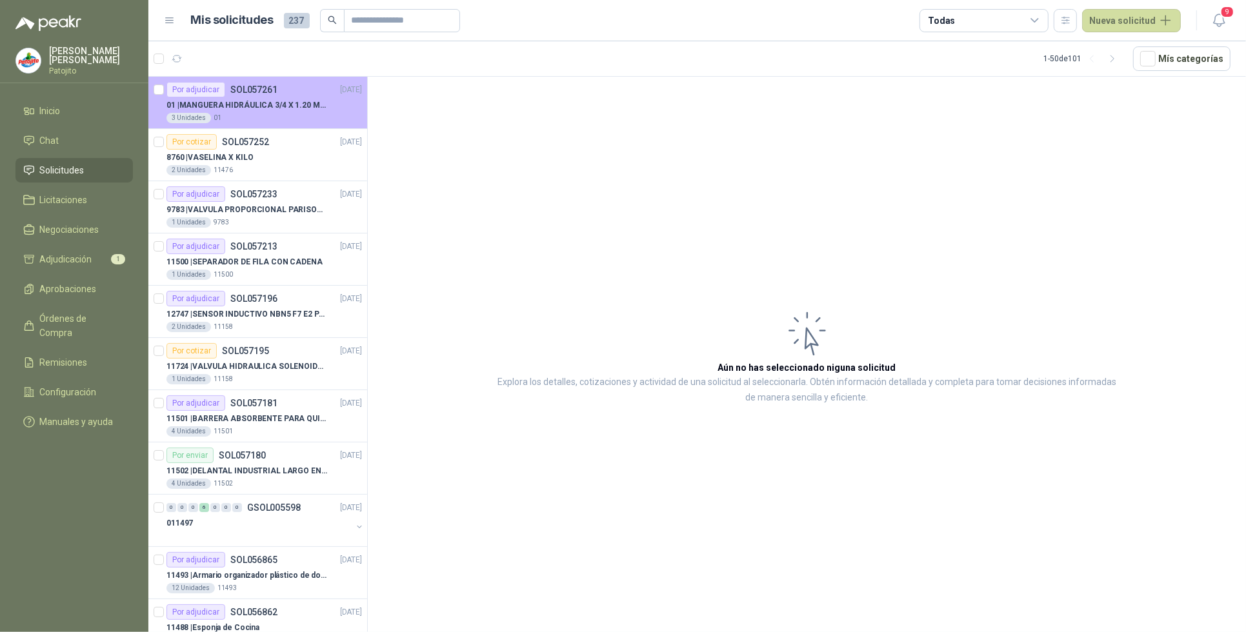
click at [272, 117] on div "3 Unidades 01" at bounding box center [263, 118] width 195 height 10
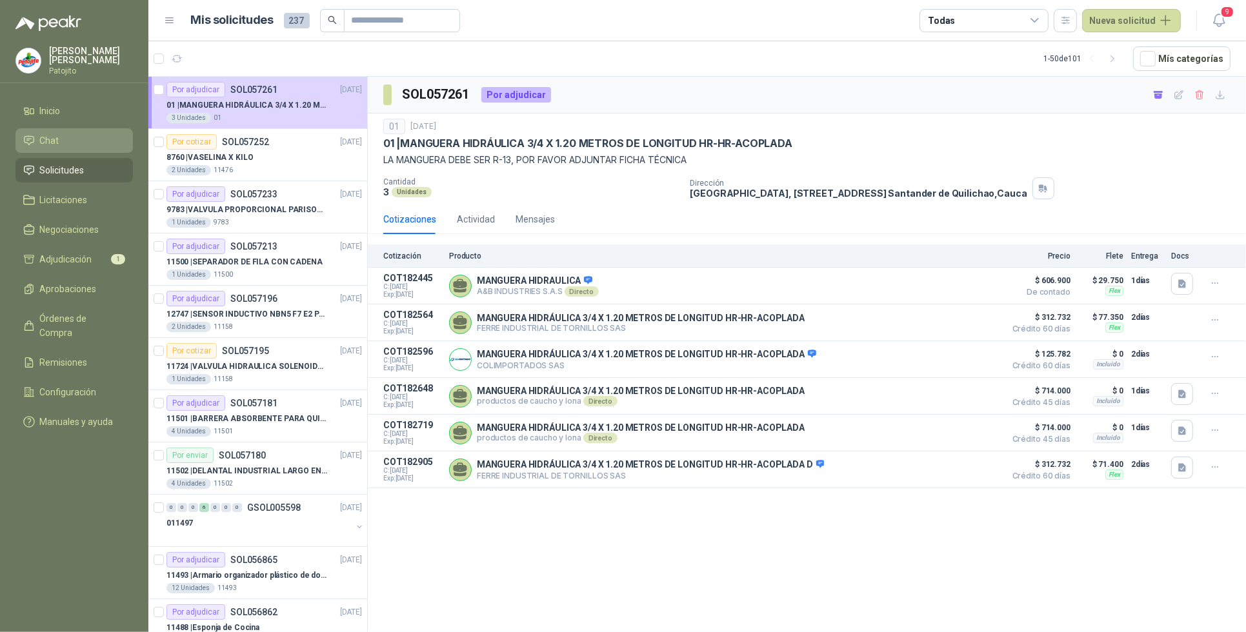
click at [74, 137] on li "Chat" at bounding box center [74, 141] width 102 height 14
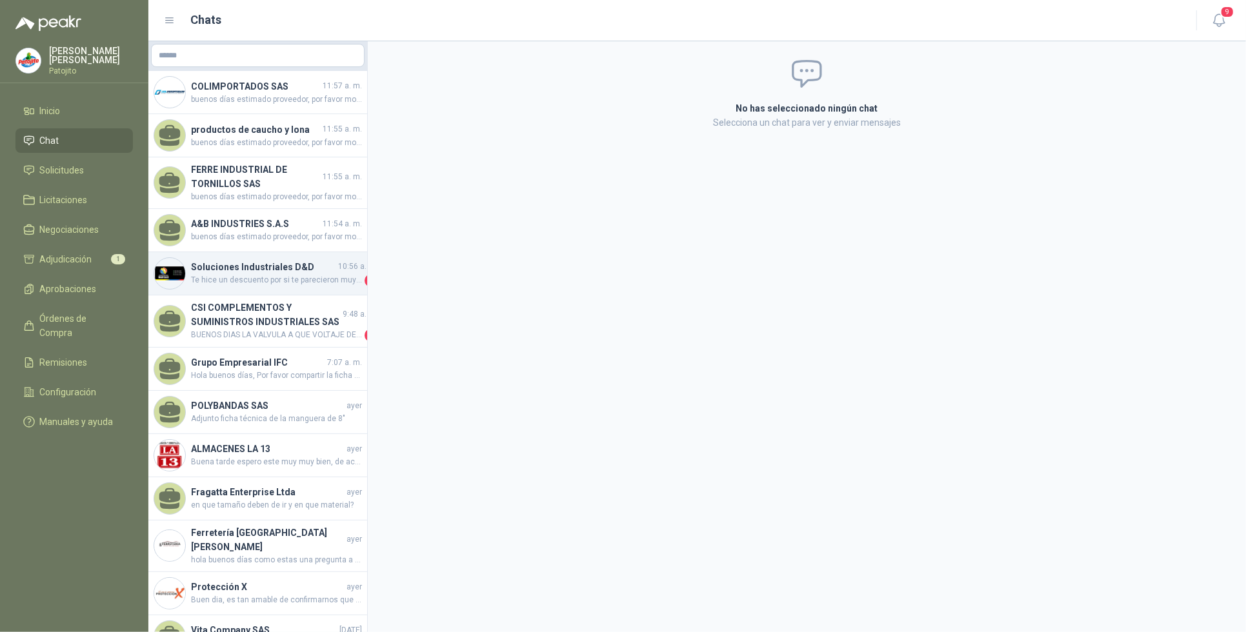
click at [269, 284] on span "Te hice un descuento por si te parecieron muy caras, quedo atento" at bounding box center [276, 280] width 171 height 13
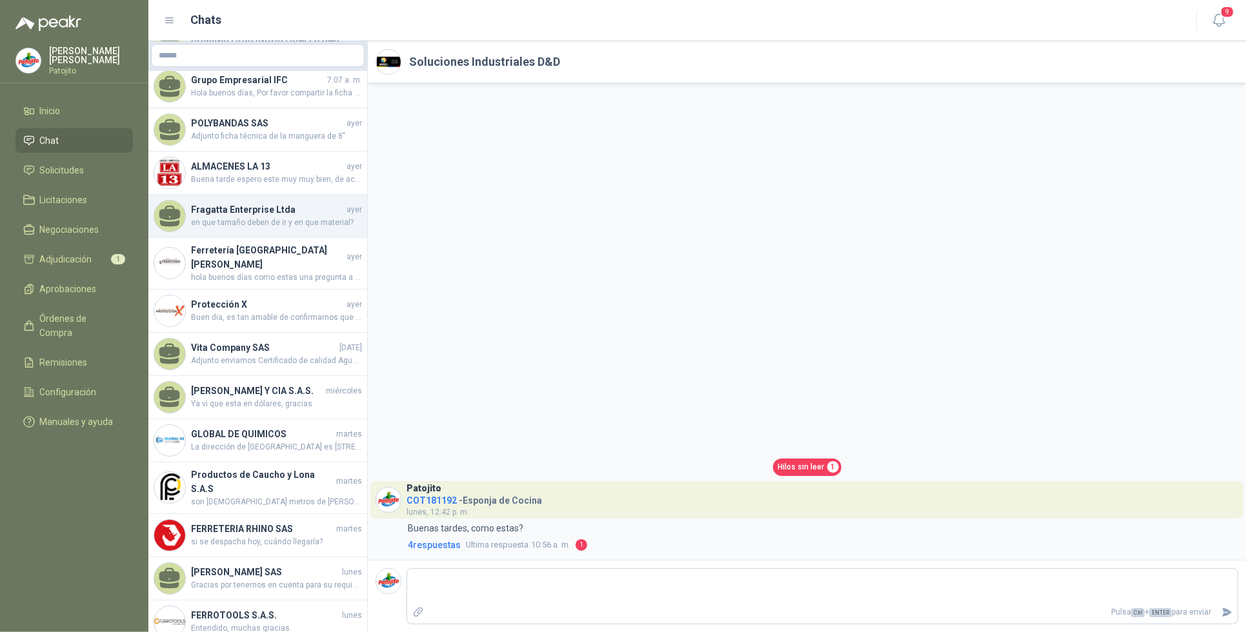
scroll to position [323, 0]
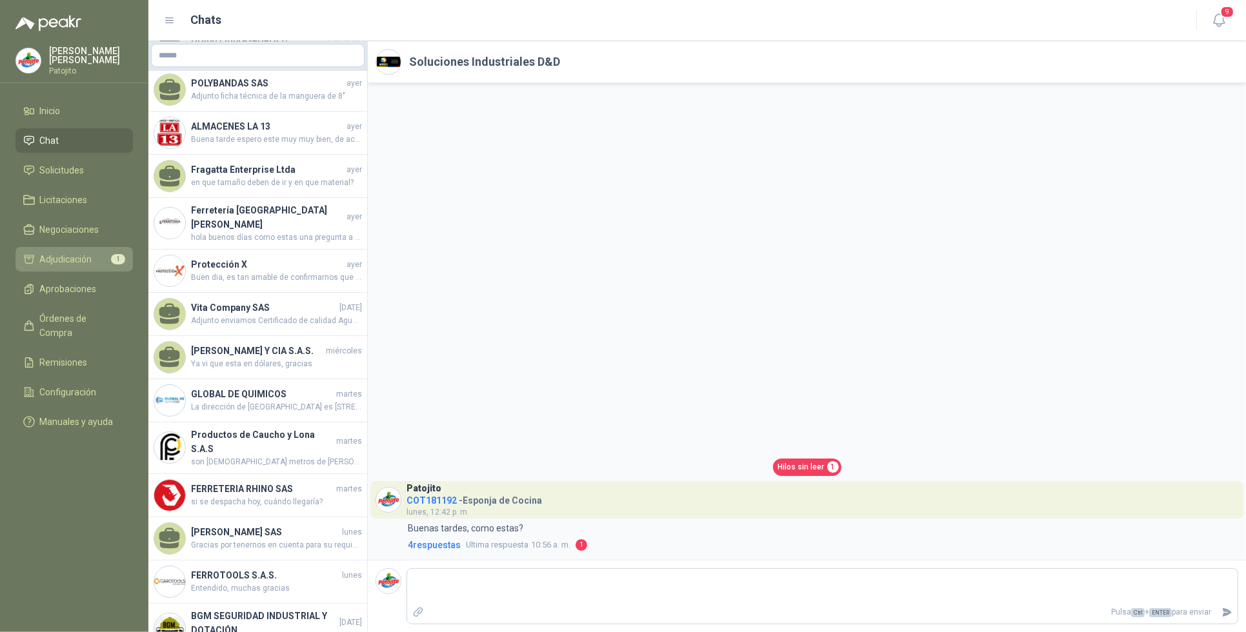
click at [105, 258] on li "Adjudicación 1" at bounding box center [74, 259] width 102 height 14
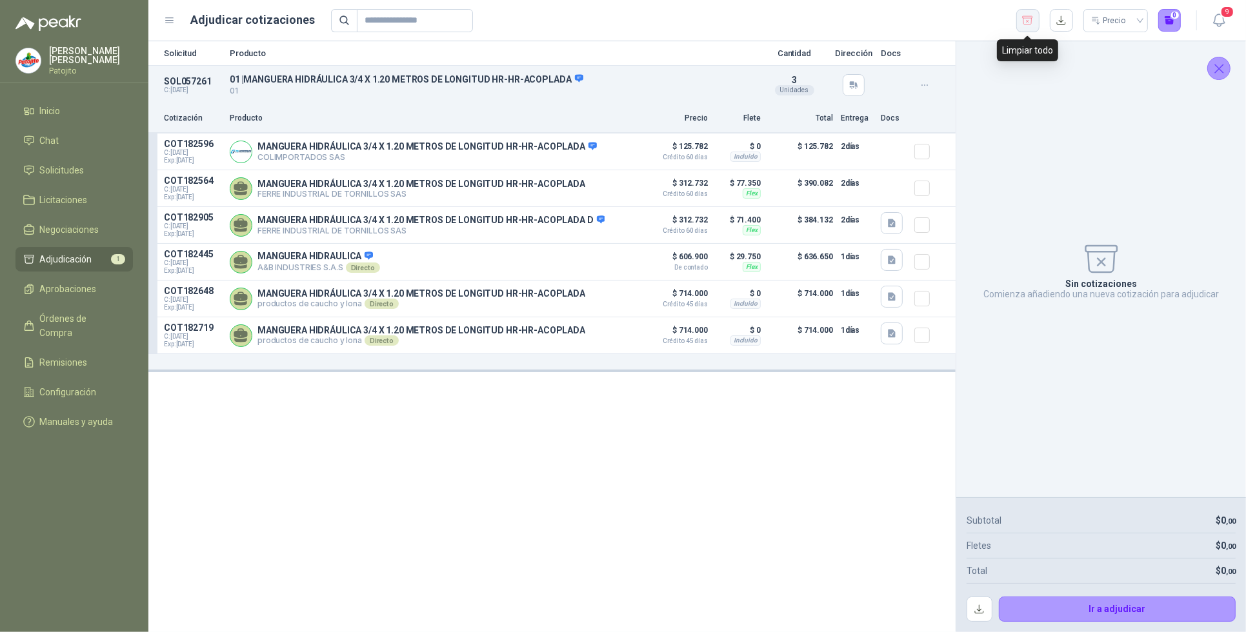
click at [1024, 16] on icon "button" at bounding box center [1028, 20] width 10 height 8
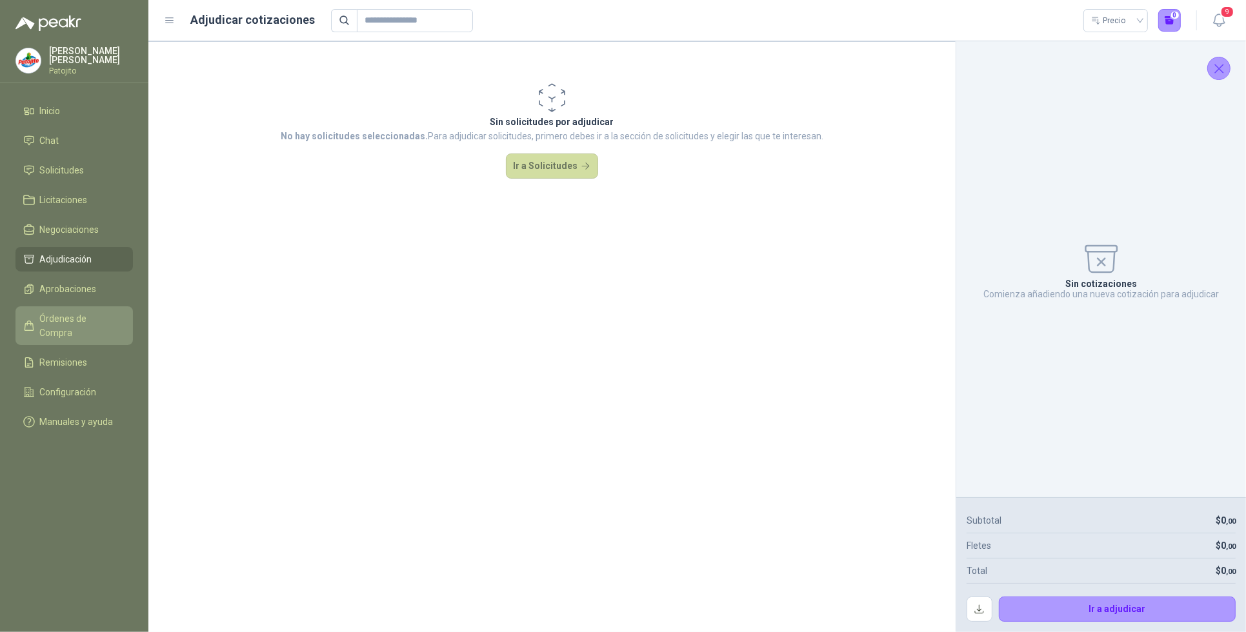
click at [114, 315] on span "Órdenes de Compra" at bounding box center [80, 326] width 81 height 28
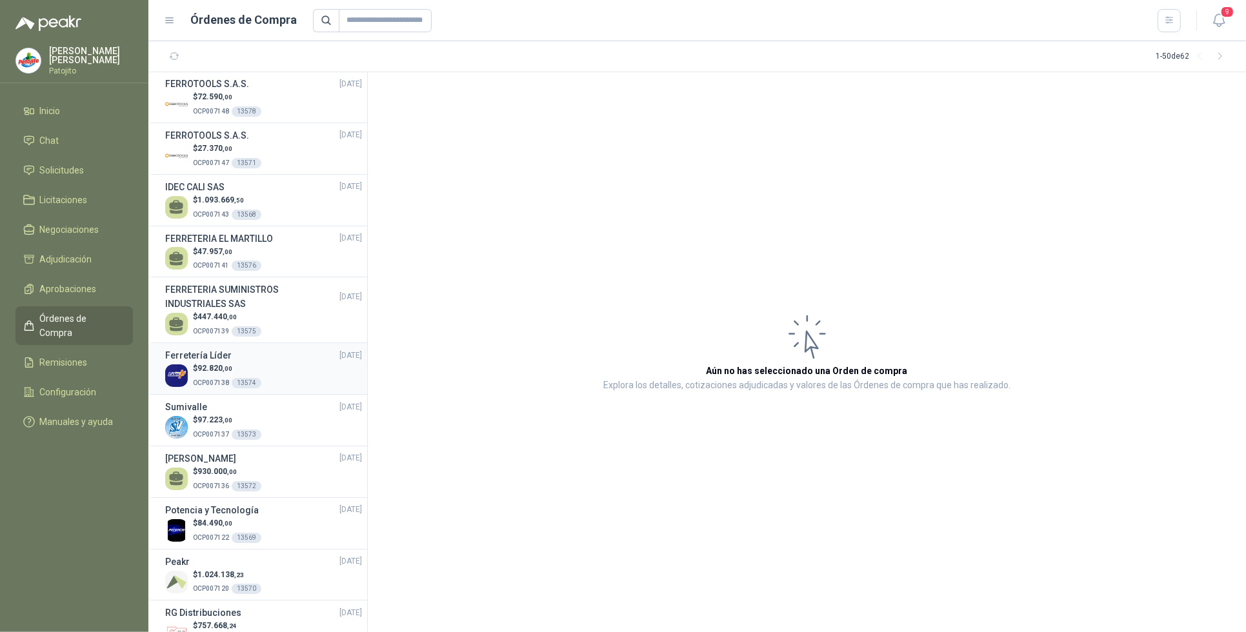
scroll to position [2110, 0]
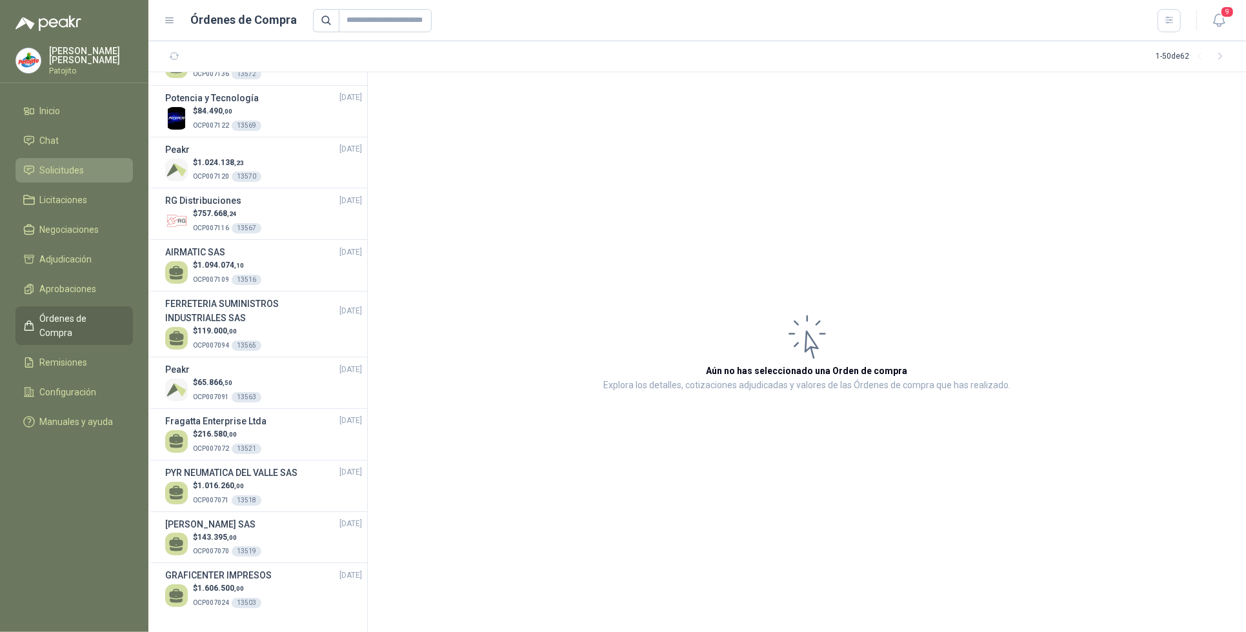
click at [92, 165] on li "Solicitudes" at bounding box center [74, 170] width 102 height 14
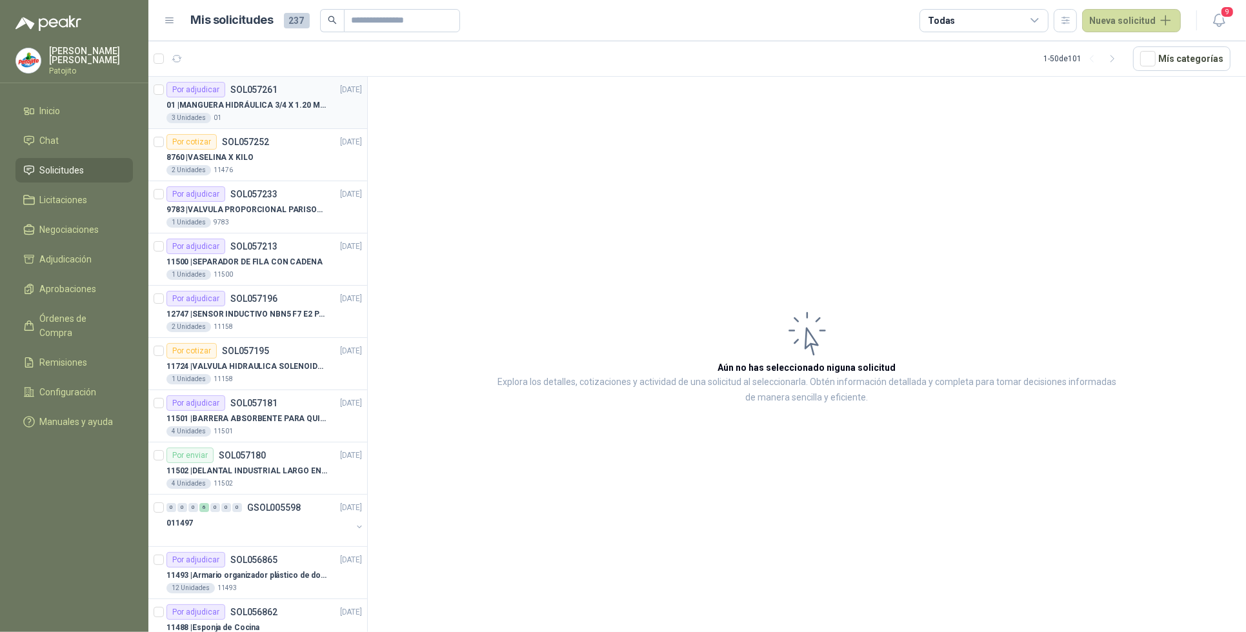
click at [278, 110] on p "01 | MANGUERA HIDRÁULICA 3/4 X 1.20 METROS DE LONGITUD HR-HR-ACOPLADA" at bounding box center [246, 105] width 161 height 12
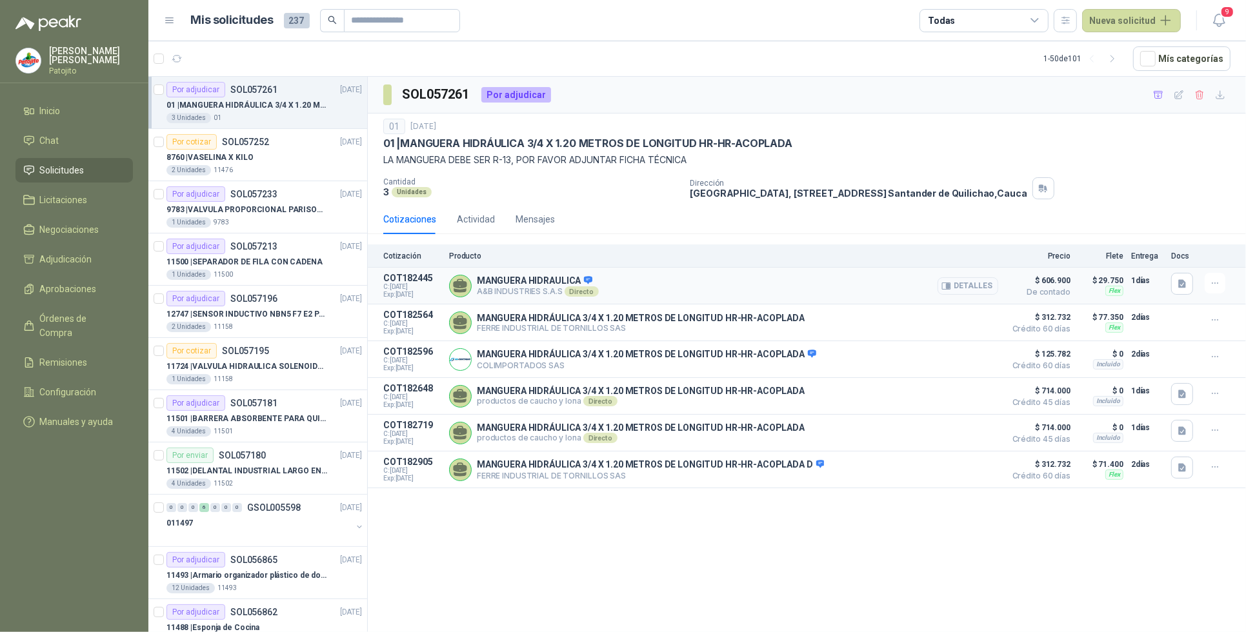
click at [977, 286] on button "Detalles" at bounding box center [967, 285] width 61 height 17
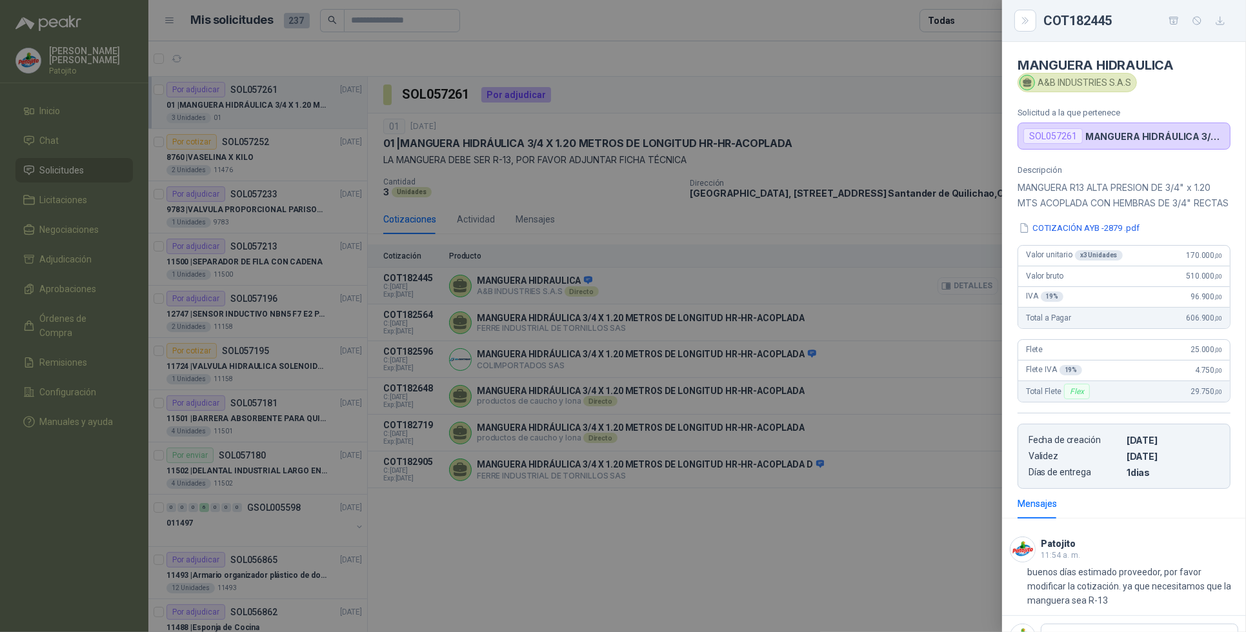
scroll to position [68, 0]
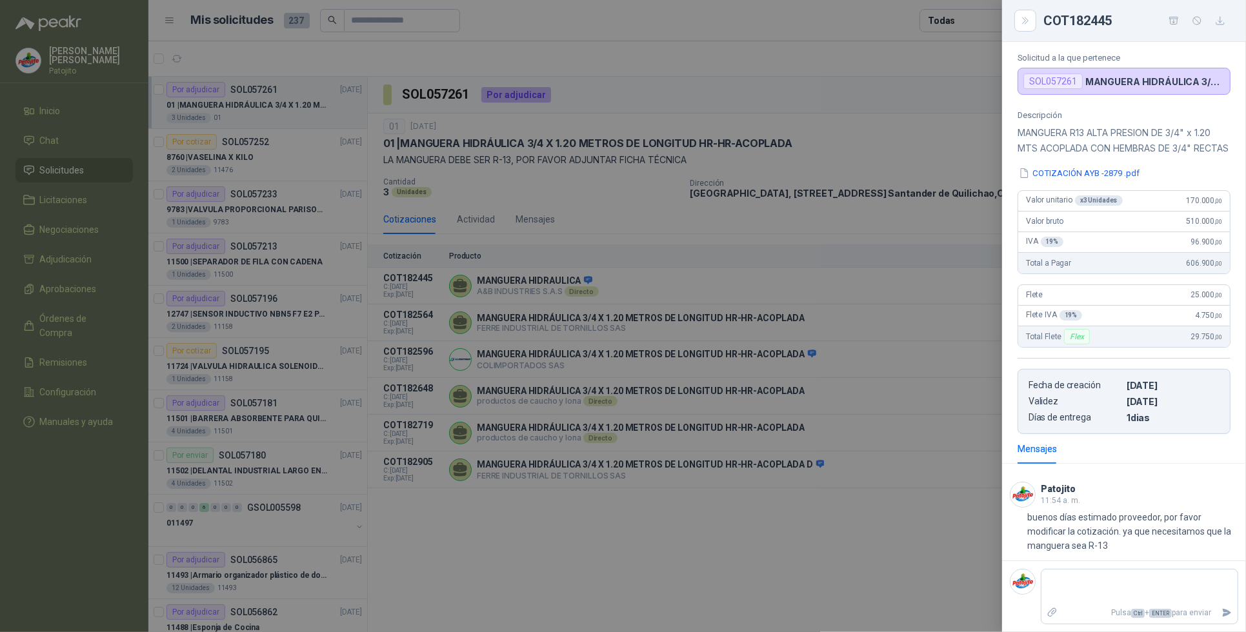
click at [884, 569] on div at bounding box center [623, 316] width 1246 height 632
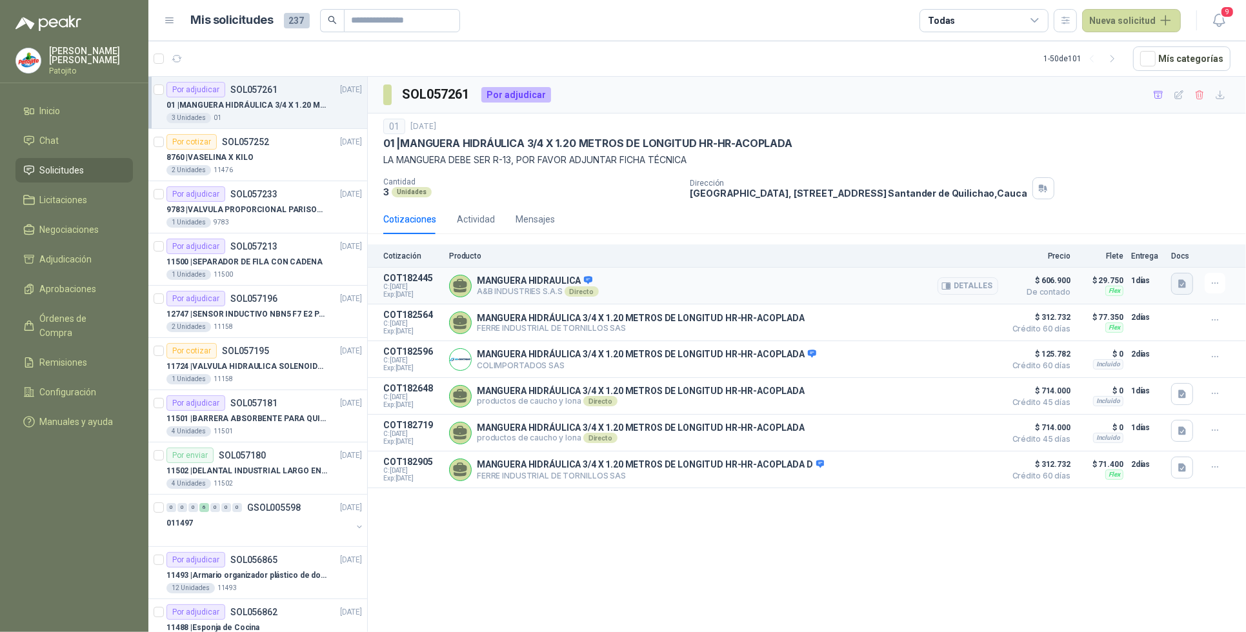
click at [1184, 286] on icon "button" at bounding box center [1182, 284] width 8 height 8
click at [1184, 287] on icon "button" at bounding box center [1182, 284] width 8 height 8
click at [1184, 283] on icon "button" at bounding box center [1182, 284] width 8 height 8
click at [1126, 254] on button "COTIZACIÓN AYB -2879 .pdf" at bounding box center [1123, 257] width 123 height 14
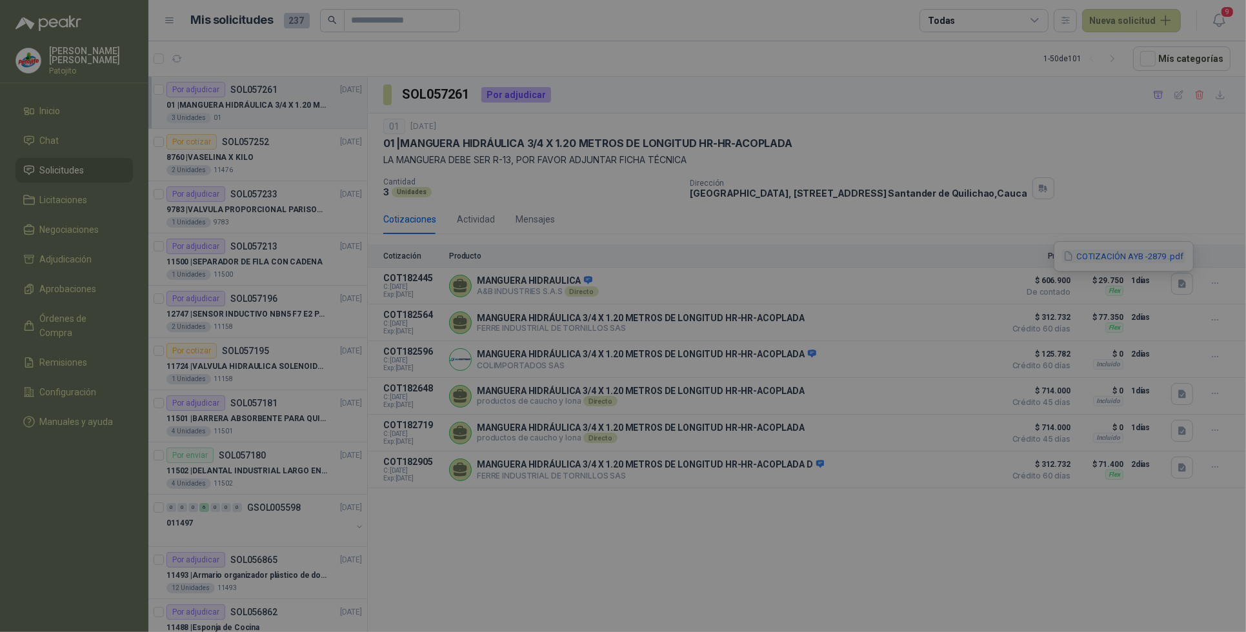
click at [1126, 254] on div "... [GEOGRAPHIC_DATA]" at bounding box center [623, 316] width 1246 height 632
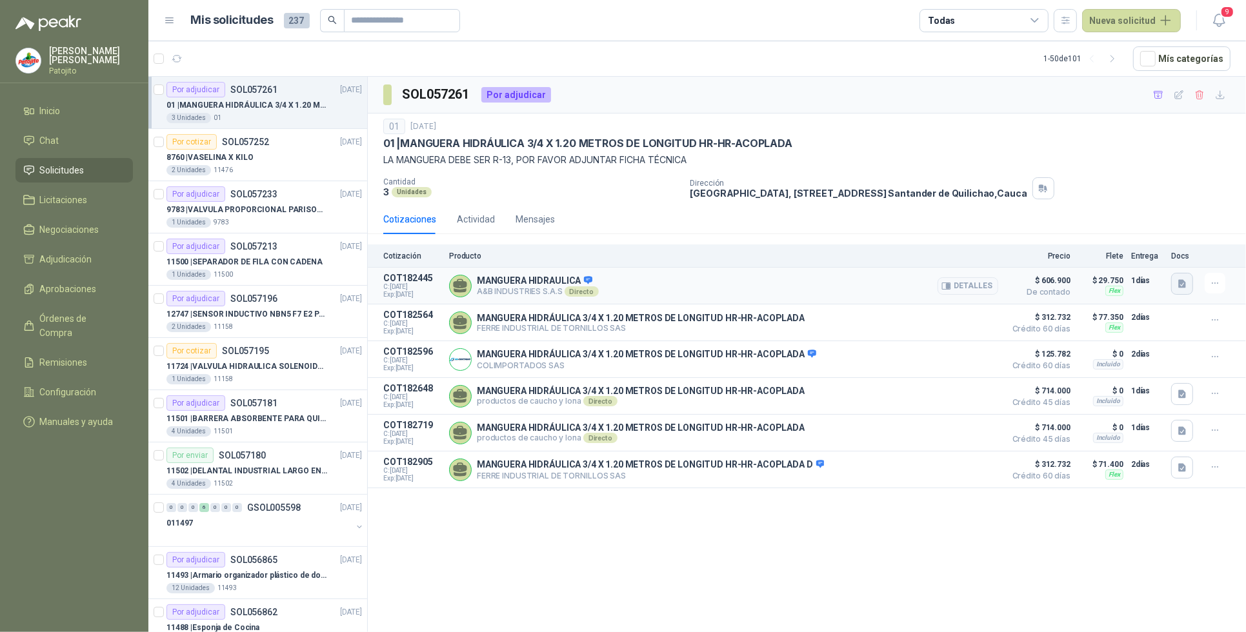
click at [1183, 284] on icon "button" at bounding box center [1182, 284] width 8 height 8
click at [1126, 255] on button "COTIZACIÓN AYB -2879 .pdf" at bounding box center [1123, 257] width 123 height 14
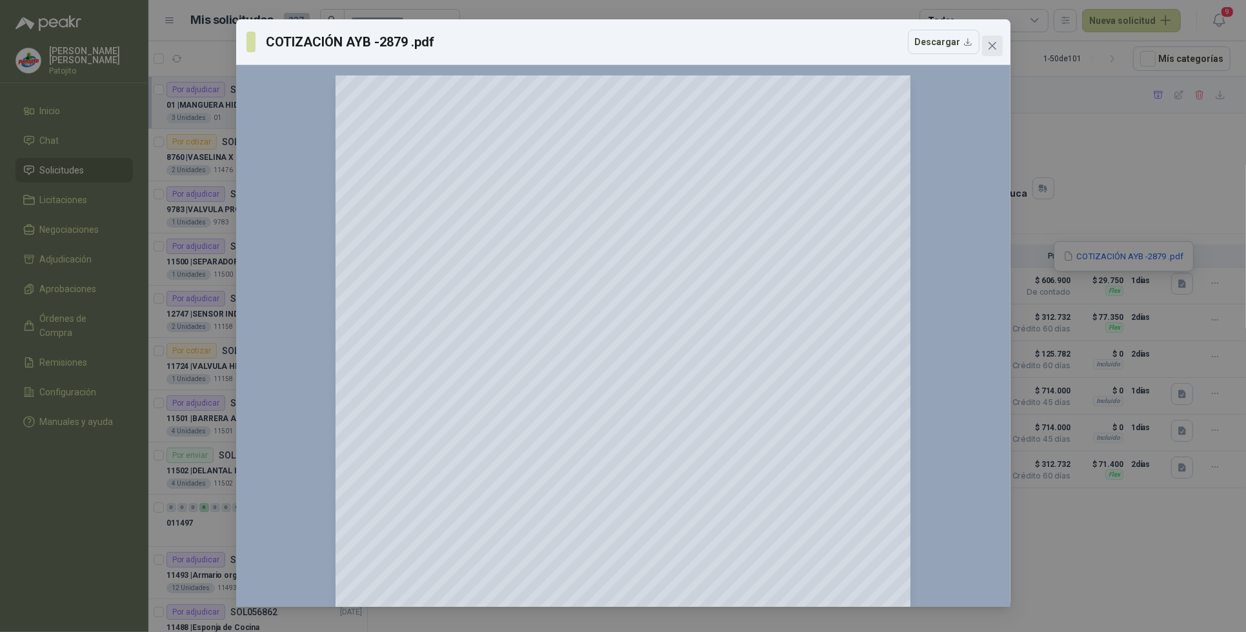
click at [991, 46] on icon "close" at bounding box center [992, 46] width 8 height 8
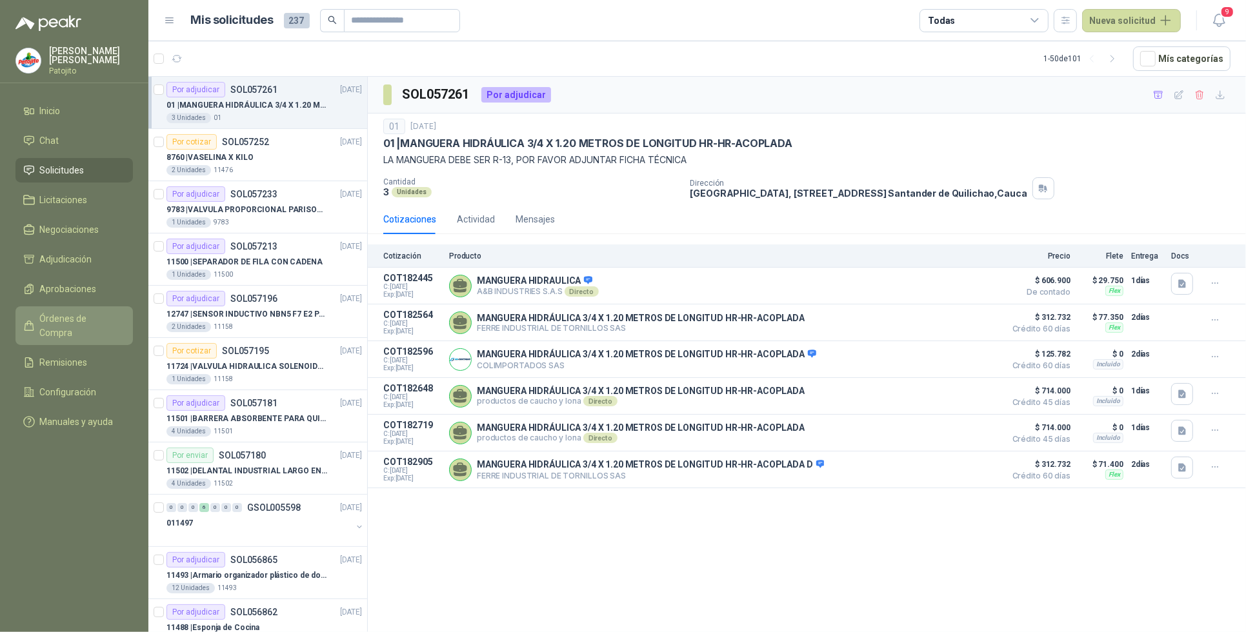
click at [101, 307] on link "Órdenes de Compra" at bounding box center [73, 325] width 117 height 39
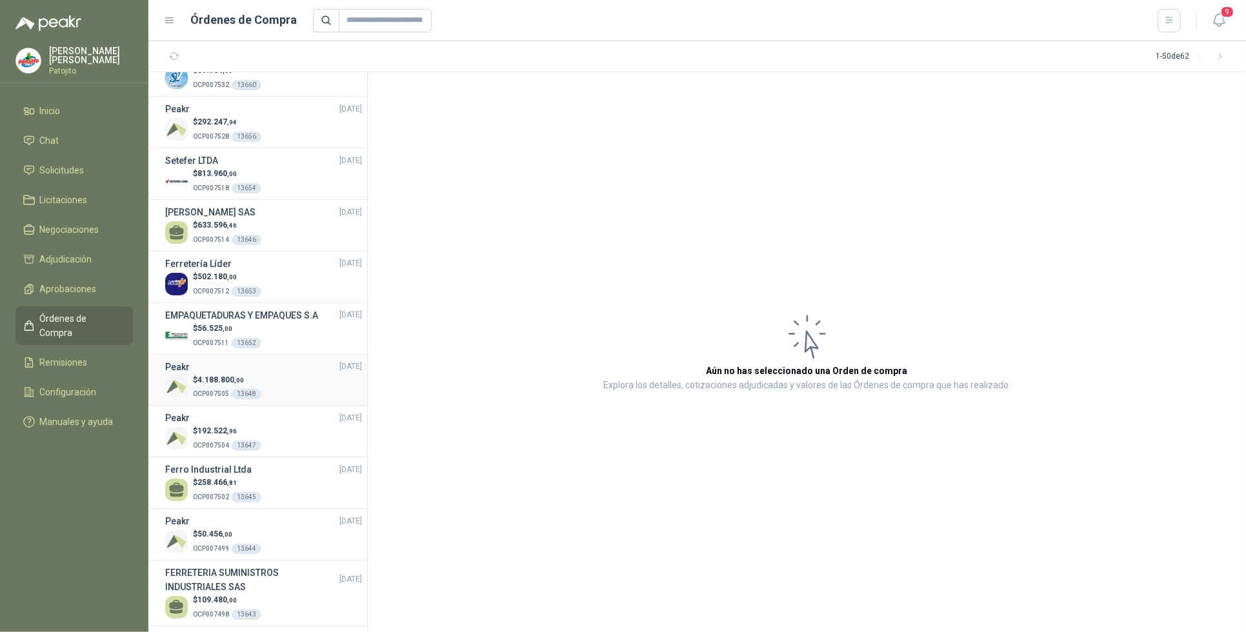
scroll to position [564, 0]
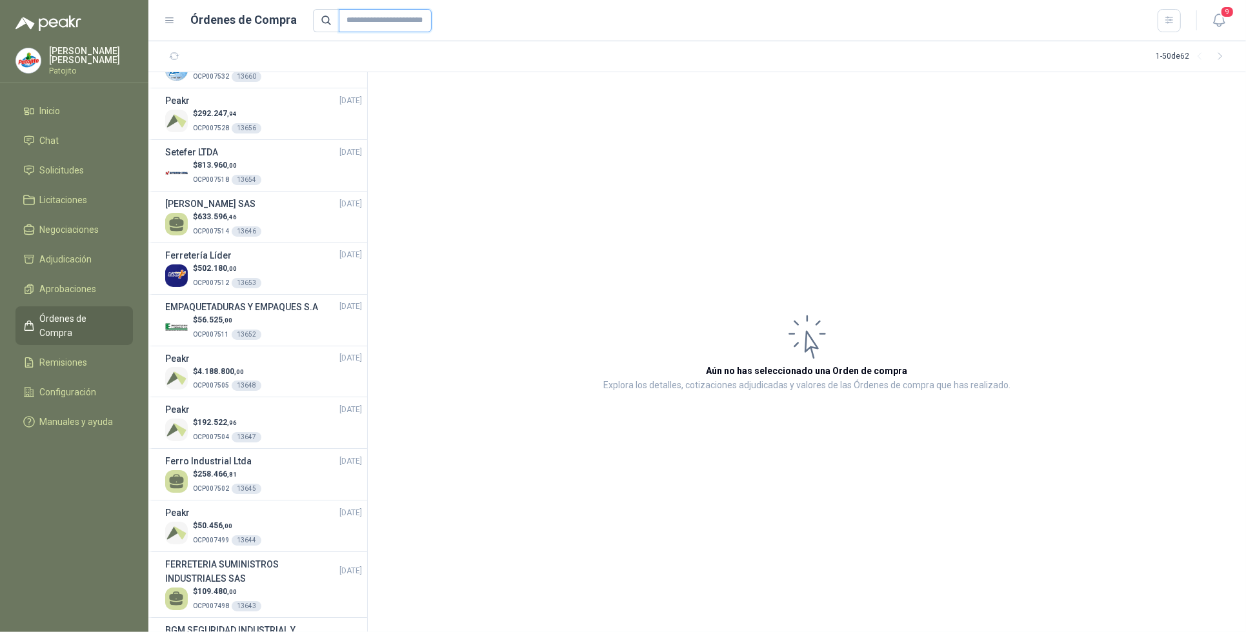
click at [414, 25] on input "text" at bounding box center [385, 20] width 93 height 23
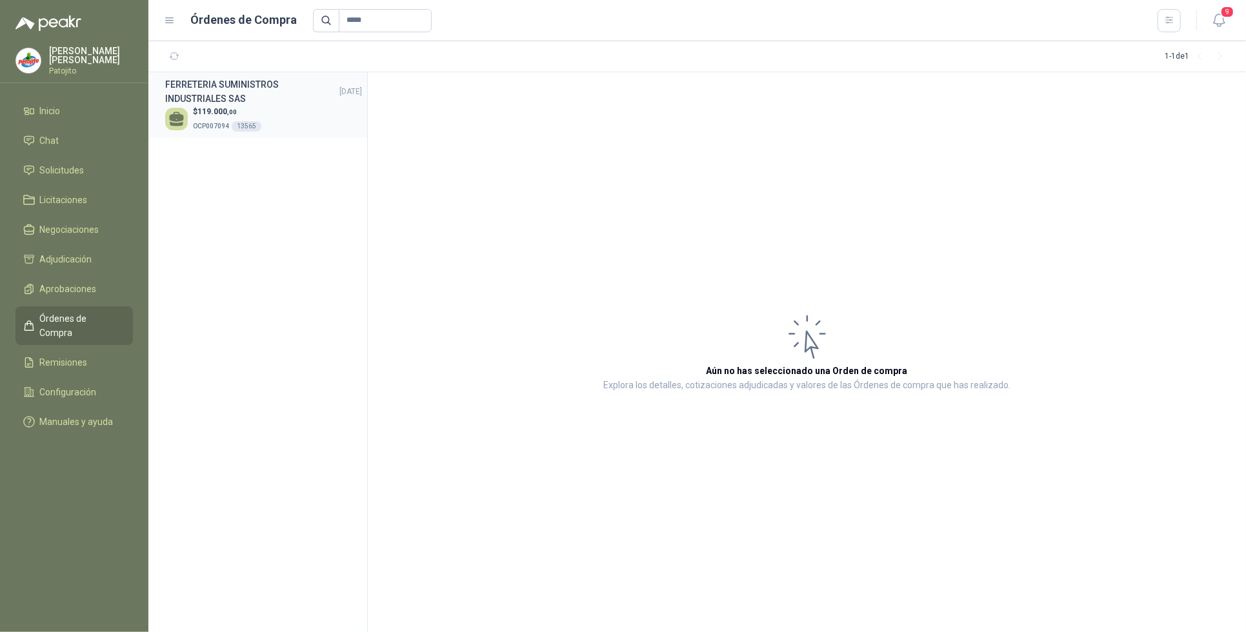
click at [275, 91] on h3 "FERRETERIA SUMINISTROS INDUSTRIALES SAS" at bounding box center [252, 91] width 174 height 28
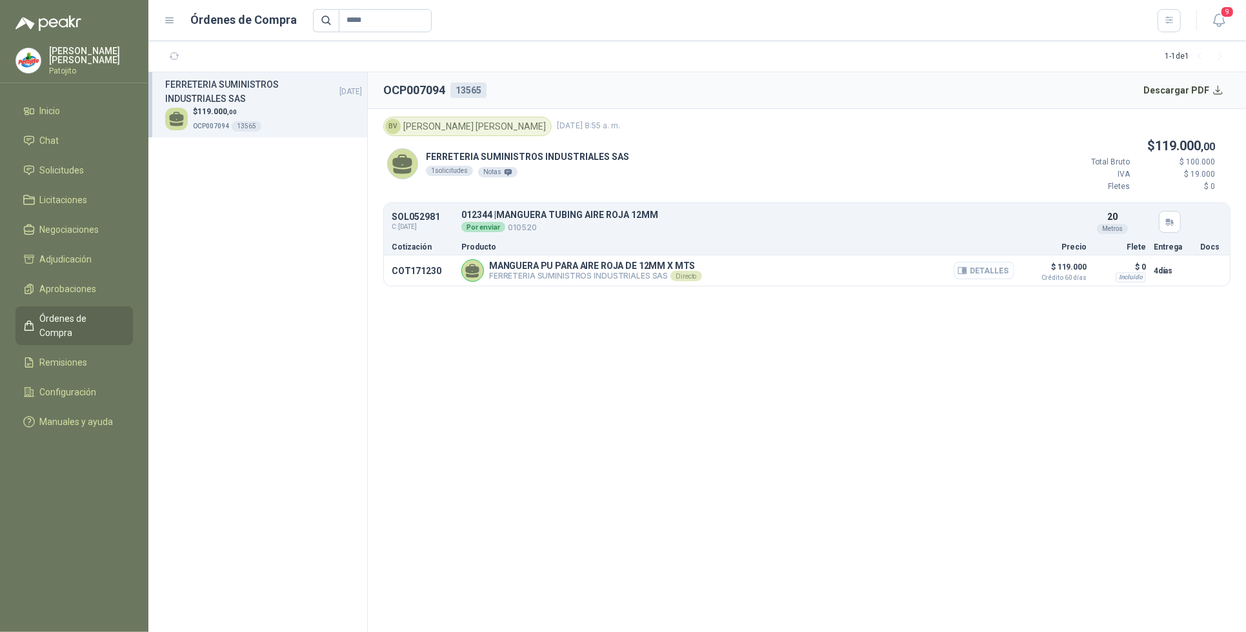
click at [975, 275] on button "Detalles" at bounding box center [984, 270] width 61 height 17
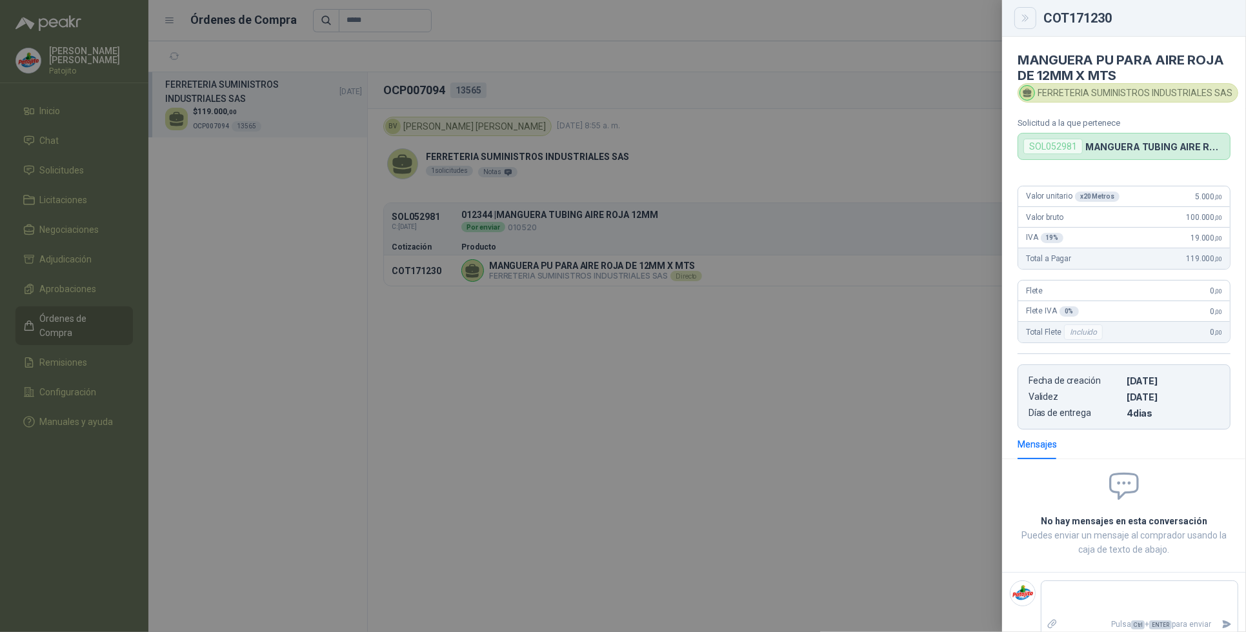
click at [1030, 11] on button "Close" at bounding box center [1025, 18] width 22 height 22
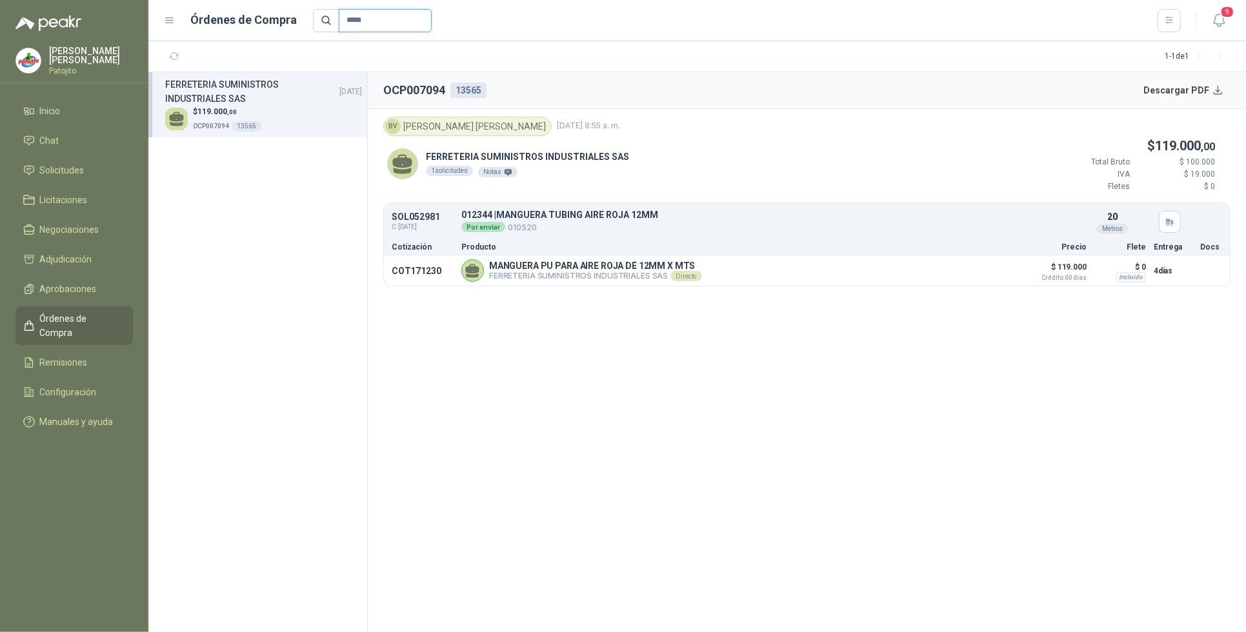
click at [384, 19] on input "*****" at bounding box center [385, 20] width 93 height 23
click at [301, 105] on div "$ 97.011 ,18 OCP007597 13671" at bounding box center [263, 105] width 197 height 26
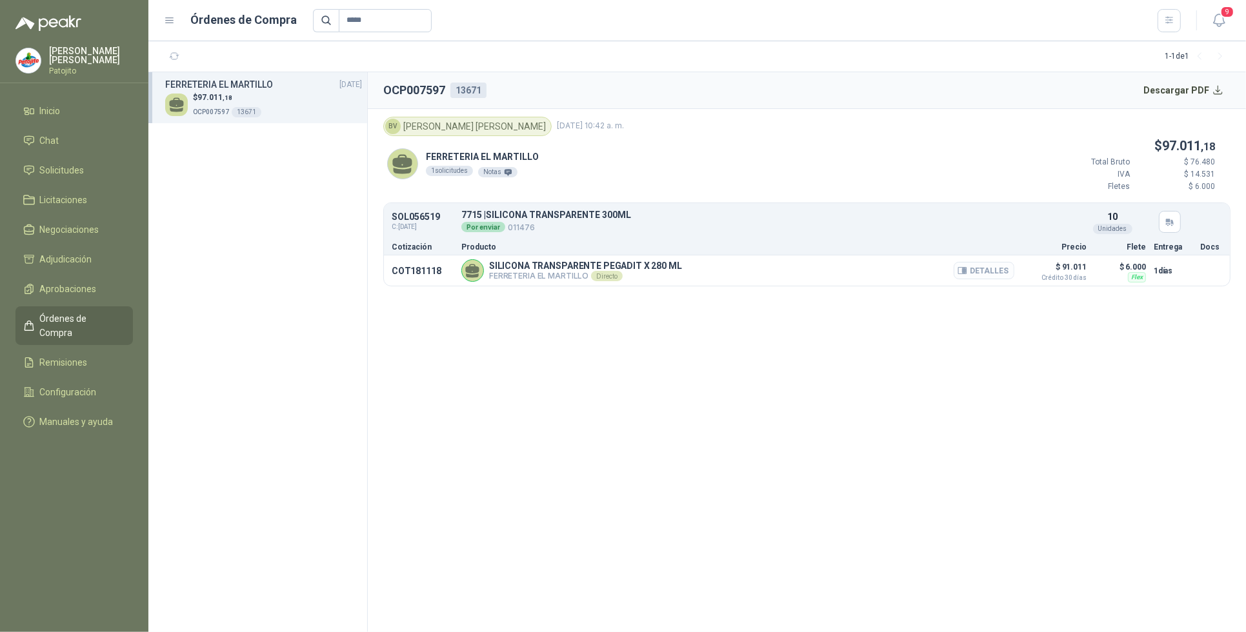
click at [983, 272] on button "Detalles" at bounding box center [984, 270] width 61 height 17
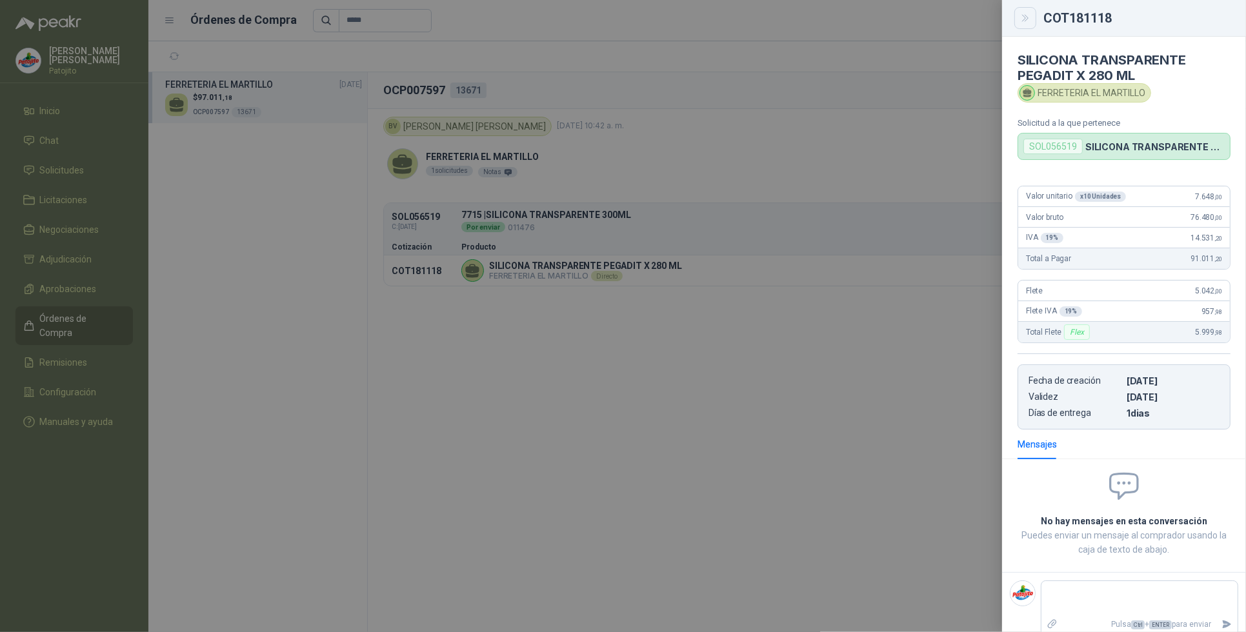
click at [1020, 23] on icon "Close" at bounding box center [1025, 18] width 11 height 11
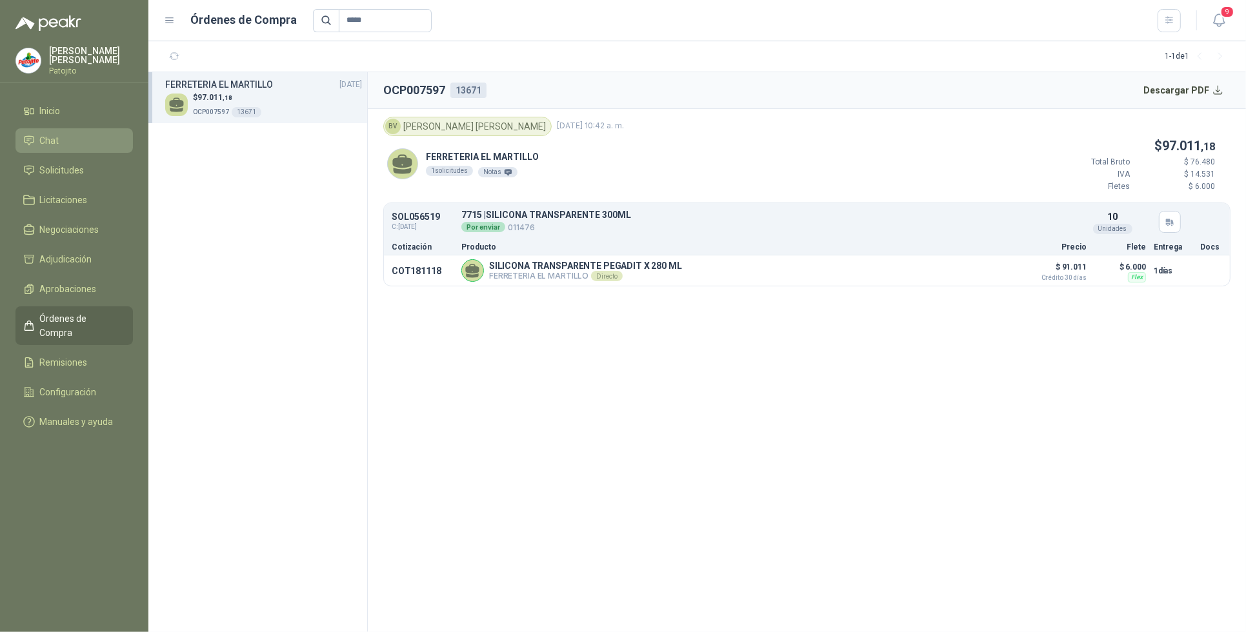
click at [88, 139] on li "Chat" at bounding box center [74, 141] width 102 height 14
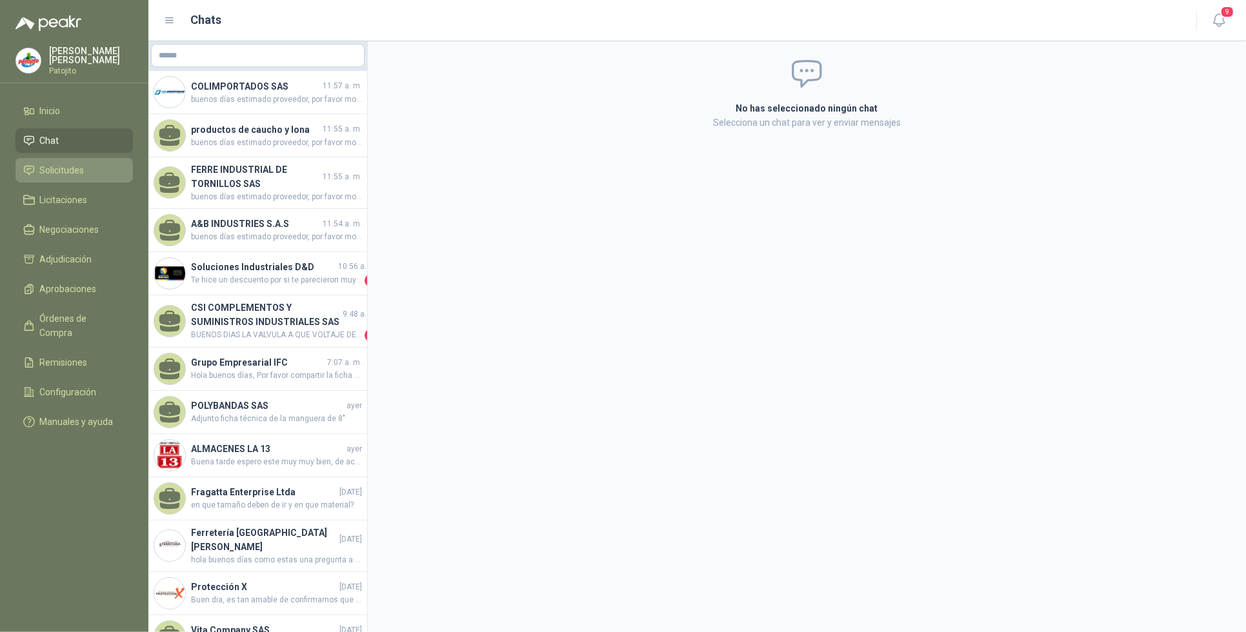
click at [72, 162] on link "Solicitudes" at bounding box center [73, 170] width 117 height 25
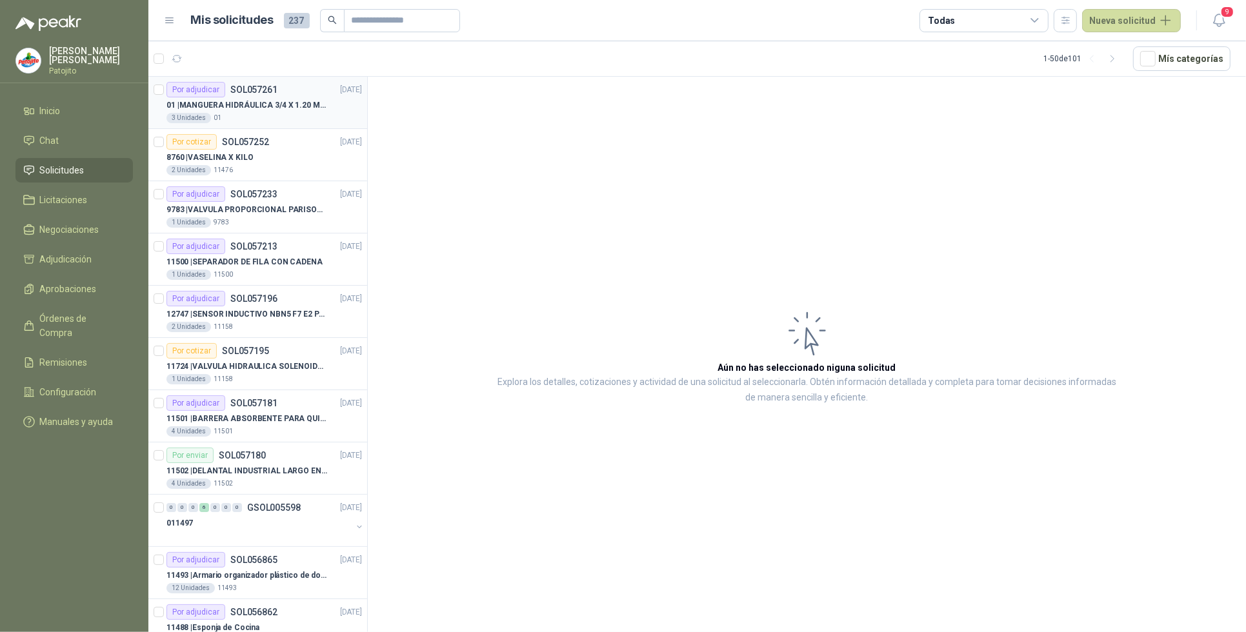
click at [249, 104] on p "01 | MANGUERA HIDRÁULICA 3/4 X 1.20 METROS DE LONGITUD HR-HR-ACOPLADA" at bounding box center [246, 105] width 161 height 12
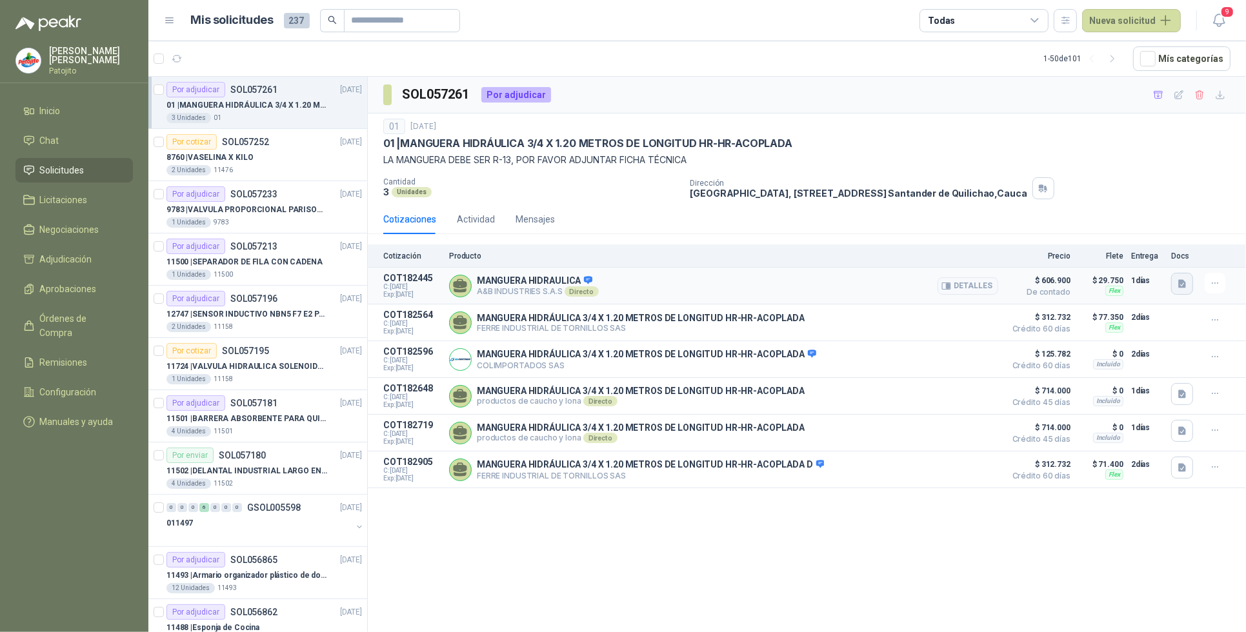
click at [1186, 279] on icon "button" at bounding box center [1182, 284] width 11 height 11
click at [1123, 256] on button "COTIZACIÓN AYB -2879 .pdf" at bounding box center [1123, 257] width 123 height 14
click at [1174, 470] on button "button" at bounding box center [1182, 468] width 22 height 22
click at [1047, 441] on button "MANGUERA HIDRAULICA SAE 100R2 FICHA TECNICA .pdf" at bounding box center [1067, 446] width 235 height 14
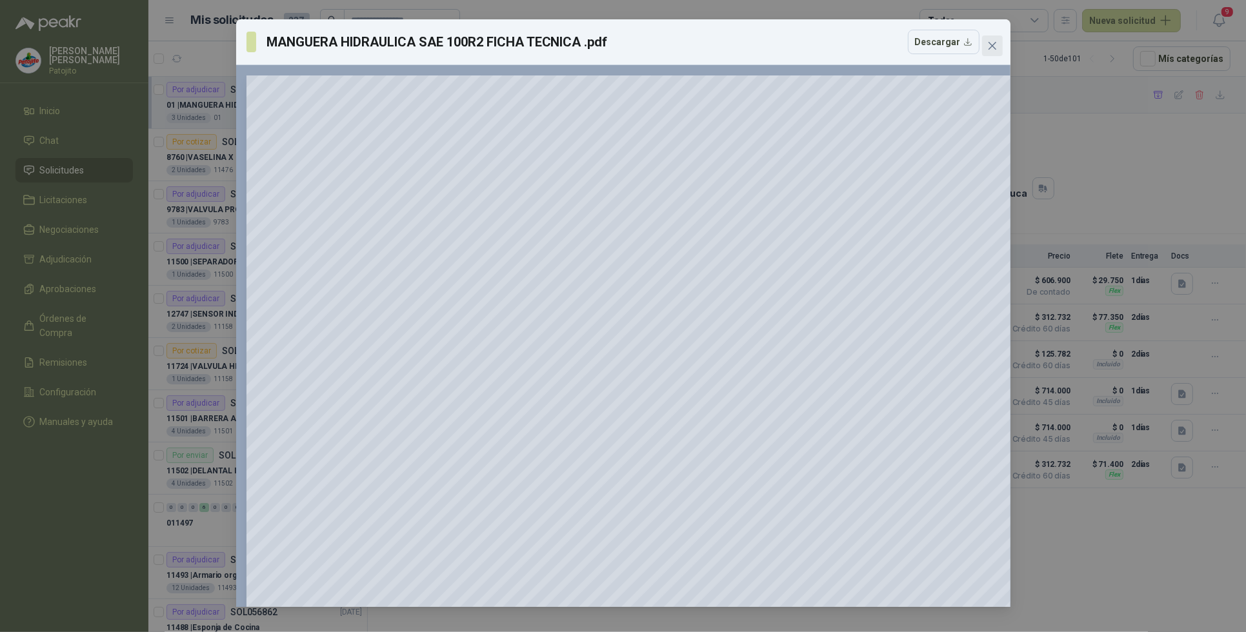
click at [995, 43] on icon "close" at bounding box center [992, 46] width 10 height 10
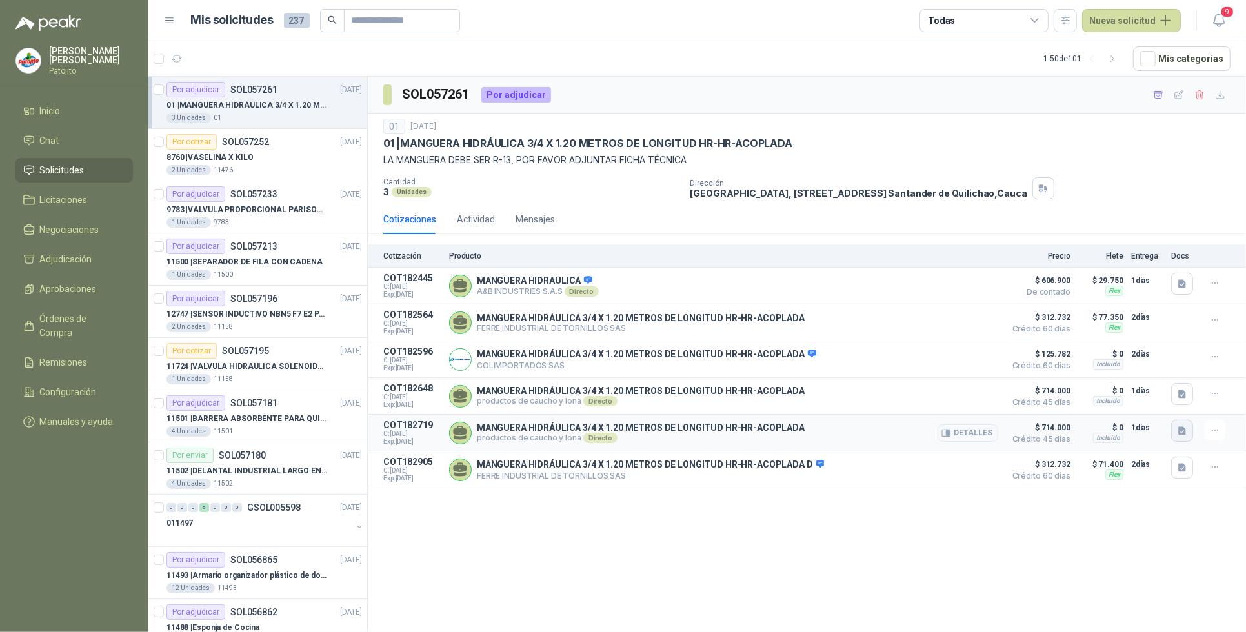
click at [1187, 433] on icon "button" at bounding box center [1182, 431] width 11 height 11
click at [1013, 410] on button "T3600D Extra Abrasion Resistant FRAS _ Ryco Hydraulics.pdf" at bounding box center [1062, 408] width 246 height 14
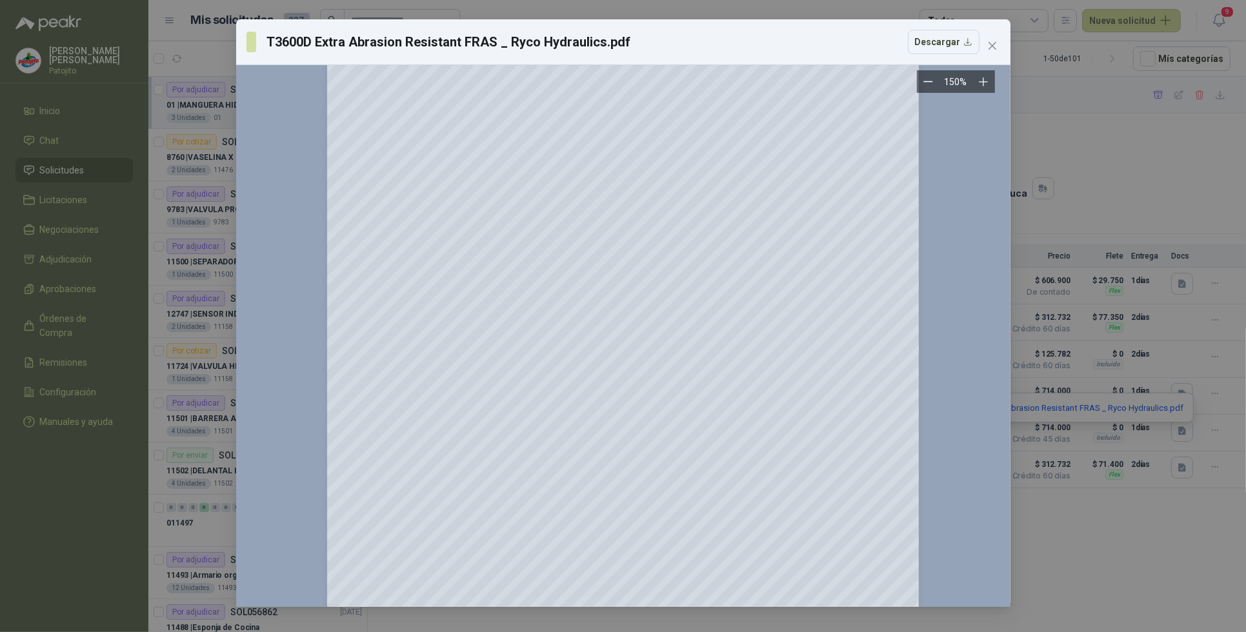
scroll to position [1021, 0]
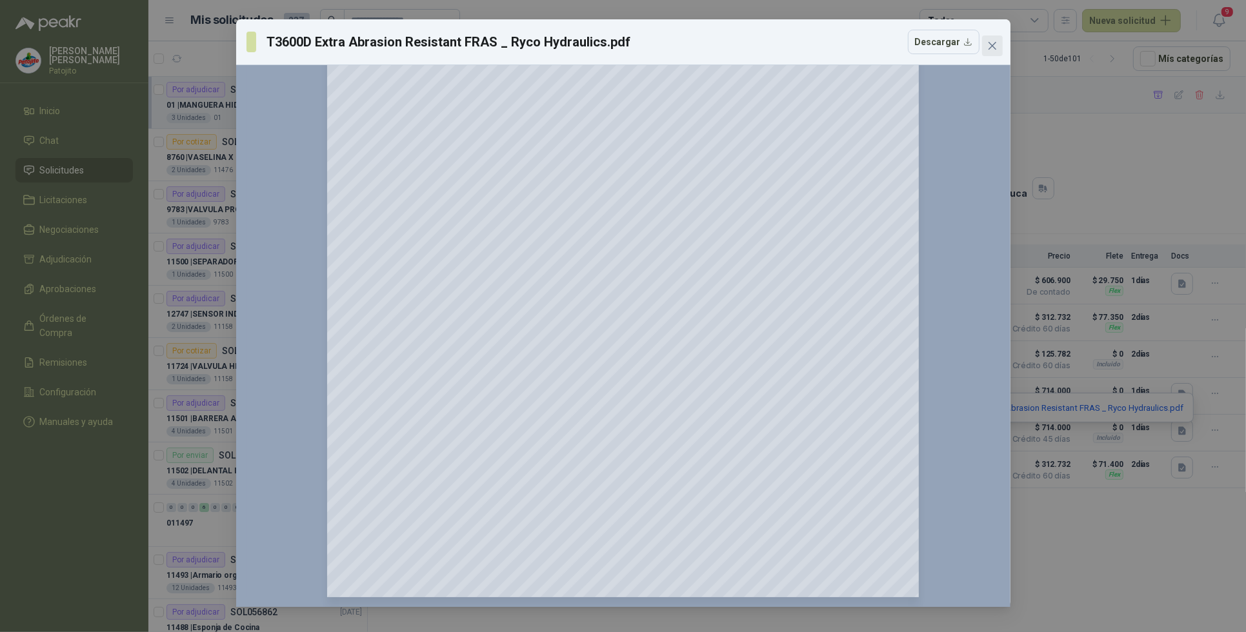
click at [988, 43] on icon "close" at bounding box center [992, 46] width 10 height 10
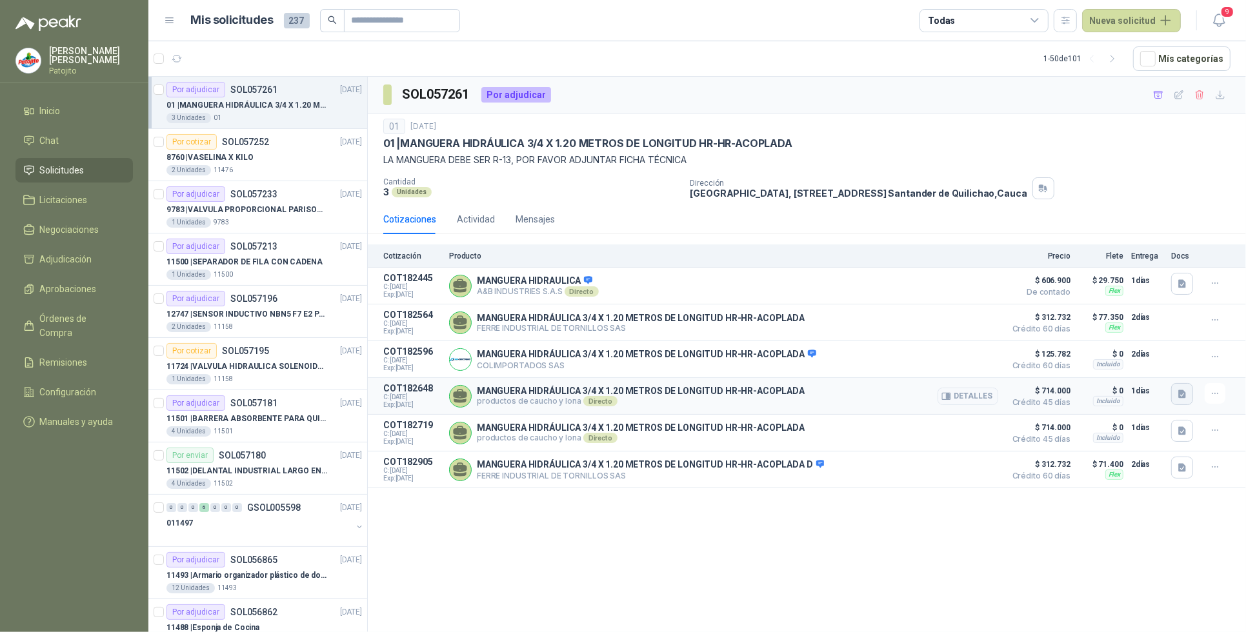
click at [1177, 397] on icon "button" at bounding box center [1182, 394] width 11 height 11
click at [1105, 372] on button "Cotización-No-230001770 (1).pdf" at bounding box center [1114, 370] width 143 height 14
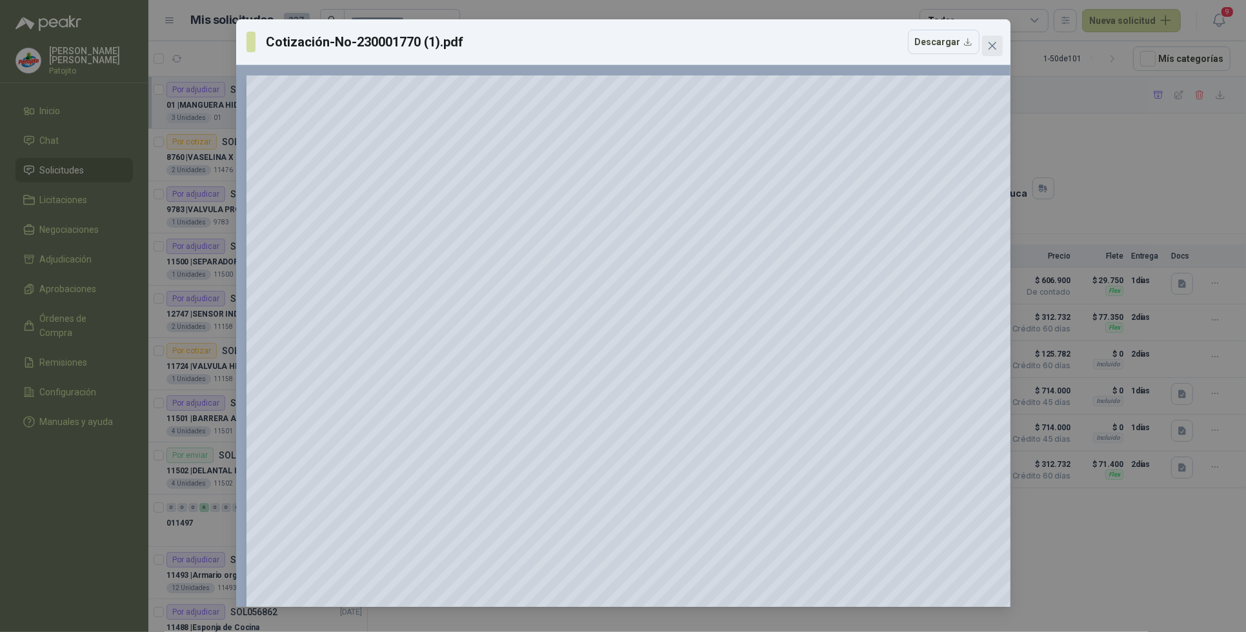
click at [987, 41] on icon "close" at bounding box center [992, 46] width 10 height 10
